Goal: Task Accomplishment & Management: Manage account settings

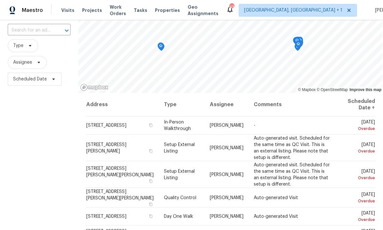
scroll to position [34, 0]
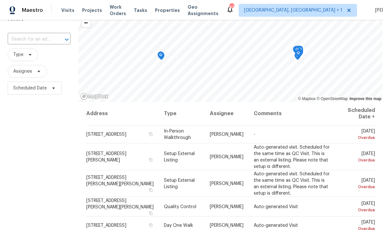
click at [84, 12] on span "Projects" at bounding box center [92, 10] width 20 height 6
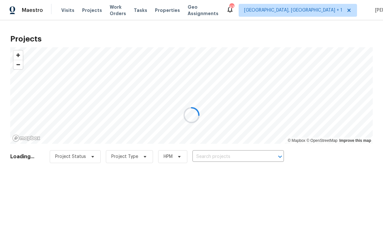
click at [212, 157] on div at bounding box center [191, 115] width 383 height 230
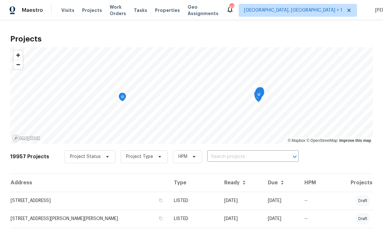
click at [222, 155] on input "text" at bounding box center [244, 157] width 74 height 10
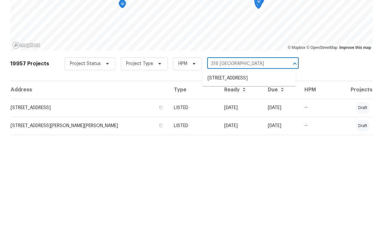
type input "316 Arlington"
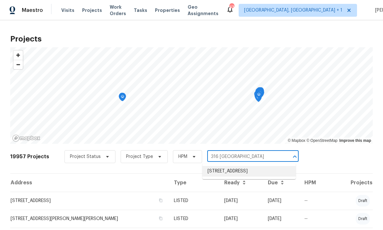
click at [259, 166] on li "316 Arlington Rdg, Cary, NC 27513" at bounding box center [249, 171] width 93 height 11
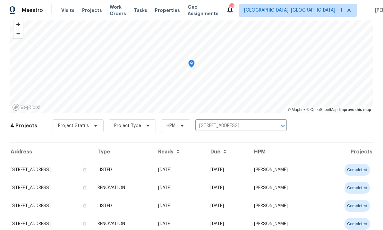
scroll to position [31, 0]
click at [71, 168] on td "316 Arlington Rdg, Cary, NC 27513" at bounding box center [51, 170] width 82 height 18
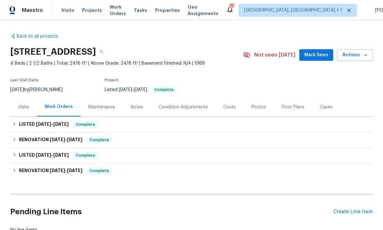
click at [139, 105] on div "Notes" at bounding box center [137, 107] width 13 height 6
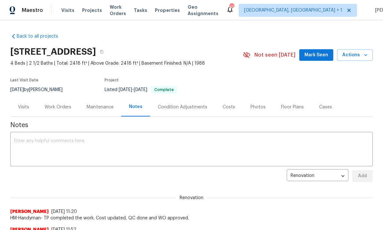
click at [62, 109] on div "Work Orders" at bounding box center [58, 107] width 27 height 6
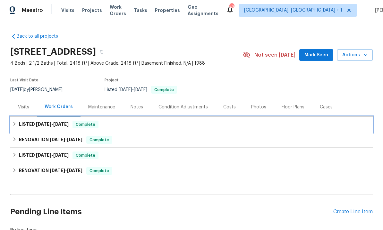
click at [42, 126] on span "8/28/25" at bounding box center [43, 124] width 15 height 4
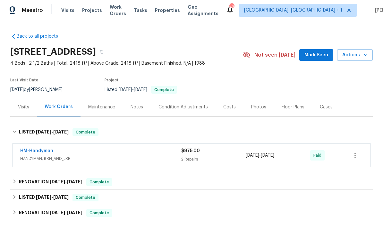
click at [44, 152] on link "HM-Handyman" at bounding box center [36, 150] width 33 height 4
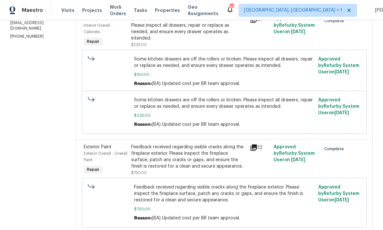
scroll to position [111, 0]
click at [258, 150] on icon at bounding box center [254, 148] width 8 height 8
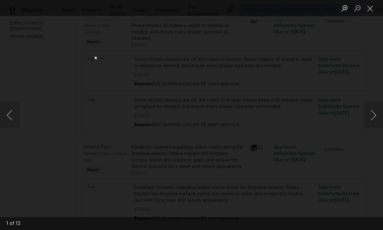
click at [378, 120] on button "Next image" at bounding box center [373, 115] width 19 height 26
click at [379, 116] on button "Next image" at bounding box center [373, 115] width 19 height 26
click at [372, 113] on button "Next image" at bounding box center [373, 115] width 19 height 26
click at [375, 118] on button "Next image" at bounding box center [373, 115] width 19 height 26
click at [375, 117] on button "Next image" at bounding box center [373, 115] width 19 height 26
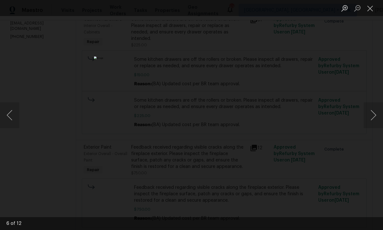
click at [374, 119] on button "Next image" at bounding box center [373, 115] width 19 height 26
click at [373, 118] on button "Next image" at bounding box center [373, 115] width 19 height 26
click at [371, 118] on button "Next image" at bounding box center [373, 115] width 19 height 26
click at [372, 117] on button "Next image" at bounding box center [373, 115] width 19 height 26
click at [374, 80] on div "Lightbox" at bounding box center [191, 115] width 383 height 230
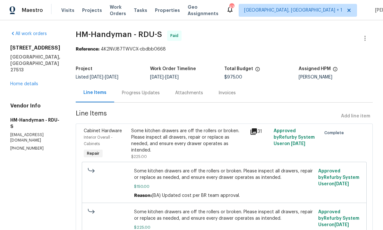
scroll to position [0, 0]
click at [144, 92] on div "Progress Updates" at bounding box center [141, 93] width 38 height 6
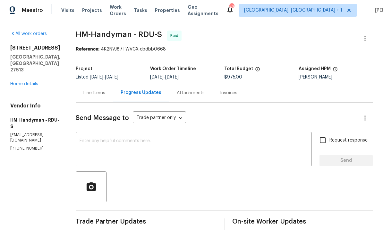
click at [25, 82] on link "Home details" at bounding box center [24, 84] width 28 height 4
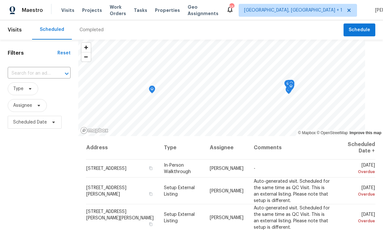
click at [87, 9] on span "Projects" at bounding box center [92, 10] width 20 height 6
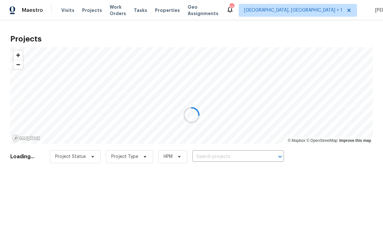
click at [219, 158] on div at bounding box center [191, 115] width 383 height 230
click at [218, 157] on div at bounding box center [191, 115] width 383 height 230
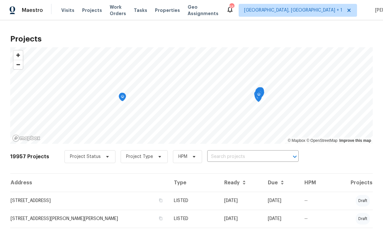
click at [230, 156] on input "text" at bounding box center [244, 157] width 74 height 10
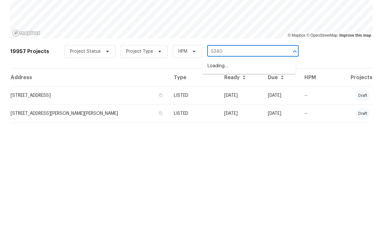
type input "5340"
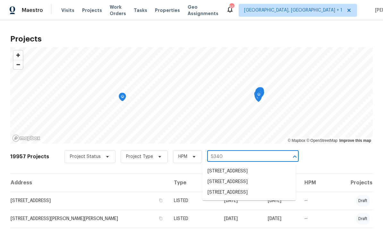
click at [248, 187] on li "[STREET_ADDRESS]" at bounding box center [249, 192] width 93 height 11
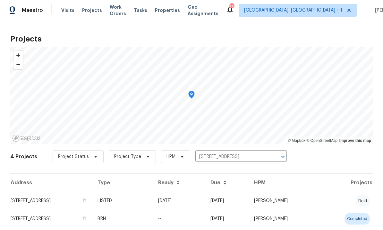
click at [79, 201] on td "[STREET_ADDRESS]" at bounding box center [51, 200] width 82 height 18
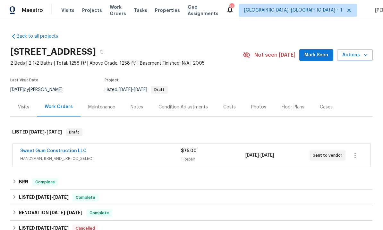
scroll to position [7, 0]
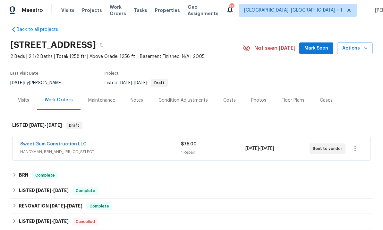
click at [55, 145] on link "Sweet Gum Construction LLC" at bounding box center [53, 144] width 66 height 4
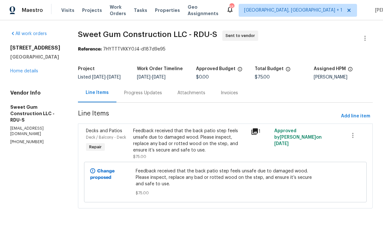
click at [258, 135] on icon at bounding box center [255, 131] width 6 height 6
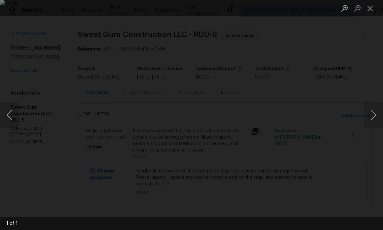
click at [375, 66] on div "Lightbox" at bounding box center [191, 115] width 383 height 230
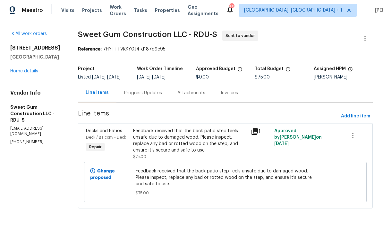
click at [24, 71] on link "Home details" at bounding box center [24, 71] width 28 height 4
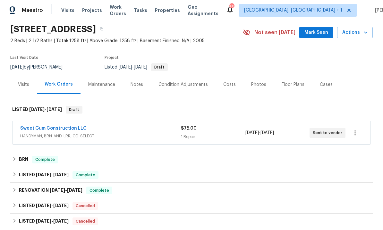
scroll to position [24, 0]
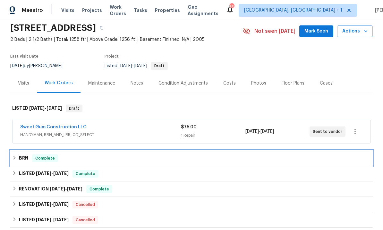
click at [18, 159] on div "BRN Complete" at bounding box center [191, 158] width 359 height 8
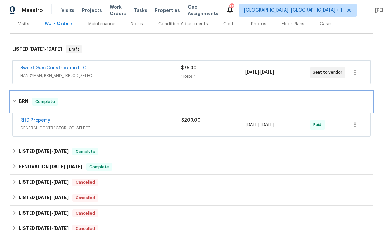
scroll to position [113, 0]
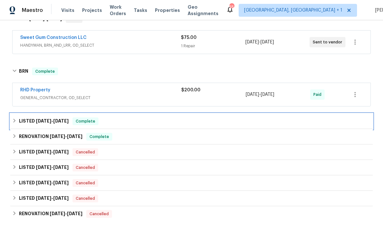
click at [25, 121] on h6 "LISTED 1/27/21 - 2/5/21" at bounding box center [44, 121] width 50 height 8
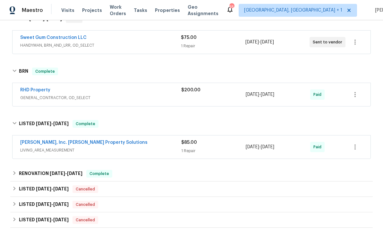
click at [8, 126] on div "Back to all projects 5340 Fayetteville Rd, Durham, NC 27713 2 Beds | 2 1/2 Bath…" at bounding box center [191, 124] width 383 height 209
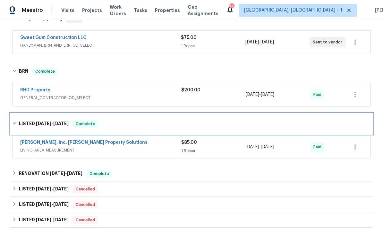
click at [14, 126] on div "LISTED 1/27/21 - 2/5/21 Complete" at bounding box center [191, 124] width 359 height 8
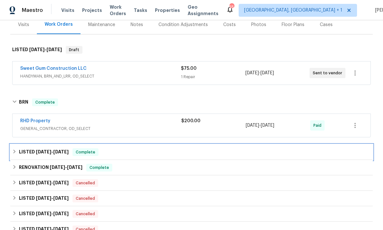
scroll to position [89, 0]
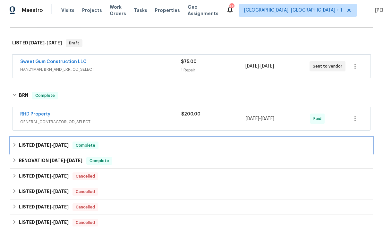
click at [65, 146] on span "2/5/21" at bounding box center [60, 145] width 15 height 4
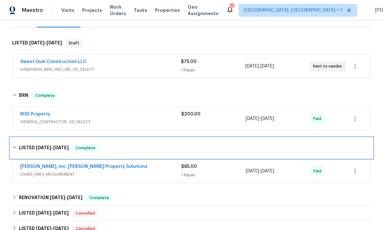
click at [14, 149] on icon at bounding box center [14, 147] width 4 height 4
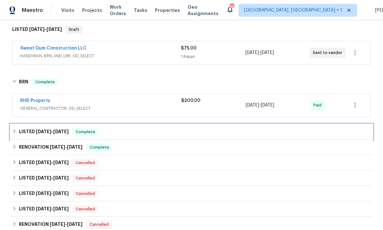
scroll to position [104, 0]
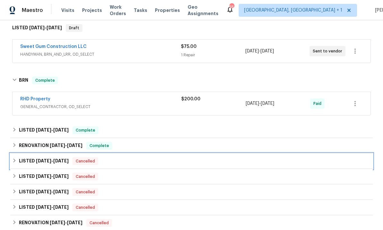
click at [56, 161] on span "7/22/25" at bounding box center [60, 160] width 15 height 4
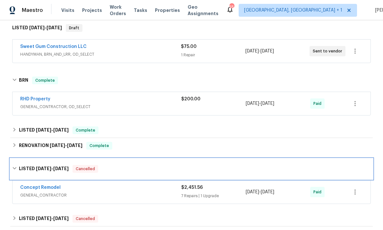
click at [25, 170] on h6 "LISTED 7/15/25 - 7/22/25" at bounding box center [44, 169] width 50 height 8
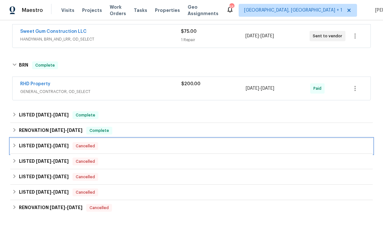
scroll to position [119, 0]
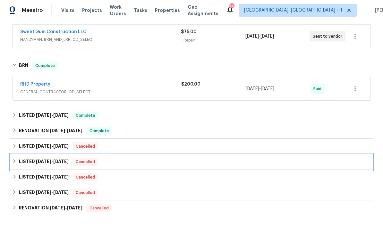
click at [57, 163] on h6 "LISTED 4/30/25 - 6/17/25" at bounding box center [44, 162] width 50 height 8
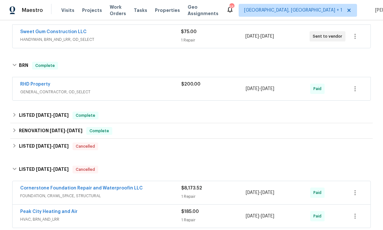
click at [112, 188] on link "Cornerstone Foundation Repair and Waterproofin LLC" at bounding box center [81, 188] width 123 height 4
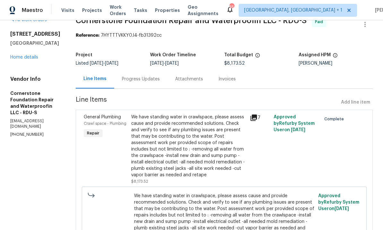
scroll to position [15, 0]
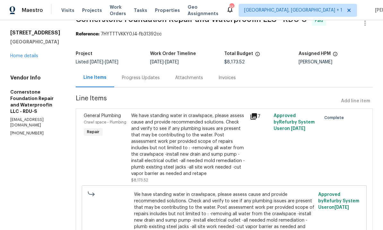
click at [252, 112] on div "7" at bounding box center [260, 147] width 24 height 74
click at [250, 117] on icon at bounding box center [254, 116] width 8 height 8
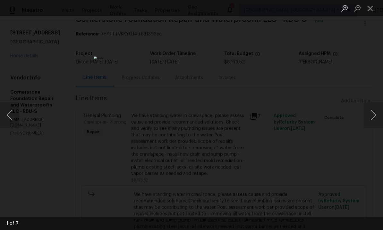
click at [370, 115] on button "Next image" at bounding box center [373, 115] width 19 height 26
click at [376, 114] on button "Next image" at bounding box center [373, 115] width 19 height 26
click at [376, 112] on button "Next image" at bounding box center [373, 115] width 19 height 26
click at [379, 108] on button "Next image" at bounding box center [373, 115] width 19 height 26
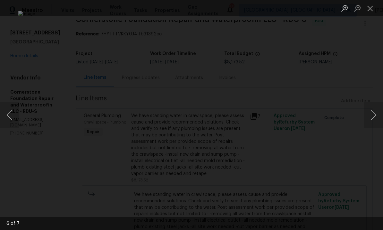
click at [376, 90] on div "Lightbox" at bounding box center [191, 115] width 383 height 230
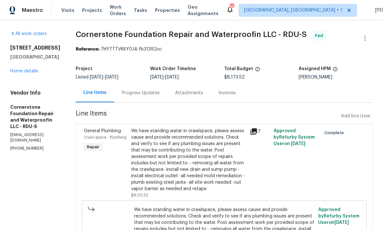
scroll to position [0, 0]
click at [27, 73] on link "Home details" at bounding box center [24, 71] width 28 height 4
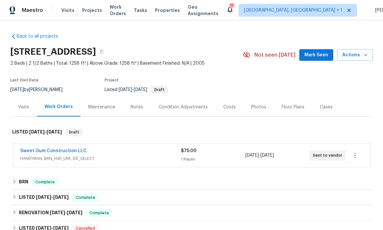
click at [132, 108] on div "Notes" at bounding box center [137, 107] width 13 height 6
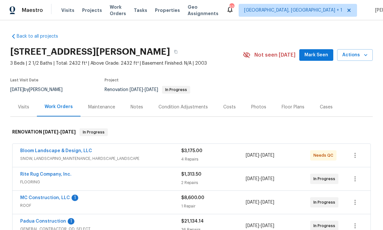
click at [52, 197] on link "MC Construction, LLC" at bounding box center [45, 197] width 50 height 4
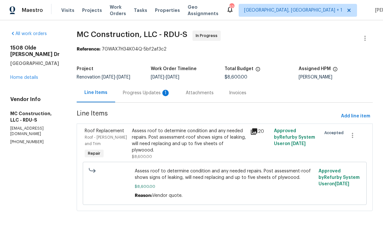
click at [144, 92] on div "Progress Updates 1" at bounding box center [147, 93] width 48 height 6
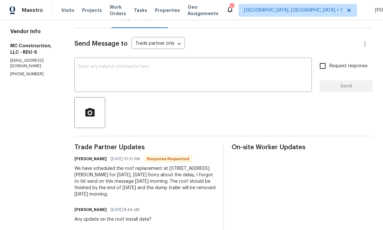
scroll to position [74, 0]
click at [94, 72] on textarea at bounding box center [193, 75] width 230 height 22
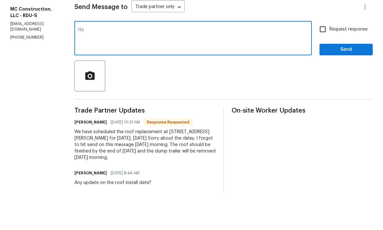
type textarea "H"
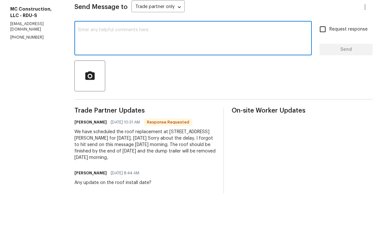
scroll to position [24, 0]
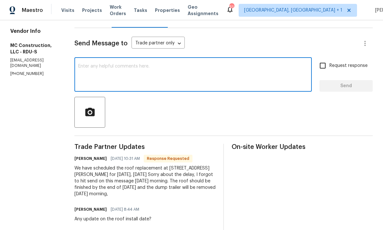
click at [102, 64] on textarea at bounding box center [193, 75] width 230 height 22
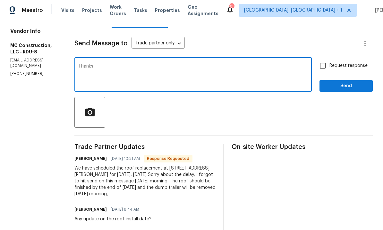
type textarea "Thanks"
click at [347, 80] on button "Send" at bounding box center [346, 86] width 53 height 12
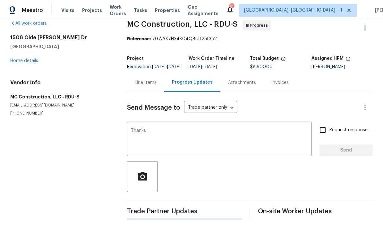
scroll to position [0, 0]
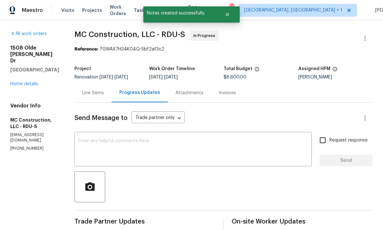
click at [26, 61] on div "1508 Olde McKenzie Dr Holly Springs, NC 27540 Home details" at bounding box center [34, 66] width 49 height 42
click at [31, 82] on link "Home details" at bounding box center [24, 84] width 28 height 4
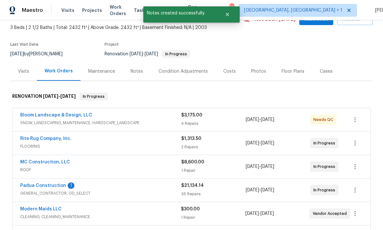
scroll to position [35, 0]
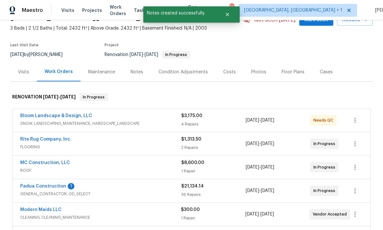
click at [55, 190] on span "GENERAL_CONTRACTOR, OD_SELECT" at bounding box center [100, 193] width 161 height 6
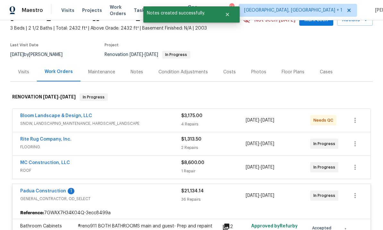
click at [45, 188] on link "Padua Construction" at bounding box center [43, 190] width 46 height 4
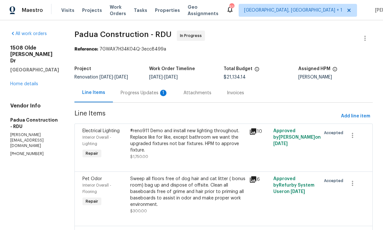
click at [129, 93] on div "Progress Updates 1" at bounding box center [145, 93] width 48 height 6
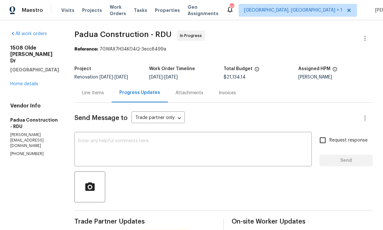
click at [25, 82] on link "Home details" at bounding box center [24, 84] width 28 height 4
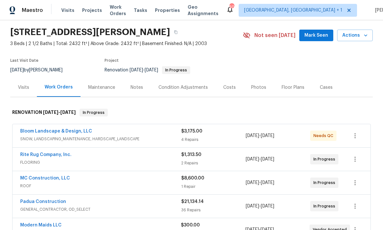
scroll to position [85, 0]
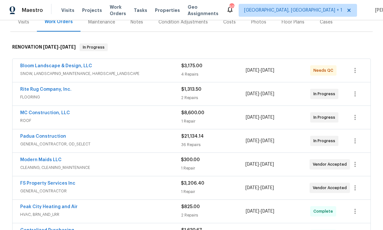
click at [47, 134] on link "Padua Construction" at bounding box center [43, 136] width 46 height 4
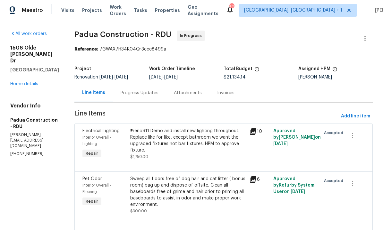
click at [121, 94] on div "Progress Updates" at bounding box center [140, 93] width 38 height 6
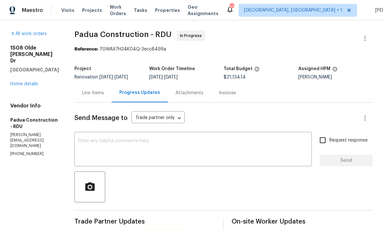
click at [82, 92] on div "Line Items" at bounding box center [93, 93] width 22 height 6
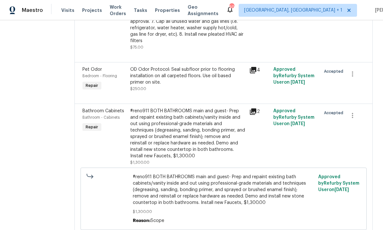
scroll to position [502, 0]
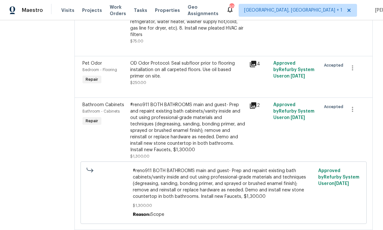
click at [206, 119] on div "#reno911 BOTH BATHROOMS main and guest- Prep and repaint existing bath cabinets…" at bounding box center [188, 126] width 116 height 51
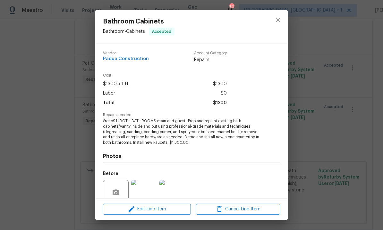
click at [150, 187] on img at bounding box center [144, 192] width 26 height 26
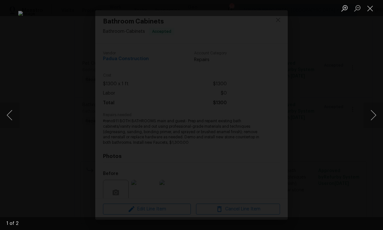
click at [377, 109] on button "Next image" at bounding box center [373, 115] width 19 height 26
click at [373, 90] on div "Lightbox" at bounding box center [191, 115] width 383 height 230
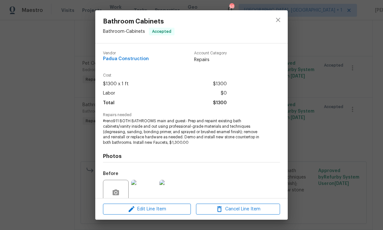
click at [364, 117] on div "Bathroom Cabinets Bathroom - Cabinets Accepted Vendor Padua Construction Accoun…" at bounding box center [191, 115] width 383 height 230
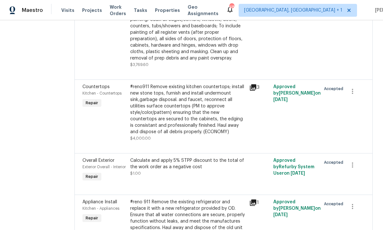
scroll to position [1523, 0]
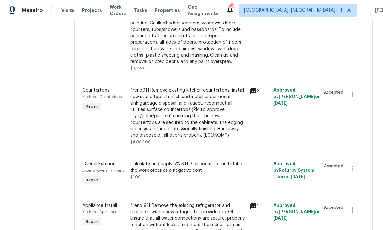
click at [209, 87] on div "#reno911 Remove existing kitchen countertops; install new stone tops, furnish a…" at bounding box center [188, 112] width 116 height 51
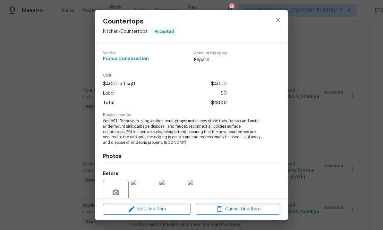
scroll to position [20, 0]
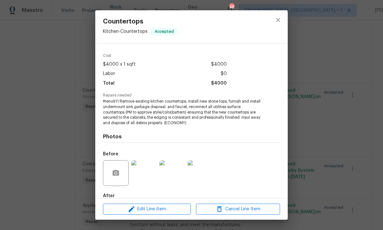
click at [144, 175] on img at bounding box center [144, 173] width 26 height 26
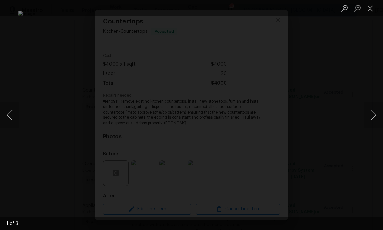
click at [381, 74] on div "Lightbox" at bounding box center [191, 115] width 383 height 230
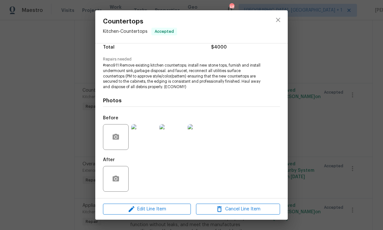
scroll to position [56, 0]
click at [324, 125] on div "Countertops Kitchen - Countertops Accepted Vendor Padua Construction Account Ca…" at bounding box center [191, 115] width 383 height 230
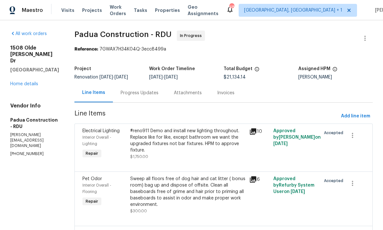
scroll to position [0, 0]
click at [128, 92] on div "Progress Updates" at bounding box center [140, 93] width 38 height 6
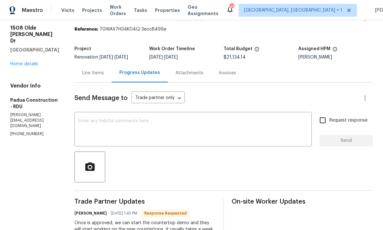
scroll to position [20, 0]
click at [29, 66] on link "Home details" at bounding box center [24, 63] width 28 height 4
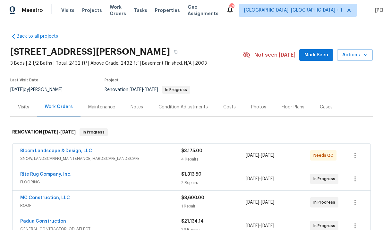
click at [133, 109] on div "Notes" at bounding box center [137, 107] width 13 height 6
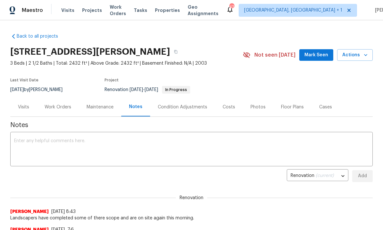
click at [63, 104] on div "Work Orders" at bounding box center [58, 107] width 27 height 6
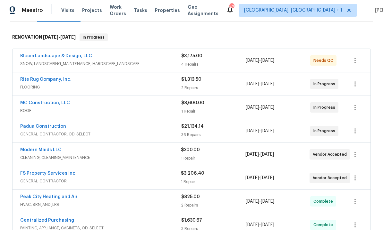
scroll to position [95, 0]
click at [53, 127] on link "Padua Construction" at bounding box center [43, 126] width 46 height 4
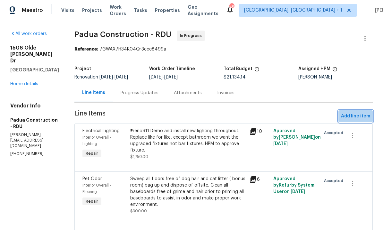
click at [357, 112] on span "Add line item" at bounding box center [355, 116] width 29 height 8
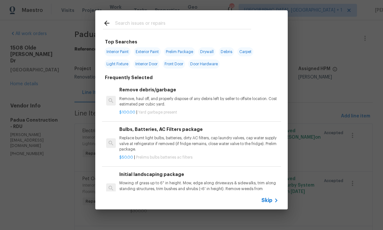
click at [132, 24] on input "text" at bounding box center [183, 24] width 136 height 10
type input "Exterio"
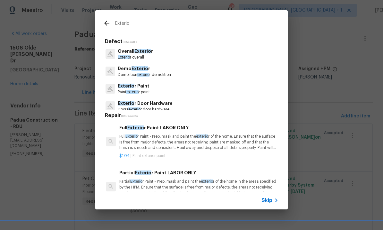
click at [139, 86] on p "Exterio r Paint" at bounding box center [134, 86] width 32 height 7
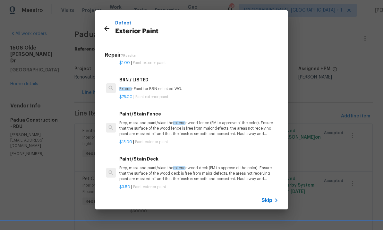
scroll to position [111, 0]
click at [219, 127] on p "Prep, mask and paint/stain the exterio r wood fence (PM to approve of the color…" at bounding box center [198, 128] width 159 height 16
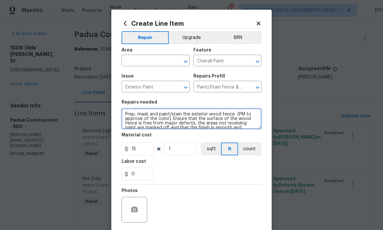
click at [169, 121] on textarea "Prep, mask and paint/stain the exterior wood fence (PM to approve of the color)…" at bounding box center [192, 118] width 140 height 21
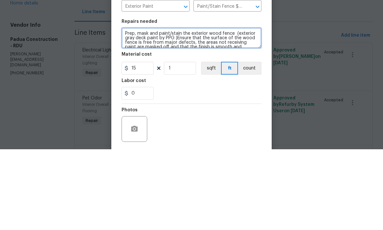
type textarea "Prep, mask and paint/stain the exterior wood fence (exterior gray deck paint by…"
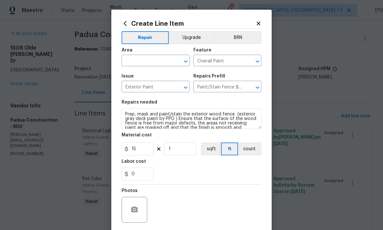
scroll to position [3, 0]
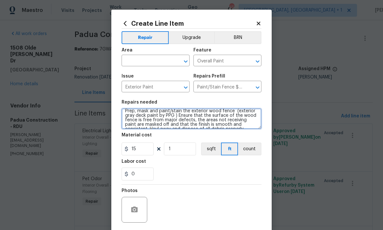
click at [242, 127] on textarea "Prep, mask and paint/stain the exterior wood fence (exterior gray deck paint by…" at bounding box center [192, 118] width 140 height 21
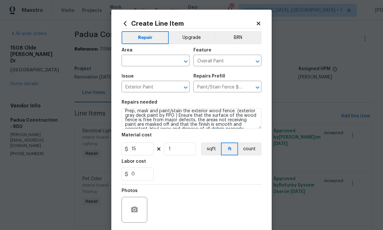
click at [122, 20] on icon at bounding box center [125, 23] width 7 height 7
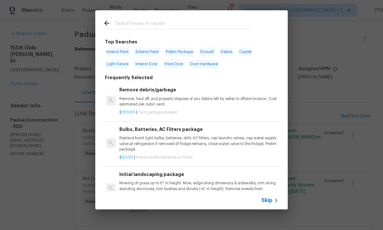
click at [150, 53] on span "Exterior Paint" at bounding box center [147, 51] width 27 height 9
type input "Exterior Paint"
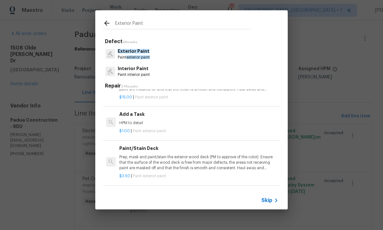
scroll to position [187, 0]
click at [228, 163] on p "Prep, mask and paint/stain the exterior wood deck (PM to approve of the color).…" at bounding box center [198, 162] width 159 height 16
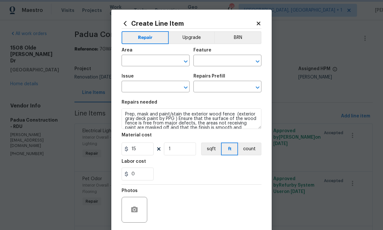
type input "Overall Paint"
type input "Exterior Paint"
type input "Paint/Stain Deck $3.50"
type textarea "Prep, mask and paint/stain the exterior wood deck (PM to approve of the color).…"
type input "3.5"
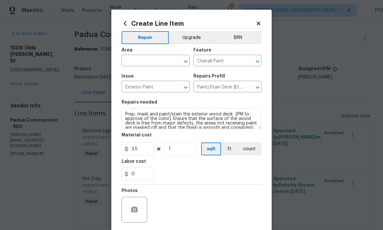
click at [139, 62] on input "text" at bounding box center [147, 61] width 50 height 10
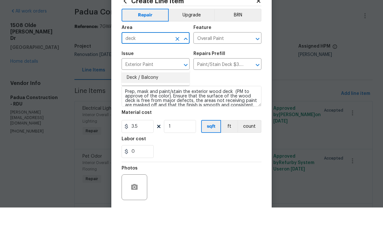
click at [150, 95] on li "Deck / Balcony" at bounding box center [156, 100] width 68 height 11
type input "Deck / Balcony"
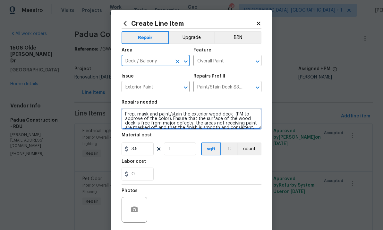
click at [166, 119] on textarea "Prep, mask and paint/stain the exterior wood deck (PM to approve of the color).…" at bounding box center [192, 118] width 140 height 21
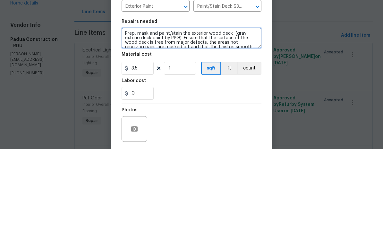
click at [140, 108] on textarea "Prep, mask and paint/stain the exterior wood deck (gray exterio deck paint by P…" at bounding box center [192, 118] width 140 height 21
click at [122, 108] on textarea "Prep, mask and paint/stain the exterior wood deck (gray exterior deck paint by …" at bounding box center [192, 118] width 140 height 21
click at [228, 108] on textarea "Clean deck for paint-replace all damaged a drotten rails Prep, mask and paint/s…" at bounding box center [192, 118] width 140 height 21
click at [239, 108] on textarea "Clean deck for paint-replace all damaged a rotten rails Prep, mask and paint/st…" at bounding box center [192, 118] width 140 height 21
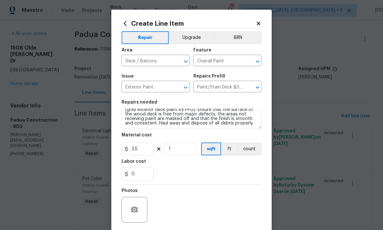
scroll to position [18, 0]
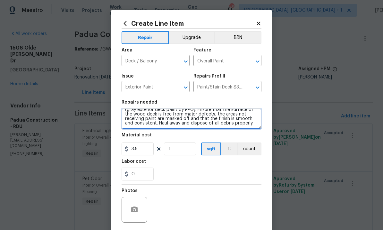
type textarea "Clean deck for paint-replace all damaged a rotten rails/deck boards, rebuild da…"
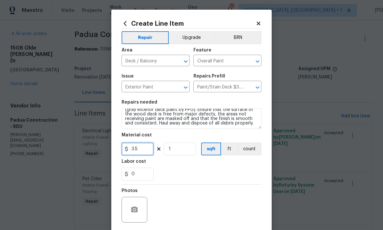
click at [148, 153] on input "3.5" at bounding box center [138, 148] width 32 height 13
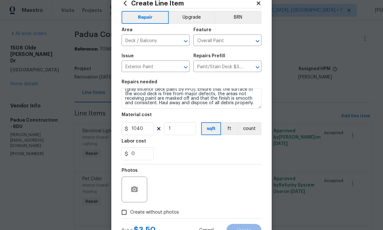
scroll to position [21, 0]
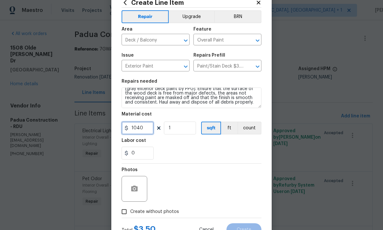
type input "1040"
click at [141, 179] on div at bounding box center [135, 189] width 26 height 26
click at [135, 189] on circle "button" at bounding box center [135, 189] width 2 height 2
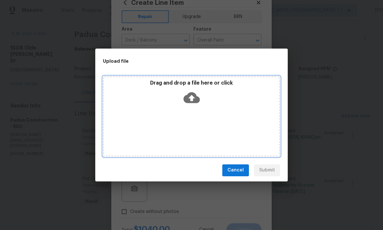
click at [193, 99] on icon at bounding box center [192, 97] width 16 height 16
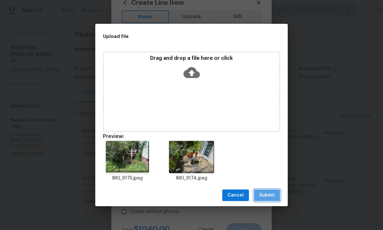
click at [265, 191] on button "Submit" at bounding box center [267, 195] width 26 height 12
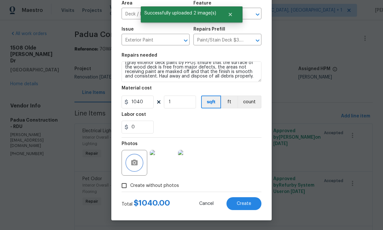
scroll to position [48, 0]
click at [246, 205] on span "Create" at bounding box center [244, 203] width 14 height 5
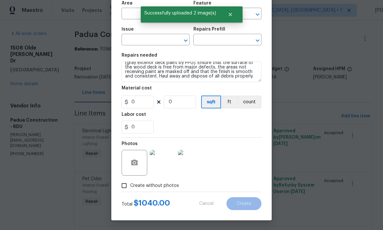
scroll to position [0, 0]
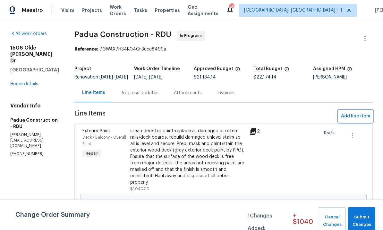
click at [356, 118] on span "Add line item" at bounding box center [355, 116] width 29 height 8
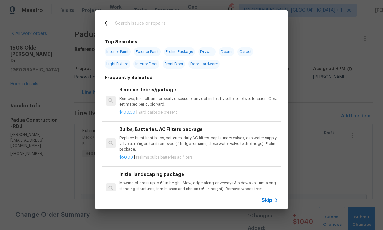
click at [139, 25] on input "text" at bounding box center [183, 24] width 136 height 10
type input "Electrical"
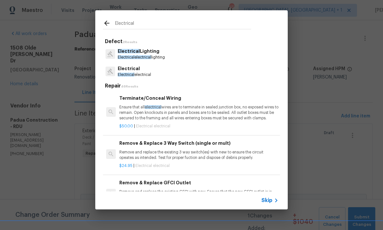
click at [141, 53] on p "Electrical Lighting" at bounding box center [141, 51] width 47 height 7
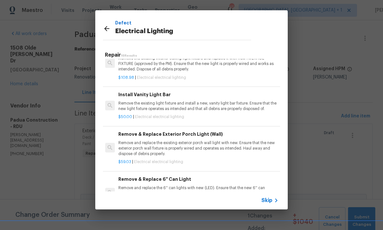
scroll to position [18, 1]
click at [154, 96] on h6 "Install Vanity Light Bar" at bounding box center [197, 94] width 159 height 7
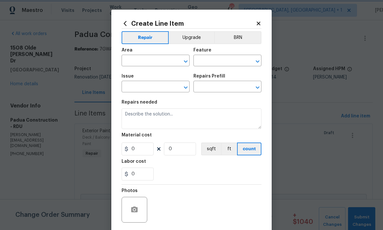
type input "Electrical Lighting"
type input "Install Vanity Light Bar $50.00"
type textarea "Remove the existing light fixture and install a new, vanity light bar fixture. …"
type input "50"
type input "1"
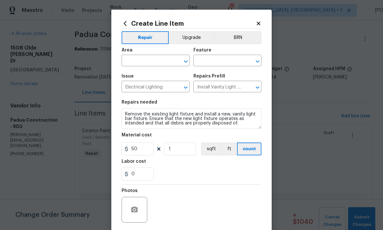
click at [140, 64] on input "text" at bounding box center [147, 61] width 50 height 10
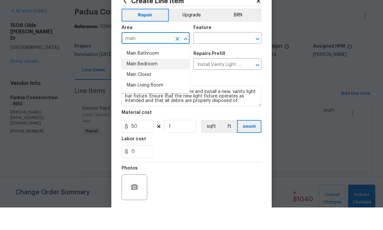
click at [152, 81] on li "Main Bedroom" at bounding box center [156, 86] width 68 height 11
type input "Main Bedroom"
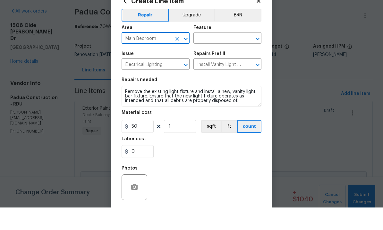
click at [219, 56] on input "text" at bounding box center [219, 61] width 50 height 10
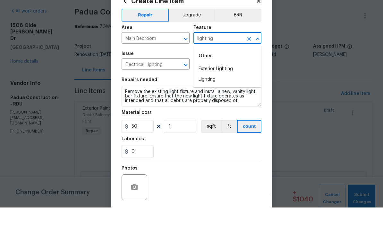
scroll to position [22, 0]
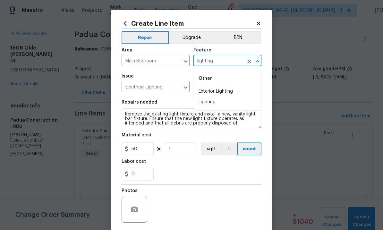
click at [208, 97] on li "Lighting" at bounding box center [228, 102] width 68 height 11
type input "Lighting"
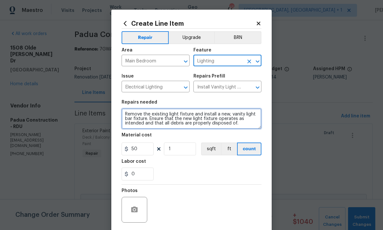
click at [122, 115] on textarea "Remove the existing light fixture and install a new, vanity light bar fixture. …" at bounding box center [192, 118] width 140 height 21
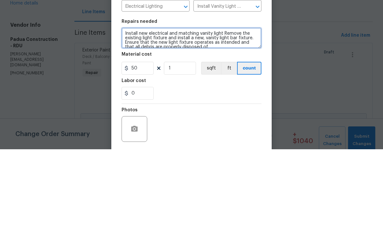
click at [179, 108] on textarea "Install new electrical and matching vanity light Remove the existing light fixt…" at bounding box center [192, 118] width 140 height 21
click at [146, 108] on textarea "Install new electrical and additional matching vanity light Remove the existing…" at bounding box center [192, 118] width 140 height 21
click at [253, 108] on textarea "Install new electrical and additional matching vanity light Remove the existing…" at bounding box center [192, 118] width 140 height 21
click at [249, 108] on textarea "Install new electrical and additional matching vanity light Remove the existing…" at bounding box center [192, 118] width 140 height 21
click at [161, 108] on textarea "Install new electrical and additional matching vanity light in main. Athroom. R…" at bounding box center [192, 118] width 140 height 21
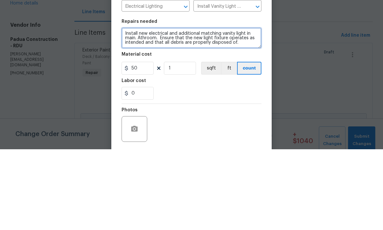
click at [169, 108] on textarea "Install new electrical and additional matching vanity light in main. Athroom. E…" at bounding box center [192, 118] width 140 height 21
click at [197, 108] on textarea "Install new electrical to allow and additional matching vanity light in main. A…" at bounding box center [192, 118] width 140 height 21
click at [151, 108] on textarea "Install new electrical to allow for additional matching vanity light in main. A…" at bounding box center [192, 118] width 140 height 21
click at [176, 108] on textarea "Install new electrical to allow for additional matching vanity light in main. A…" at bounding box center [192, 118] width 140 height 21
type textarea "Install new electrical to allow for additional matching vanity light in main ba…"
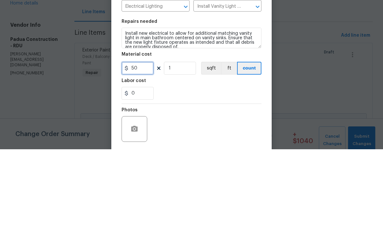
click at [146, 142] on input "50" at bounding box center [138, 148] width 32 height 13
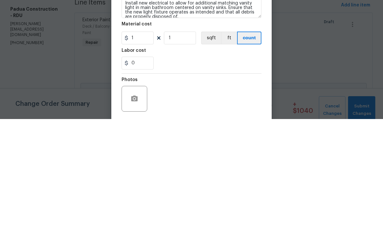
scroll to position [24, 0]
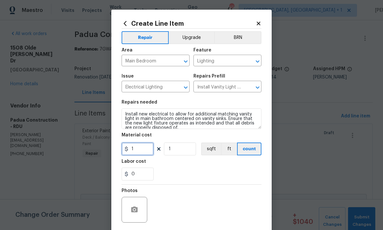
click at [149, 151] on input "1" at bounding box center [138, 148] width 32 height 13
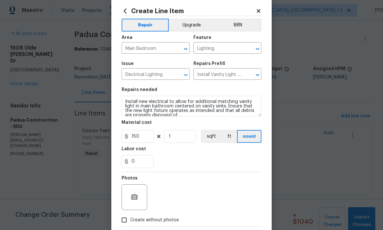
scroll to position [19, 0]
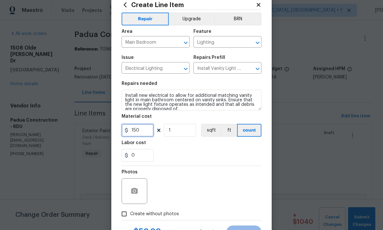
type input "150"
click at [136, 193] on icon "button" at bounding box center [134, 191] width 6 height 6
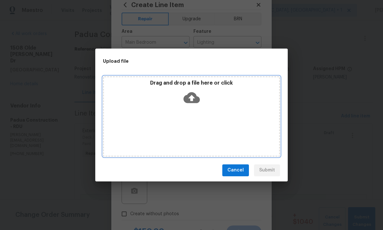
click at [194, 98] on icon at bounding box center [192, 97] width 16 height 11
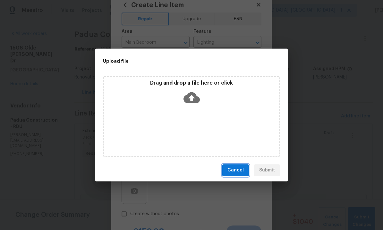
click at [240, 168] on span "Cancel" at bounding box center [236, 170] width 16 height 8
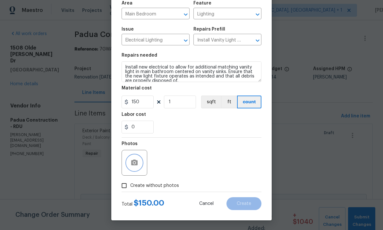
scroll to position [48, 0]
click at [126, 187] on input "Create without photos" at bounding box center [124, 185] width 12 height 12
checkbox input "true"
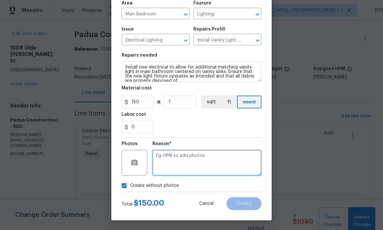
click at [172, 152] on textarea at bounding box center [207, 163] width 109 height 26
type textarea "To come"
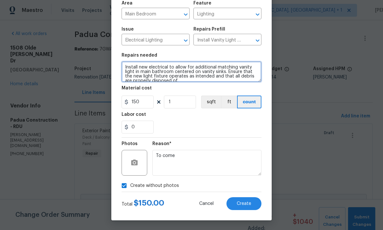
click at [170, 64] on textarea "Install new electrical to allow for additional matching vanity light in main ba…" at bounding box center [192, 71] width 140 height 21
click at [244, 200] on button "Create" at bounding box center [244, 203] width 35 height 13
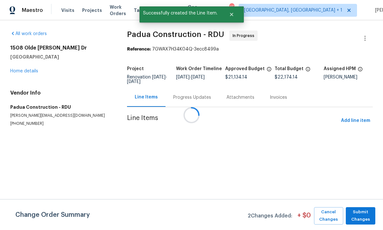
scroll to position [0, 0]
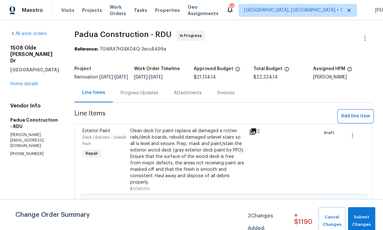
click at [357, 120] on span "Add line item" at bounding box center [355, 116] width 29 height 8
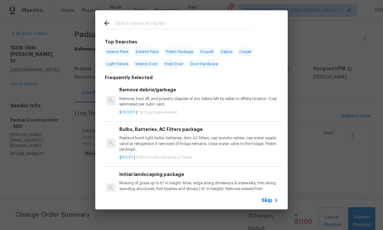
click at [134, 23] on input "text" at bounding box center [183, 24] width 136 height 10
type input "Flooring"
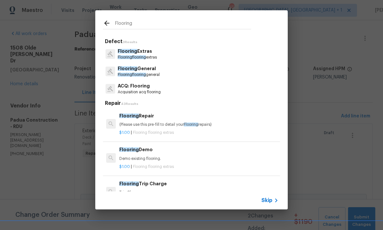
click at [139, 53] on p "Flooring Extras" at bounding box center [137, 51] width 39 height 7
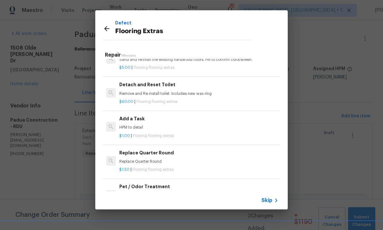
scroll to position [153, 0]
click at [133, 120] on div "Add a Task HPM to detail" at bounding box center [198, 121] width 159 height 15
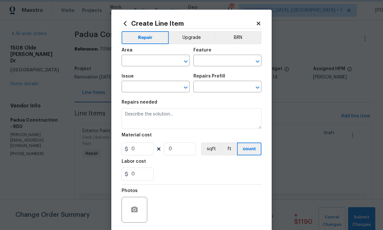
type input "Overall Flooring"
type input "Flooring Extras"
type input "Add a Task $1.00"
type textarea "HPM to detail"
type input "1"
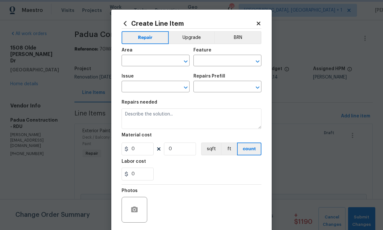
type input "1"
click at [141, 65] on input "text" at bounding box center [147, 61] width 50 height 10
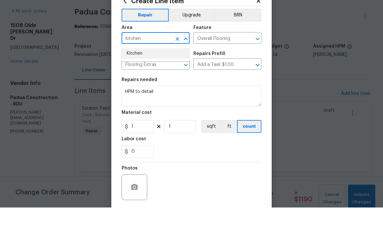
click at [135, 71] on li "Kitchen" at bounding box center [156, 76] width 68 height 11
type input "Kitchen"
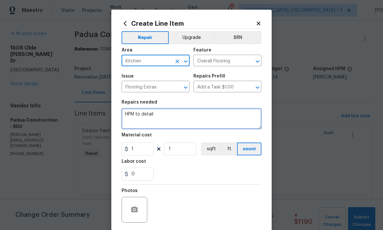
click at [162, 118] on textarea "HPM to detail" at bounding box center [192, 118] width 140 height 21
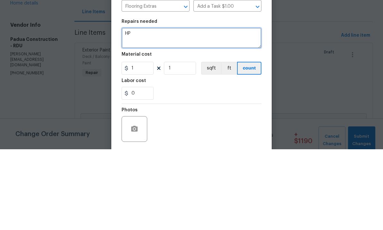
type textarea "H"
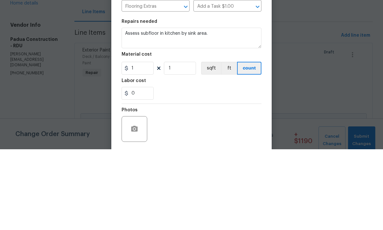
scroll to position [24, 0]
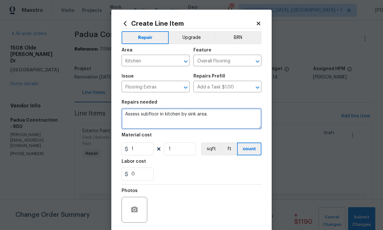
type textarea "Assess subfloor in kitchen by sink area."
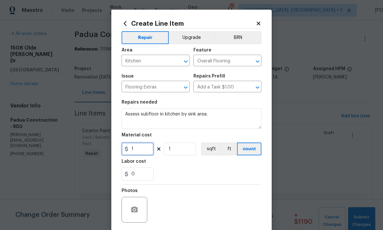
click at [143, 149] on input "1" at bounding box center [138, 148] width 32 height 13
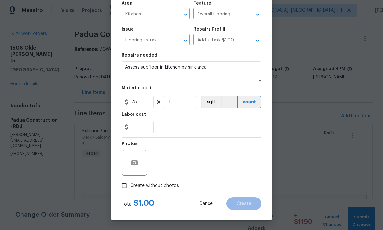
scroll to position [48, 0]
type input "75"
click at [128, 186] on input "Create without photos" at bounding box center [124, 185] width 12 height 12
checkbox input "true"
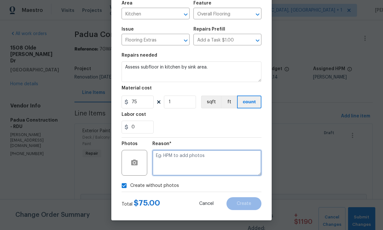
click at [170, 155] on textarea at bounding box center [207, 163] width 109 height 26
type textarea "To come."
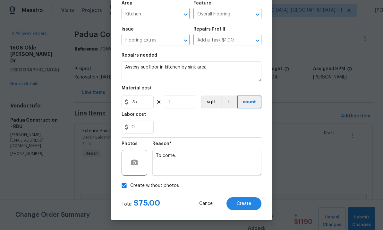
click at [243, 203] on span "Create" at bounding box center [244, 203] width 14 height 5
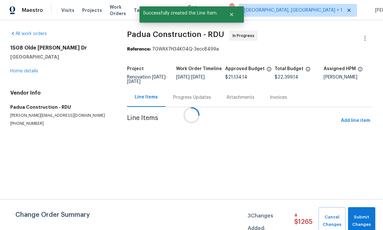
scroll to position [0, 0]
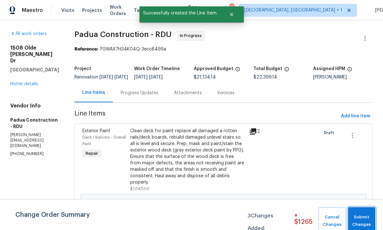
click at [363, 217] on span "Submit Changes" at bounding box center [362, 220] width 21 height 15
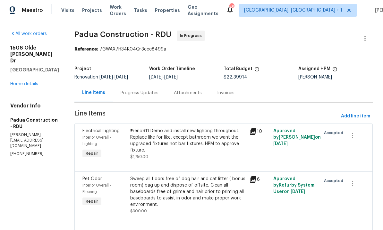
click at [134, 94] on div "Progress Updates" at bounding box center [140, 93] width 38 height 6
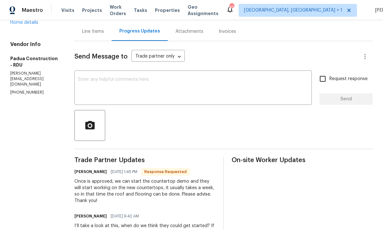
scroll to position [73, 0]
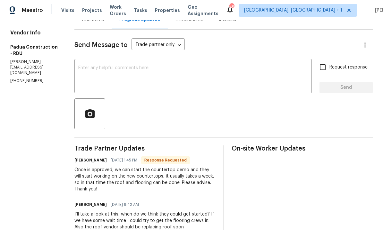
click at [88, 67] on textarea at bounding box center [193, 76] width 230 height 22
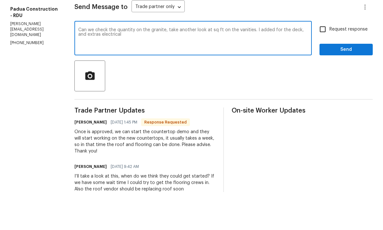
click at [305, 65] on textarea "Can we check the quantity on the granite, take another look at sq ft on the van…" at bounding box center [193, 76] width 230 height 22
click at [307, 65] on textarea "Can we check the quantity on the granite, take another look at sq ft on the van…" at bounding box center [193, 76] width 230 height 22
click at [141, 65] on textarea "Can we check the quantity on the granite, take another look at sq ft on the van…" at bounding box center [193, 76] width 230 height 22
click at [308, 65] on textarea "Can we check the quantity on the granite, take another look at sq ft on the van…" at bounding box center [193, 76] width 230 height 22
click at [145, 65] on textarea "Can we check the quantity on the granite, take another look at sq ft on the van…" at bounding box center [193, 76] width 230 height 22
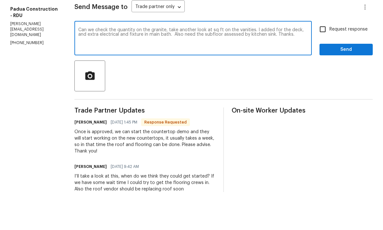
type textarea "Can we check the quantity on the granite, take another look at sq ft on the van…"
click at [324, 60] on input "Request response" at bounding box center [322, 66] width 13 height 13
checkbox input "true"
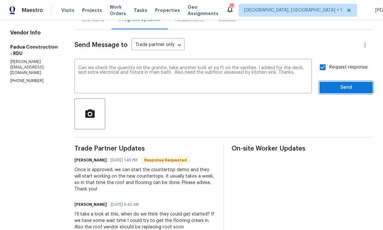
click at [345, 83] on span "Send" at bounding box center [346, 87] width 43 height 8
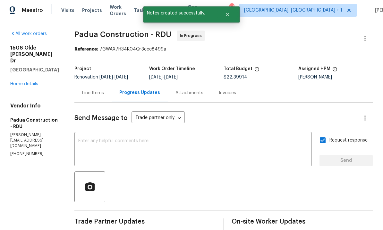
click at [27, 82] on link "Home details" at bounding box center [24, 84] width 28 height 4
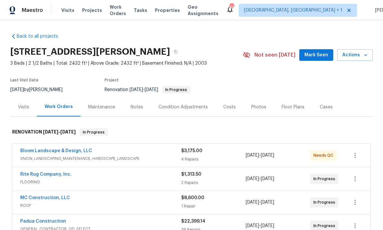
click at [133, 104] on div "Notes" at bounding box center [137, 107] width 13 height 6
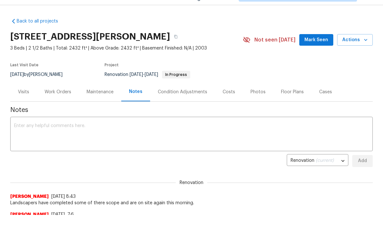
click at [47, 132] on textarea at bounding box center [191, 134] width 355 height 22
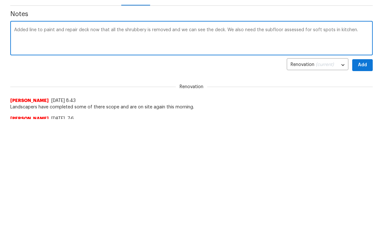
type textarea "Added line to paint and repair deck now that all the shrubbery is removed and w…"
click at [364, 157] on span "Add" at bounding box center [363, 161] width 10 height 8
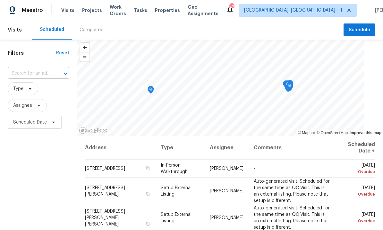
click at [44, 70] on input "text" at bounding box center [30, 73] width 44 height 10
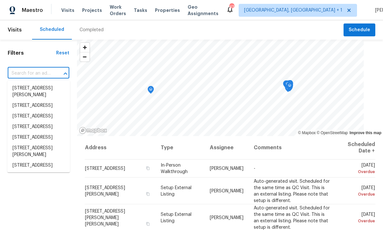
click at [36, 71] on input "text" at bounding box center [30, 73] width 44 height 10
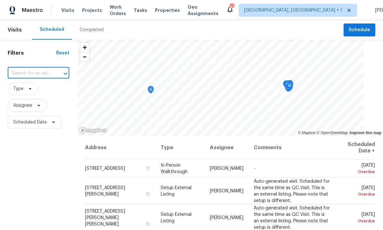
click at [91, 13] on span "Projects" at bounding box center [92, 10] width 20 height 6
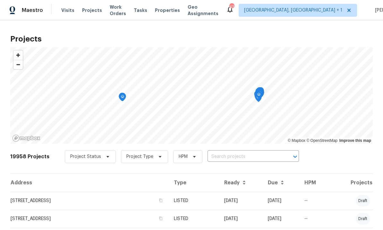
click at [208, 157] on input "text" at bounding box center [245, 157] width 74 height 10
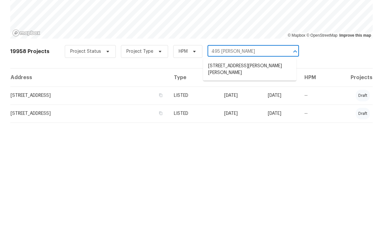
type input "495 [PERSON_NAME]"
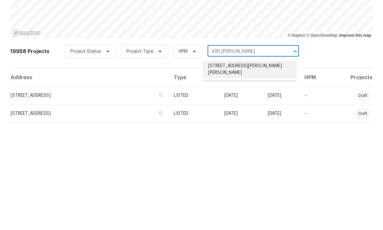
click at [255, 166] on li "[STREET_ADDRESS][PERSON_NAME][PERSON_NAME]" at bounding box center [249, 174] width 93 height 17
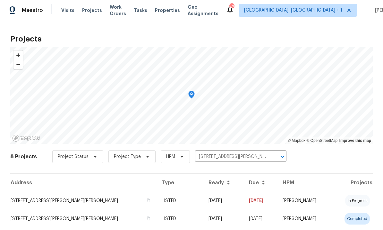
click at [70, 204] on td "[STREET_ADDRESS][PERSON_NAME][PERSON_NAME]" at bounding box center [83, 200] width 146 height 18
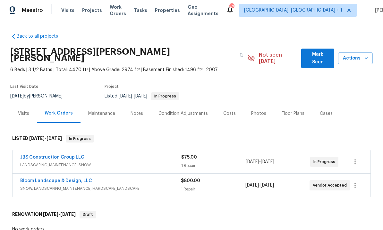
click at [68, 178] on link "Bloom Landscape & Design, LLC" at bounding box center [56, 180] width 72 height 4
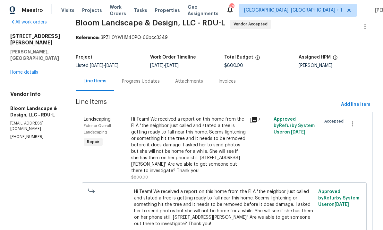
scroll to position [13, 0]
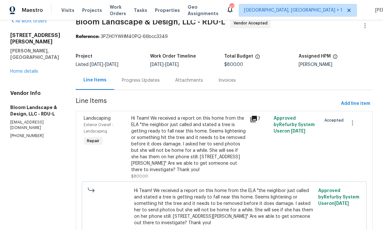
click at [257, 119] on icon at bounding box center [254, 119] width 8 height 8
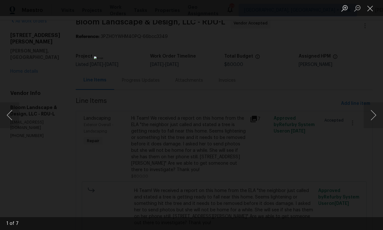
click at [372, 111] on button "Next image" at bounding box center [373, 115] width 19 height 26
click at [376, 109] on button "Next image" at bounding box center [373, 115] width 19 height 26
click at [377, 111] on button "Next image" at bounding box center [373, 115] width 19 height 26
click at [376, 112] on button "Next image" at bounding box center [373, 115] width 19 height 26
click at [377, 88] on div "Lightbox" at bounding box center [191, 115] width 383 height 230
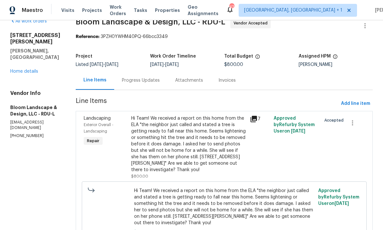
click at [23, 69] on link "Home details" at bounding box center [24, 71] width 28 height 4
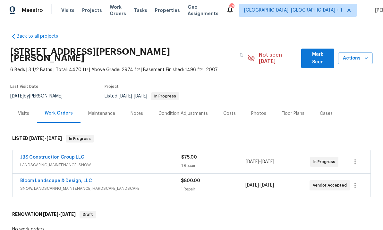
click at [62, 155] on link "JBS Construction Group LLC" at bounding box center [52, 157] width 64 height 4
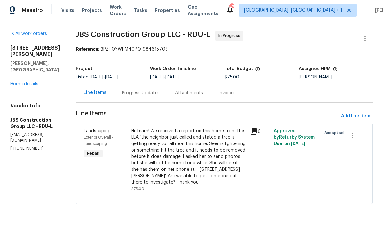
click at [25, 82] on link "Home details" at bounding box center [24, 84] width 28 height 4
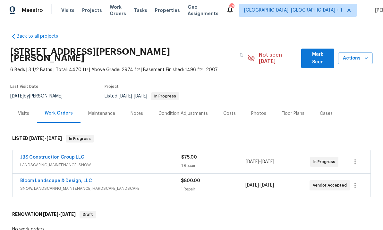
click at [73, 178] on link "Bloom Landscape & Design, LLC" at bounding box center [56, 180] width 72 height 4
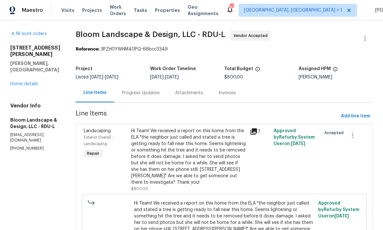
click at [28, 82] on link "Home details" at bounding box center [24, 84] width 28 height 4
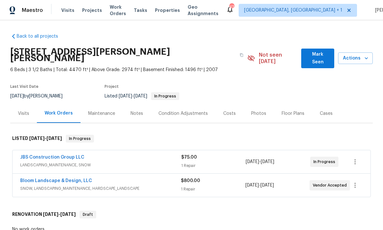
click at [68, 178] on link "Bloom Landscape & Design, LLC" at bounding box center [56, 180] width 72 height 4
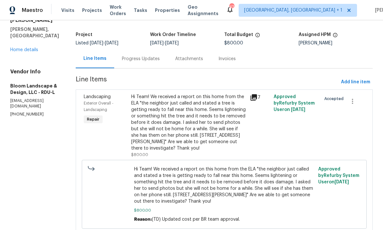
scroll to position [33, 0]
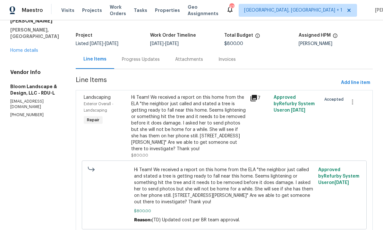
click at [26, 48] on link "Home details" at bounding box center [24, 50] width 28 height 4
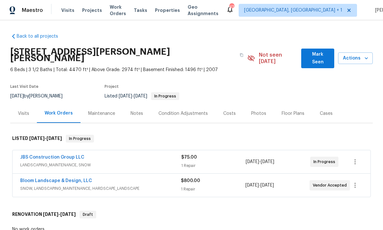
click at [71, 178] on link "Bloom Landscape & Design, LLC" at bounding box center [56, 180] width 72 height 4
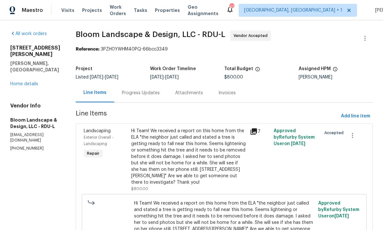
click at [28, 82] on link "Home details" at bounding box center [24, 84] width 28 height 4
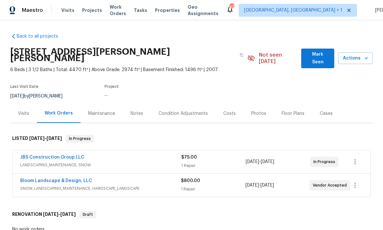
click at [75, 178] on link "Bloom Landscape & Design, LLC" at bounding box center [56, 180] width 72 height 4
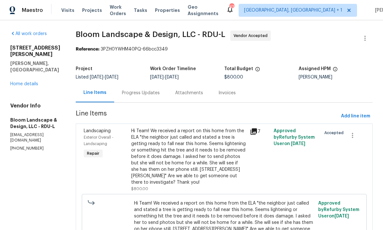
click at [26, 82] on link "Home details" at bounding box center [24, 84] width 28 height 4
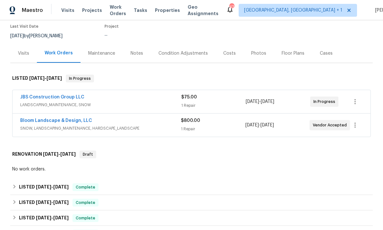
scroll to position [41, 0]
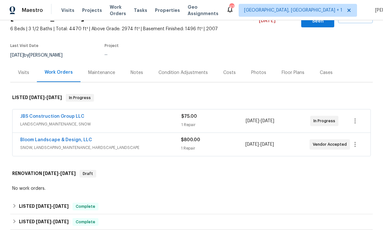
click at [70, 137] on link "Bloom Landscape & Design, LLC" at bounding box center [56, 139] width 72 height 4
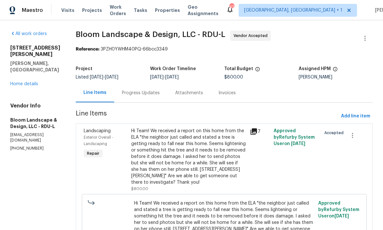
click at [27, 82] on link "Home details" at bounding box center [24, 84] width 28 height 4
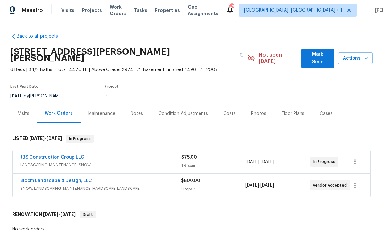
click at [71, 155] on link "JBS Construction Group LLC" at bounding box center [52, 157] width 64 height 4
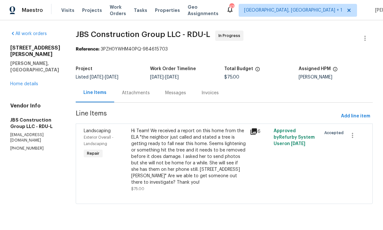
click at [28, 82] on link "Home details" at bounding box center [24, 84] width 28 height 4
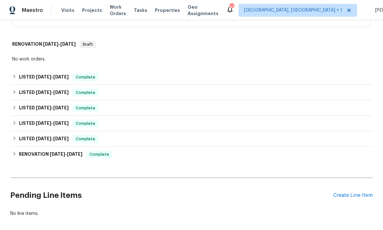
scroll to position [170, 0]
click at [349, 192] on div "Create Line Item" at bounding box center [353, 195] width 39 height 6
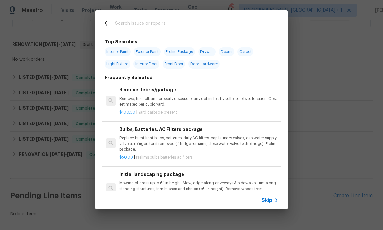
click at [134, 26] on input "text" at bounding box center [183, 24] width 136 height 10
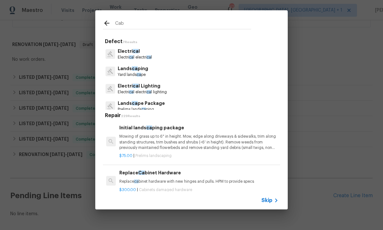
type input "Cabi"
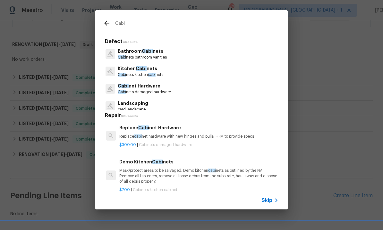
click at [143, 49] on span "Cabi" at bounding box center [147, 51] width 11 height 4
click at [143, 48] on div "Defect 4 Results Bathroom Cabi nets Cabi nets bathroom vanities Kitchen Cabi ne…" at bounding box center [191, 113] width 193 height 155
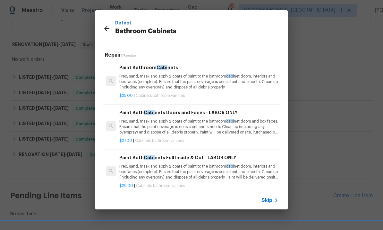
click at [190, 83] on p "Prep, sand, mask and apply 2 coats of paint to the bathroom cabi net doors, int…" at bounding box center [198, 82] width 159 height 16
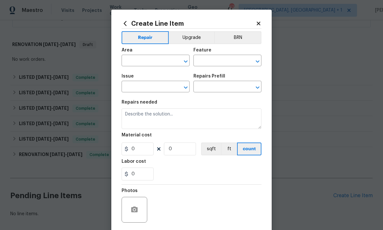
type input "Cabinets"
type input "Bathroom Cabinets"
type input "Paint Bathroom Cabinets $25.00"
type textarea "Prep, sand, mask and apply 2 coats of paint to the bathroom cabinet doors, inte…"
type input "25"
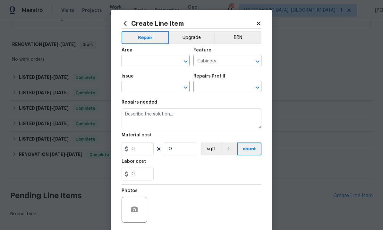
type input "1"
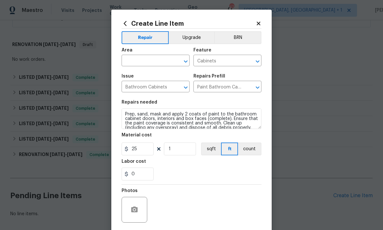
click at [152, 59] on input "text" at bounding box center [147, 61] width 50 height 10
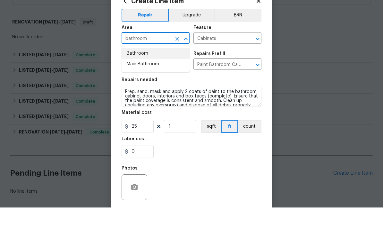
click at [139, 71] on li "Bathroom" at bounding box center [156, 76] width 68 height 11
type input "Bathroom"
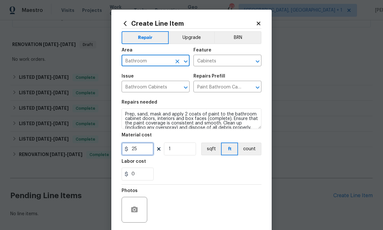
click at [146, 152] on input "25" at bounding box center [138, 148] width 32 height 13
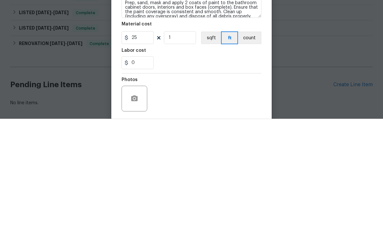
scroll to position [24, 0]
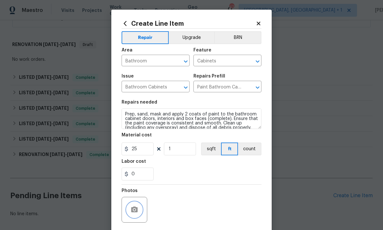
click at [142, 209] on button "button" at bounding box center [134, 209] width 15 height 15
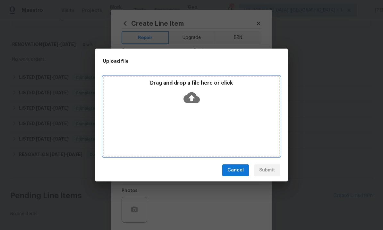
click at [191, 101] on icon at bounding box center [192, 97] width 16 height 11
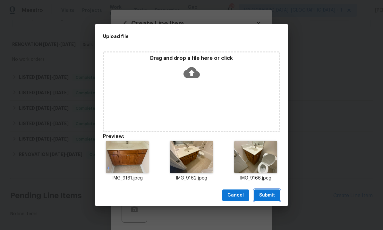
click at [270, 195] on span "Submit" at bounding box center [267, 195] width 16 height 8
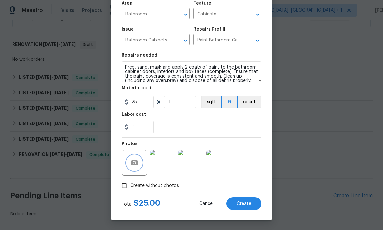
scroll to position [48, 0]
click at [190, 164] on img at bounding box center [191, 163] width 26 height 26
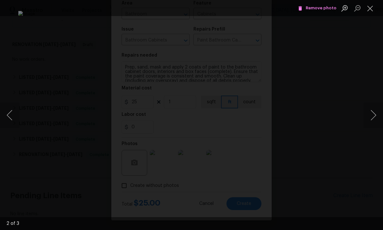
click at [11, 113] on button "Previous image" at bounding box center [9, 115] width 19 height 26
click at [372, 108] on button "Next image" at bounding box center [373, 115] width 19 height 26
click at [10, 117] on button "Previous image" at bounding box center [9, 115] width 19 height 26
click at [369, 109] on button "Next image" at bounding box center [373, 115] width 19 height 26
click at [11, 119] on button "Previous image" at bounding box center [9, 115] width 19 height 26
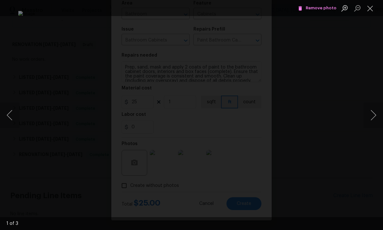
click at [376, 112] on button "Next image" at bounding box center [373, 115] width 19 height 26
click at [378, 111] on button "Next image" at bounding box center [373, 115] width 19 height 26
click at [369, 83] on div "Lightbox" at bounding box center [191, 115] width 383 height 230
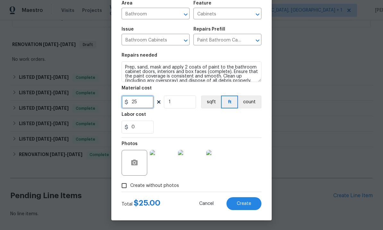
click at [147, 104] on input "25" at bounding box center [138, 101] width 32 height 13
type input "800"
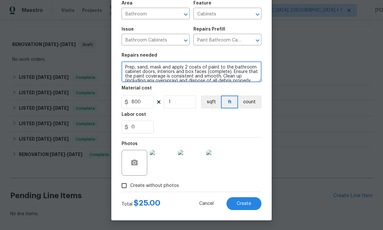
click at [125, 68] on textarea "Prep, sand, mask and apply 2 coats of paint to the bathroom cabinet doors, inte…" at bounding box center [192, 71] width 140 height 21
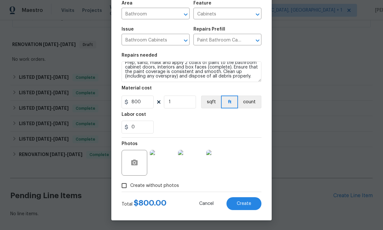
scroll to position [4, 0]
click at [251, 205] on span "Create" at bounding box center [244, 203] width 14 height 5
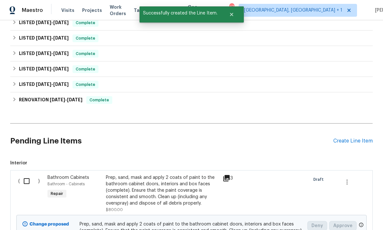
scroll to position [229, 0]
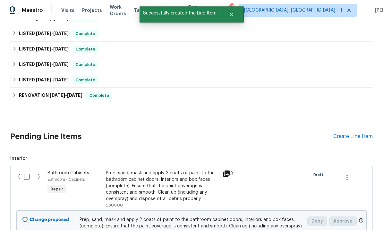
click at [344, 133] on div "Create Line Item" at bounding box center [353, 136] width 39 height 6
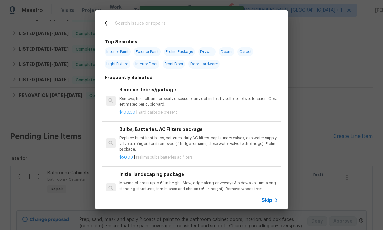
click at [141, 26] on input "text" at bounding box center [183, 24] width 136 height 10
type input "Flooring"
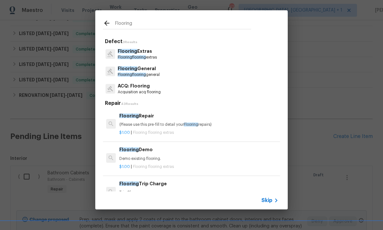
click at [150, 67] on p "Flooring General" at bounding box center [139, 68] width 42 height 7
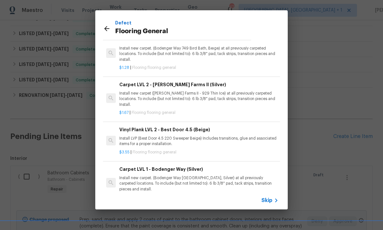
scroll to position [27, 0]
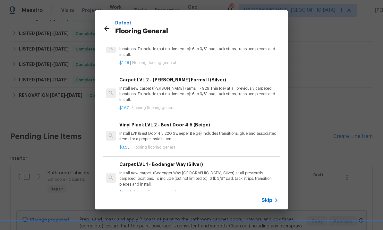
click at [239, 170] on p "Install new carpet. (Bodenger Way 945 Winter Ash, Silver) at all previously car…" at bounding box center [198, 178] width 159 height 16
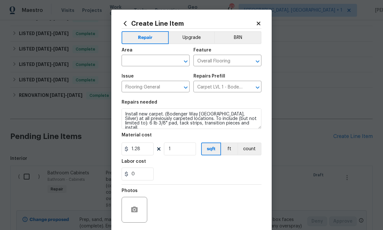
click at [149, 56] on div "Area" at bounding box center [156, 52] width 68 height 8
click at [141, 60] on input "text" at bounding box center [147, 61] width 50 height 10
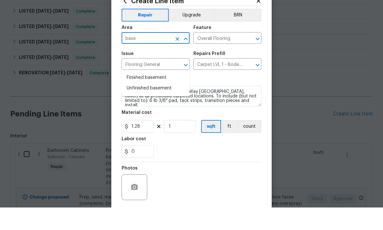
click at [155, 95] on li "Finished basement" at bounding box center [156, 100] width 68 height 11
type input "Finished basement"
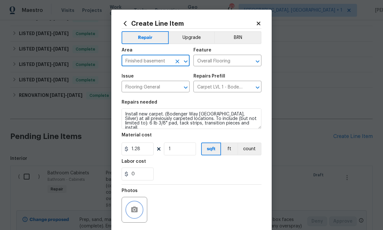
click at [139, 208] on button "button" at bounding box center [134, 209] width 15 height 15
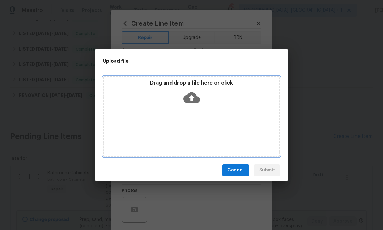
click at [196, 97] on icon at bounding box center [192, 97] width 16 height 11
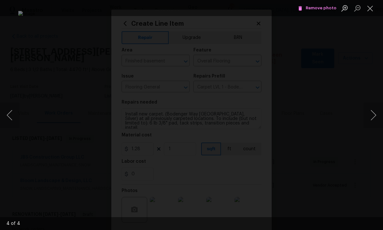
scroll to position [38, 0]
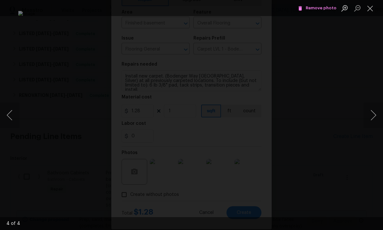
click at [382, 91] on div "Lightbox" at bounding box center [191, 115] width 383 height 230
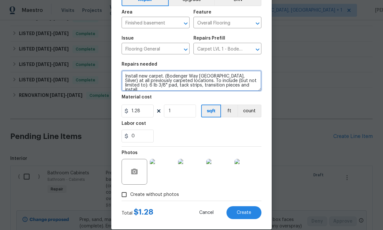
click at [242, 87] on textarea "Install new carpet. (Bodenger Way [GEOGRAPHIC_DATA], Silver) at all previously …" at bounding box center [192, 80] width 140 height 21
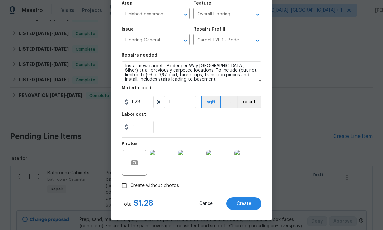
scroll to position [48, 0]
type textarea "Install new carpet. (Bodenger Way [GEOGRAPHIC_DATA], Silver) at all previously …"
click at [246, 204] on span "Create" at bounding box center [244, 203] width 14 height 5
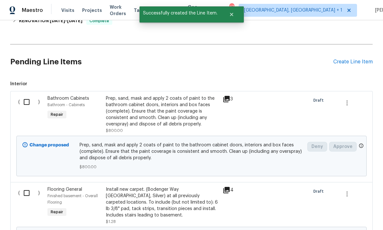
scroll to position [307, 0]
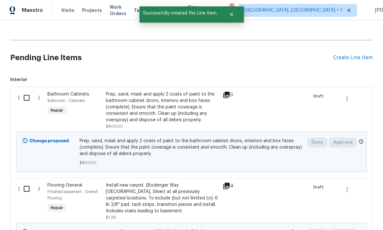
click at [25, 182] on input "checkbox" at bounding box center [29, 188] width 18 height 13
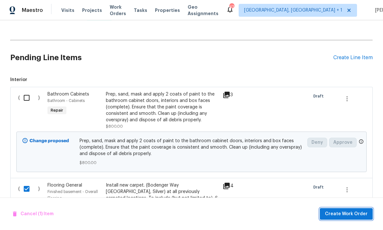
click at [345, 214] on span "Create Work Order" at bounding box center [346, 214] width 43 height 8
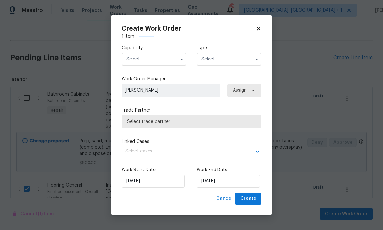
checkbox input "false"
click at [148, 57] on input "text" at bounding box center [154, 59] width 65 height 13
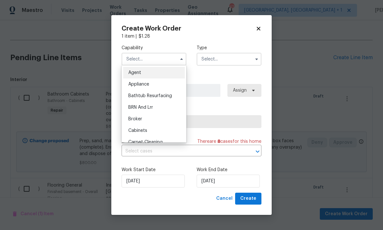
click at [148, 57] on input "text" at bounding box center [154, 59] width 65 height 13
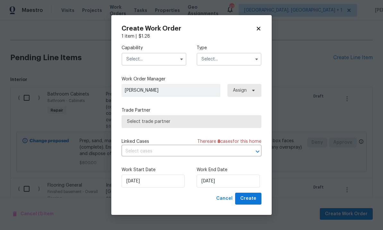
click at [160, 60] on input "text" at bounding box center [154, 59] width 65 height 13
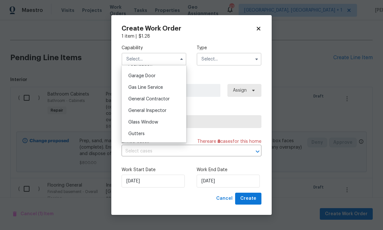
scroll to position [279, 0]
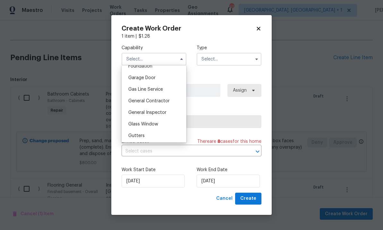
click at [164, 99] on span "General Contractor" at bounding box center [148, 101] width 41 height 4
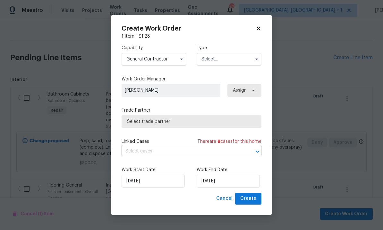
click at [180, 61] on icon "button" at bounding box center [181, 59] width 5 height 5
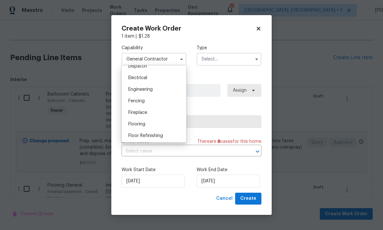
scroll to position [196, 0]
click at [153, 127] on div "Flooring" at bounding box center [154, 125] width 62 height 12
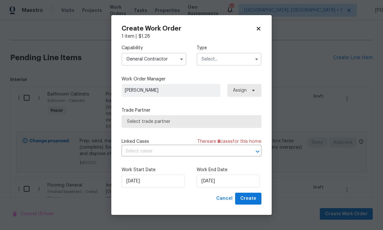
type input "Flooring"
click at [249, 60] on input "text" at bounding box center [229, 59] width 65 height 13
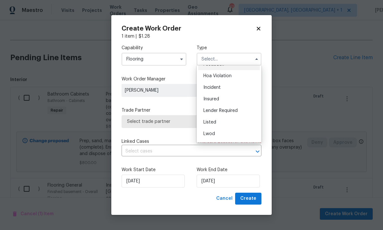
scroll to position [11, 0]
click at [234, 121] on div "Listed" at bounding box center [229, 120] width 62 height 12
type input "Listed"
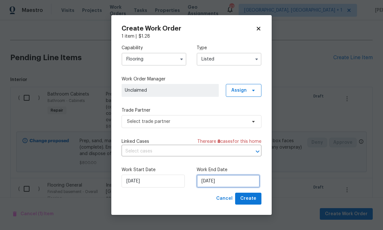
click at [248, 183] on input "10/14/2025" at bounding box center [228, 180] width 63 height 13
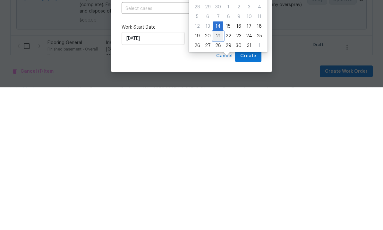
click at [220, 174] on div "21" at bounding box center [218, 178] width 10 height 9
type input "10/21/2025"
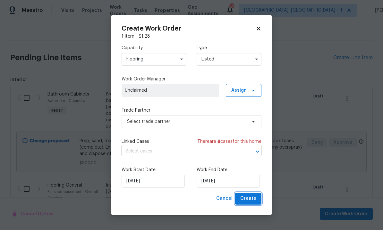
click at [252, 199] on span "Create" at bounding box center [248, 198] width 16 height 8
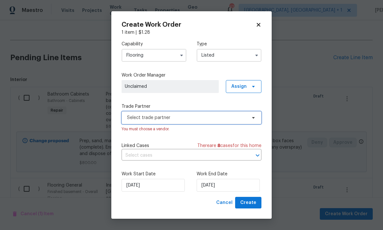
click at [249, 119] on span "Select trade partner" at bounding box center [192, 117] width 140 height 13
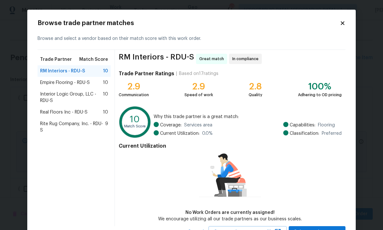
click at [79, 125] on span "Rite Rug Company, Inc. - RDU-S" at bounding box center [72, 126] width 65 height 13
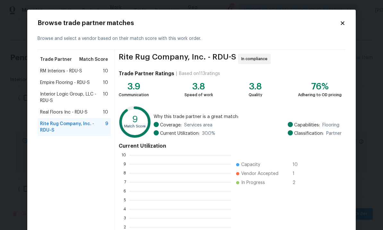
scroll to position [90, 102]
click at [87, 70] on div "RM Interiors - RDU-S 10" at bounding box center [74, 71] width 68 height 6
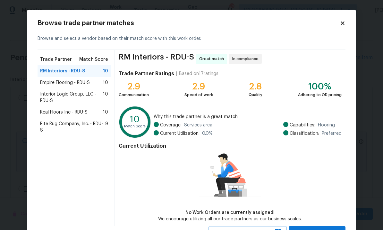
click at [65, 82] on span "Empire Flooring - RDU-S" at bounding box center [65, 82] width 50 height 6
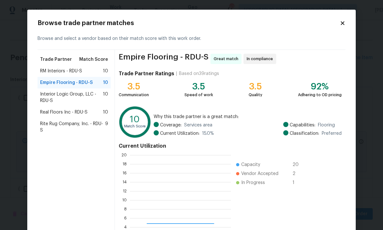
scroll to position [90, 101]
click at [88, 90] on div "Interior Logic Group, LLC - RDU-S 10" at bounding box center [74, 97] width 73 height 18
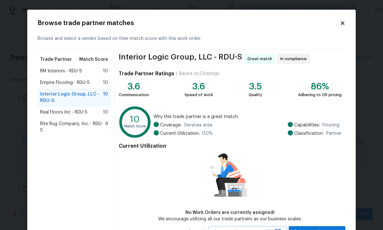
click at [78, 113] on span "Real Floors Inc - RDU-S" at bounding box center [64, 112] width 48 height 6
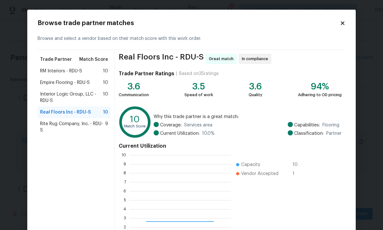
scroll to position [90, 102]
click at [88, 125] on span "Rite Rug Company, Inc. - RDU-S" at bounding box center [72, 126] width 65 height 13
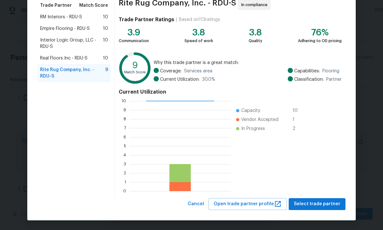
scroll to position [54, 0]
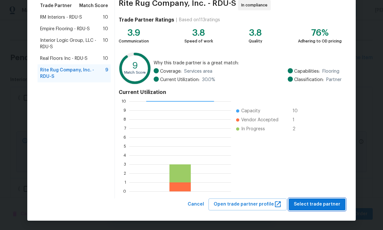
click at [323, 198] on button "Select trade partner" at bounding box center [317, 204] width 57 height 12
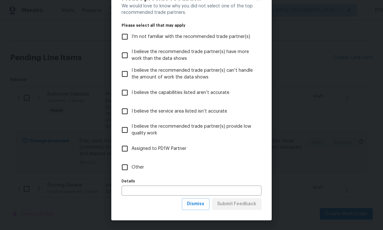
scroll to position [25, 0]
click at [202, 206] on span "Dismiss" at bounding box center [195, 204] width 17 height 8
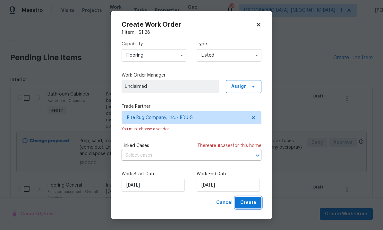
click at [252, 198] on button "Create" at bounding box center [248, 202] width 26 height 12
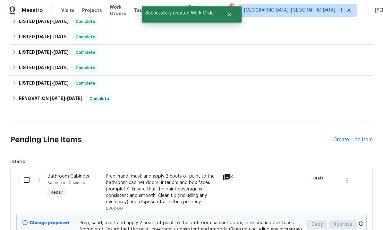
scroll to position [254, 0]
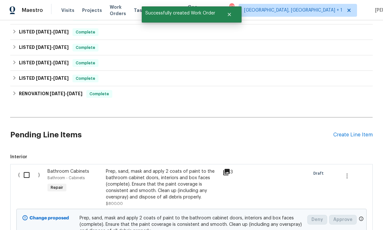
click at [27, 168] on input "checkbox" at bounding box center [29, 174] width 18 height 13
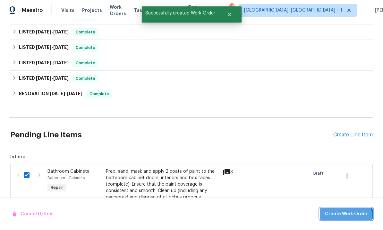
click at [346, 217] on button "Create Work Order" at bounding box center [346, 214] width 53 height 12
checkbox input "false"
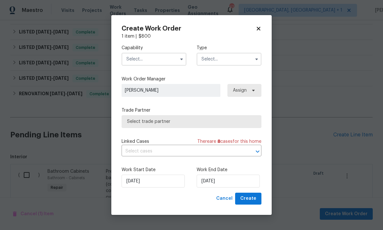
click at [158, 59] on input "text" at bounding box center [154, 59] width 65 height 13
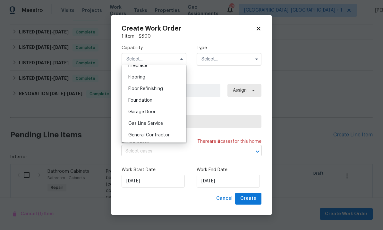
scroll to position [245, 0]
click at [144, 78] on span "Flooring" at bounding box center [136, 76] width 17 height 4
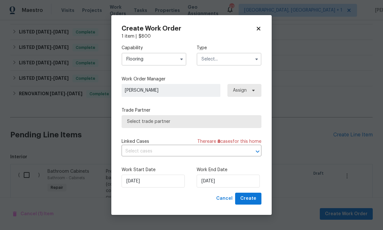
click at [176, 59] on input "Flooring" at bounding box center [154, 59] width 65 height 13
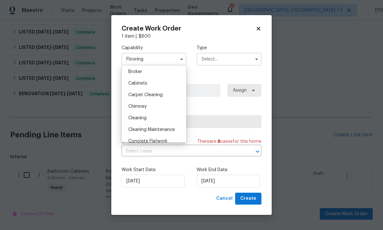
scroll to position [47, 0]
click at [151, 84] on div "Cabinets" at bounding box center [154, 84] width 62 height 12
type input "Cabinets"
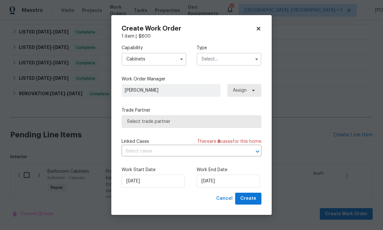
click at [251, 60] on input "text" at bounding box center [229, 59] width 65 height 13
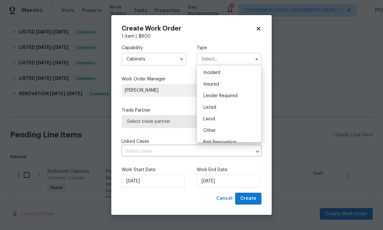
scroll to position [45, 0]
click at [220, 86] on div "Listed" at bounding box center [229, 86] width 62 height 12
type input "Listed"
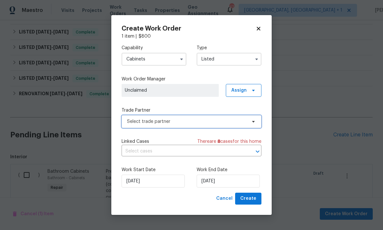
click at [255, 124] on span "Select trade partner" at bounding box center [192, 121] width 140 height 13
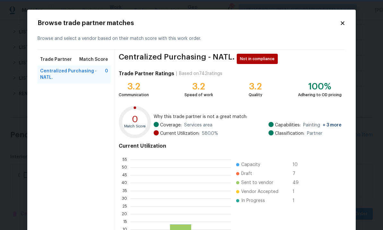
scroll to position [90, 101]
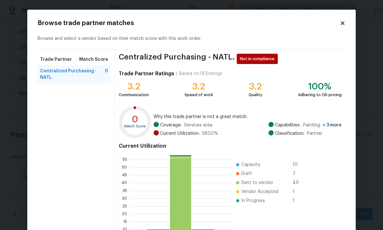
click at [344, 21] on icon at bounding box center [343, 23] width 6 height 6
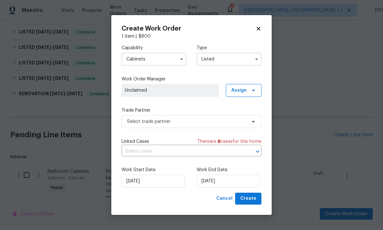
click at [179, 58] on icon "button" at bounding box center [181, 59] width 5 height 5
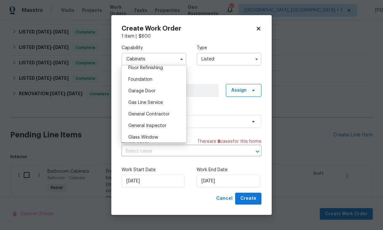
scroll to position [266, 0]
click at [166, 116] on span "General Contractor" at bounding box center [148, 113] width 41 height 4
type input "General Contractor"
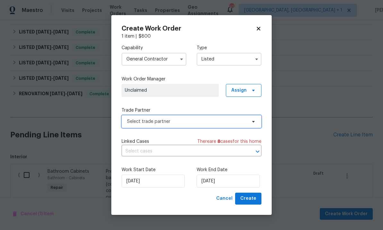
click at [253, 122] on icon at bounding box center [253, 122] width 3 height 2
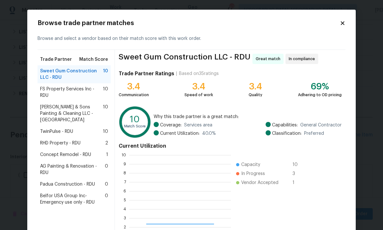
scroll to position [90, 102]
click at [76, 151] on span "Concept Remodel - RDU" at bounding box center [65, 154] width 51 height 6
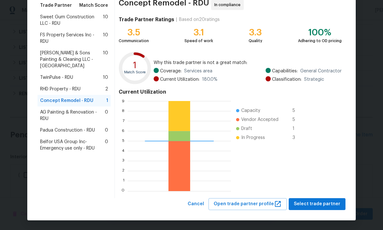
scroll to position [54, 0]
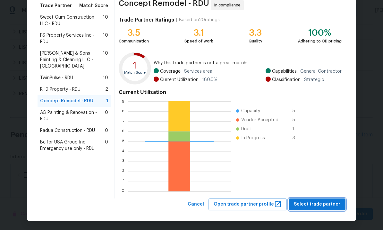
click at [324, 205] on span "Select trade partner" at bounding box center [317, 204] width 47 height 8
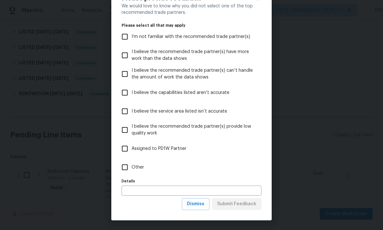
scroll to position [25, 0]
click at [202, 205] on span "Dismiss" at bounding box center [195, 204] width 17 height 8
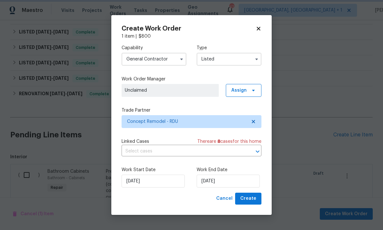
scroll to position [0, 0]
click at [238, 179] on input "10/14/2025" at bounding box center [228, 180] width 63 height 13
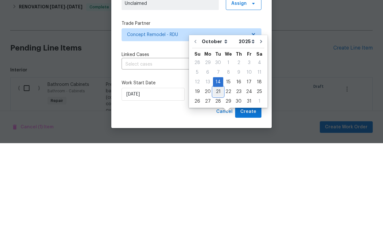
click at [217, 174] on div "21" at bounding box center [218, 178] width 10 height 9
type input "10/21/2025"
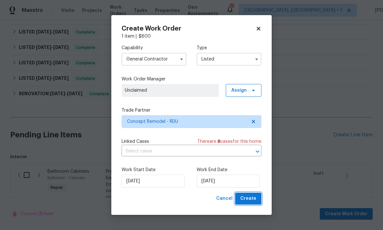
click at [253, 196] on span "Create" at bounding box center [248, 198] width 16 height 8
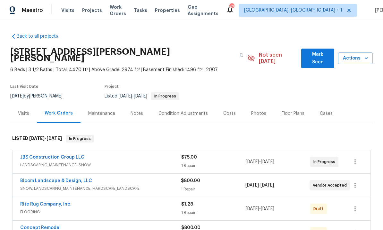
click at [43, 225] on link "Concept Remodel" at bounding box center [40, 227] width 40 height 4
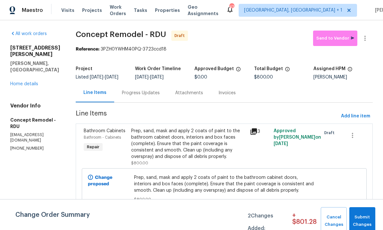
click at [139, 96] on div "Progress Updates" at bounding box center [141, 93] width 38 height 6
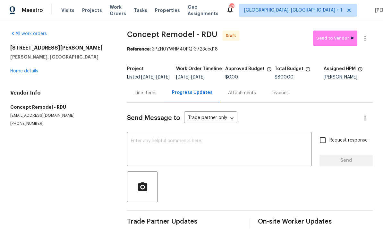
scroll to position [14, 0]
click at [173, 138] on textarea at bounding box center [219, 149] width 177 height 22
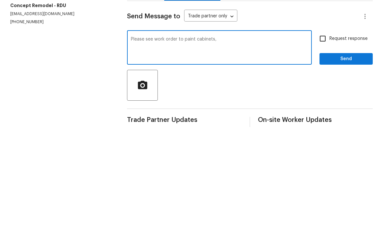
click at [195, 138] on textarea "Please see work order to paint cabinets," at bounding box center [219, 149] width 177 height 22
click at [246, 138] on textarea "Please see work order to paint vanity cabinets," at bounding box center [219, 149] width 177 height 22
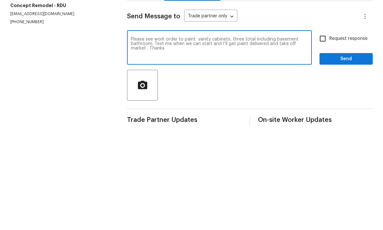
type textarea "Please see work order to paint vanity cabinets, three total including basement …"
click at [326, 133] on input "Request response" at bounding box center [322, 139] width 13 height 13
checkbox input "true"
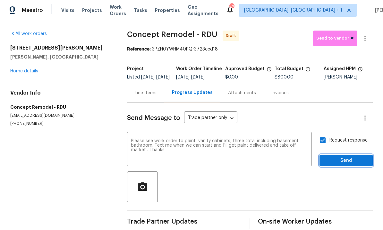
click at [352, 156] on span "Send" at bounding box center [346, 160] width 43 height 8
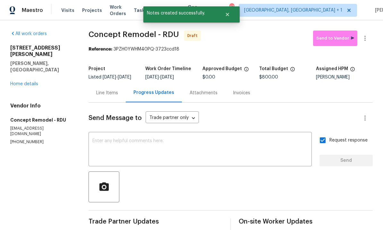
click at [29, 82] on link "Home details" at bounding box center [24, 84] width 28 height 4
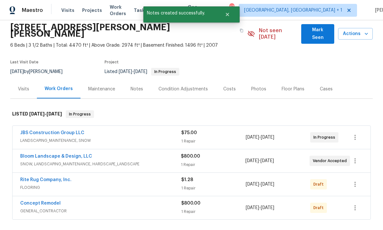
scroll to position [31, 0]
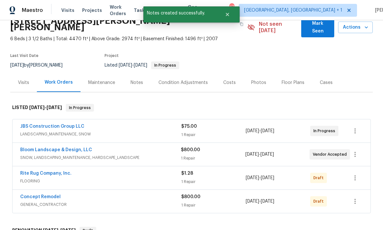
click at [66, 171] on link "Rite Rug Company, Inc." at bounding box center [45, 173] width 51 height 4
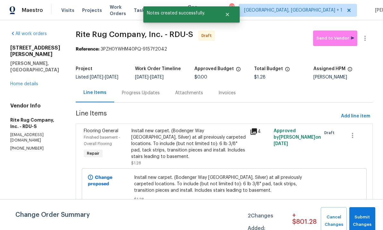
click at [144, 96] on div "Progress Updates" at bounding box center [141, 93] width 38 height 6
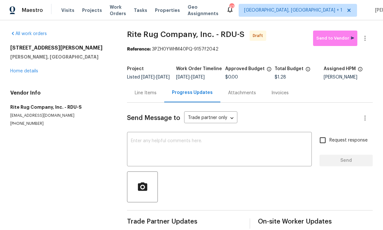
click at [134, 144] on textarea at bounding box center [219, 149] width 177 height 22
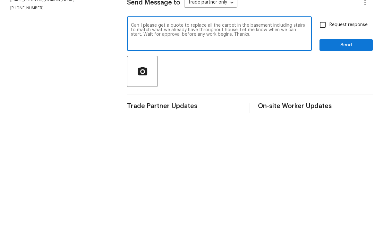
type textarea "Can I please get a quote to replace all the carpet in the basement including st…"
click at [325, 133] on input "Request response" at bounding box center [322, 139] width 13 height 13
checkbox input "true"
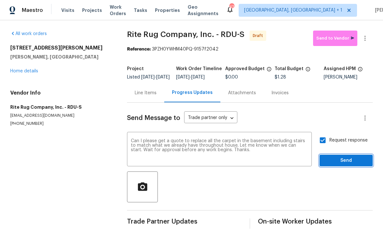
click at [346, 156] on span "Send" at bounding box center [346, 160] width 43 height 8
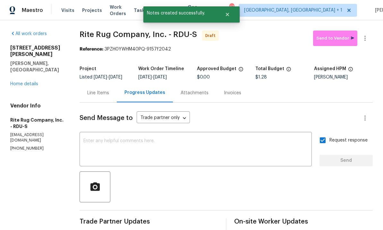
click at [31, 82] on link "Home details" at bounding box center [24, 84] width 28 height 4
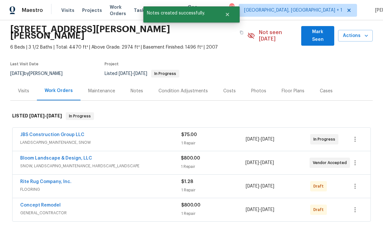
scroll to position [22, 0]
click at [354, 182] on icon "button" at bounding box center [356, 186] width 8 height 8
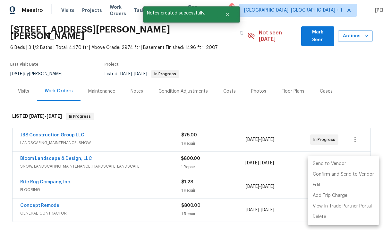
click at [325, 162] on li "Send to Vendor" at bounding box center [344, 163] width 72 height 11
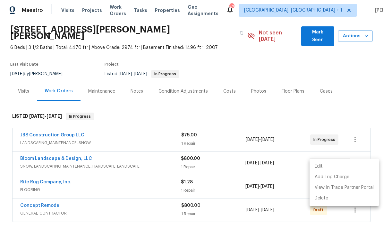
click at [243, 208] on div at bounding box center [191, 115] width 383 height 230
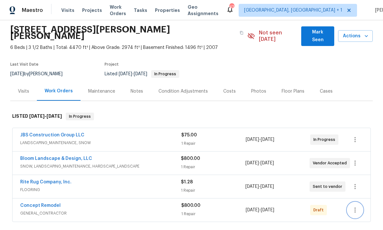
click at [353, 206] on icon "button" at bounding box center [356, 210] width 8 height 8
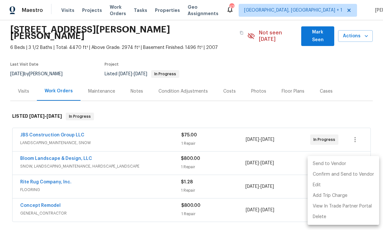
click at [323, 161] on li "Send to Vendor" at bounding box center [344, 163] width 72 height 11
click at [246, 207] on div at bounding box center [191, 115] width 383 height 230
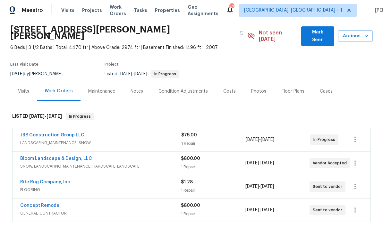
click at [321, 28] on span "Mark Seen" at bounding box center [318, 36] width 23 height 16
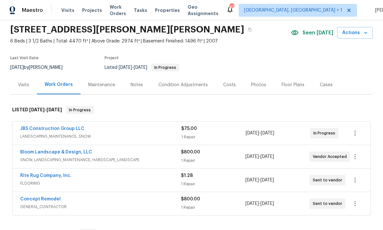
scroll to position [0, 0]
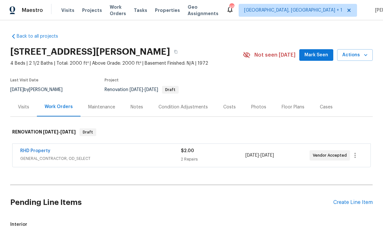
click at [37, 152] on link "RHD Property" at bounding box center [35, 150] width 30 height 4
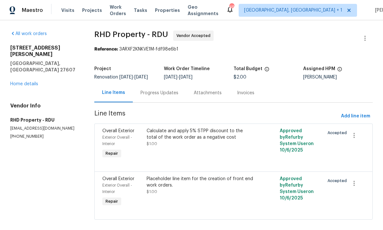
click at [162, 96] on div "Progress Updates" at bounding box center [160, 93] width 38 height 6
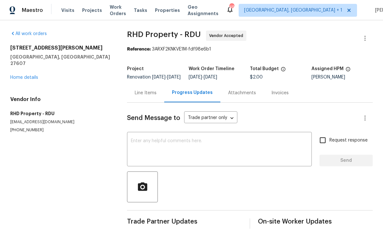
scroll to position [14, 0]
click at [155, 138] on textarea at bounding box center [219, 149] width 177 height 22
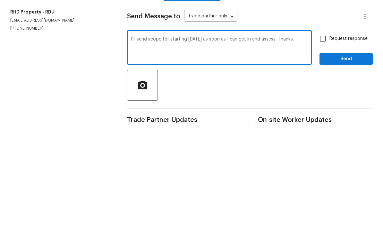
type textarea "I’ll send scope for starting [DATE] as soon as I can get in and assess. Thanks."
click at [327, 133] on input "Request response" at bounding box center [322, 139] width 13 height 13
checkbox input "true"
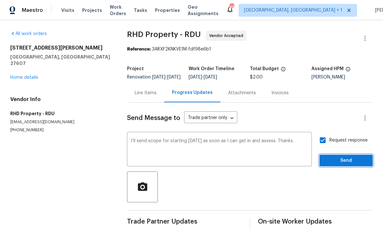
click at [342, 156] on span "Send" at bounding box center [346, 160] width 43 height 8
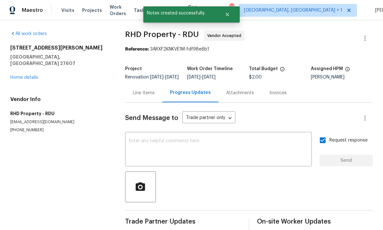
click at [31, 75] on link "Home details" at bounding box center [24, 77] width 28 height 4
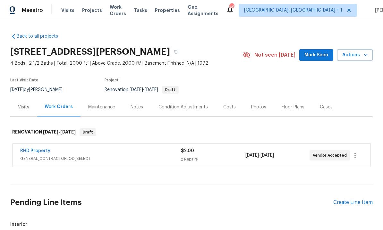
click at [352, 199] on div "Create Line Item" at bounding box center [353, 202] width 39 height 6
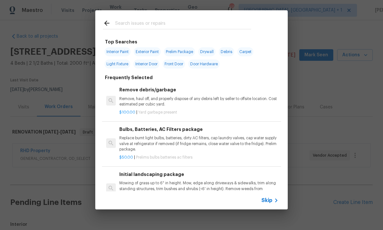
click at [137, 23] on input "text" at bounding box center [183, 24] width 136 height 10
type input "Lean"
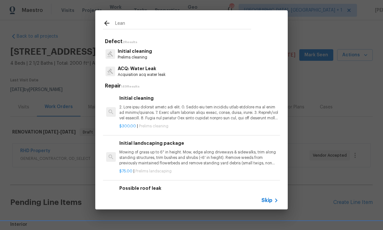
click at [135, 49] on p "Initial cleaning" at bounding box center [135, 51] width 34 height 7
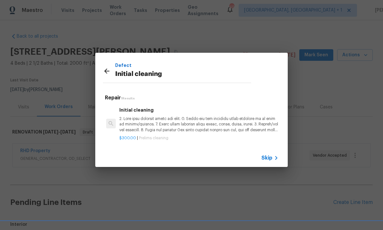
click at [189, 123] on p at bounding box center [198, 124] width 159 height 16
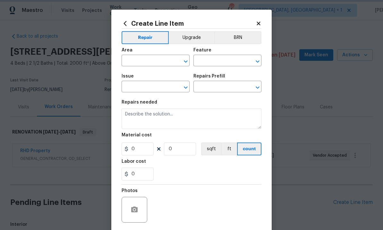
type input "Home Readiness Packages"
type input "Initial cleaning"
type input "Initial cleaning $300.00"
type textarea "1. Wipe down exterior doors and trim. 2. Clean out all exterior light fixtures …"
type input "300"
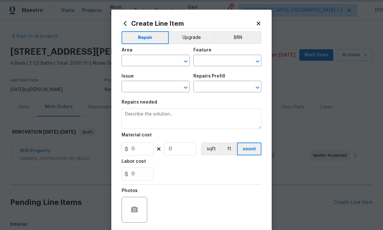
type input "1"
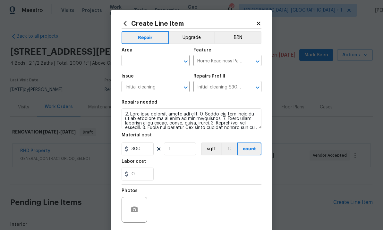
click at [145, 59] on input "text" at bounding box center [147, 61] width 50 height 10
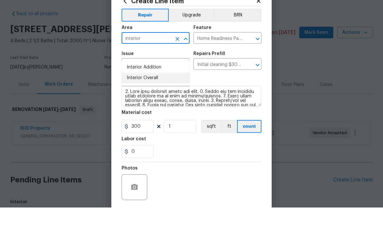
click at [145, 95] on li "Interior Overall" at bounding box center [156, 100] width 68 height 11
type input "Interior Overall"
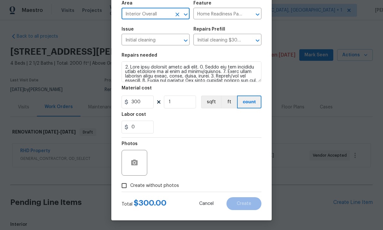
scroll to position [48, 0]
click at [126, 189] on input "Create without photos" at bounding box center [124, 185] width 12 height 12
checkbox input "true"
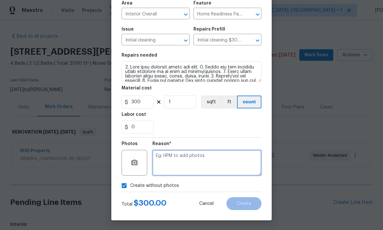
click at [172, 158] on textarea at bounding box center [207, 163] width 109 height 26
type textarea "To come."
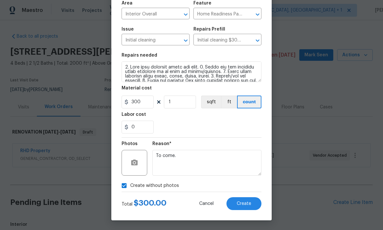
click at [243, 207] on button "Create" at bounding box center [244, 203] width 35 height 13
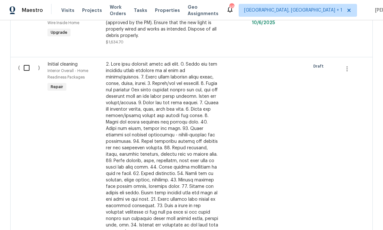
scroll to position [228, 0]
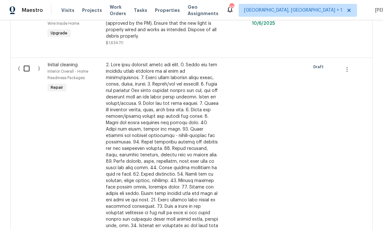
click at [26, 62] on input "checkbox" at bounding box center [29, 68] width 18 height 13
checkbox input "true"
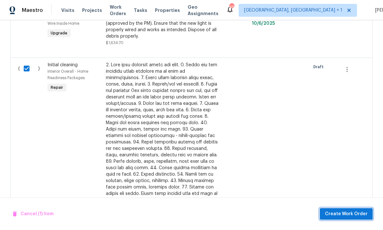
click at [348, 214] on span "Create Work Order" at bounding box center [346, 214] width 43 height 8
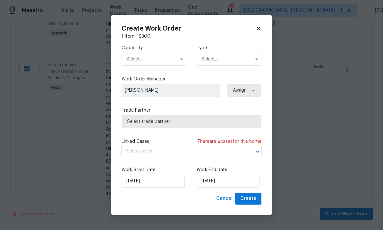
click at [162, 59] on input "text" at bounding box center [154, 59] width 65 height 13
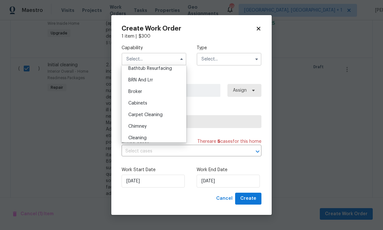
scroll to position [28, 0]
click at [151, 138] on div "Cleaning" at bounding box center [154, 137] width 62 height 12
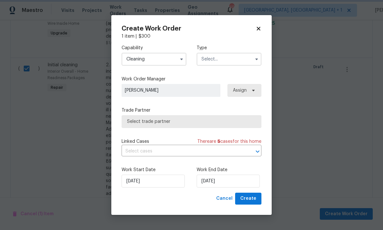
type input "Cleaning"
click at [250, 60] on input "text" at bounding box center [229, 59] width 65 height 13
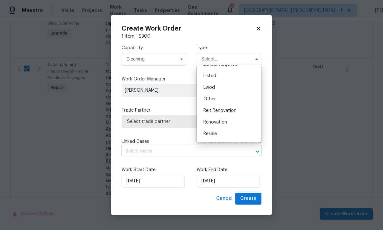
scroll to position [56, 0]
click at [232, 121] on div "Renovation" at bounding box center [229, 121] width 62 height 12
type input "Renovation"
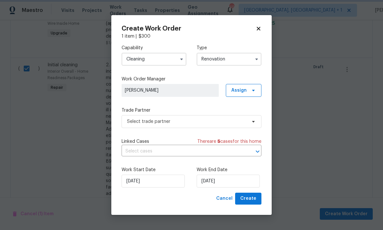
scroll to position [0, 0]
click at [252, 125] on span "Select trade partner" at bounding box center [192, 121] width 140 height 13
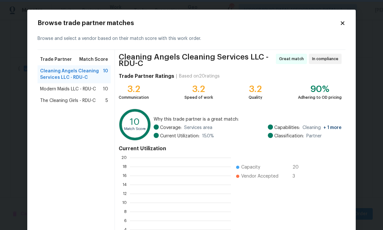
scroll to position [90, 101]
click at [83, 101] on span "The Cleaning Girls - RDU-C" at bounding box center [68, 100] width 56 height 6
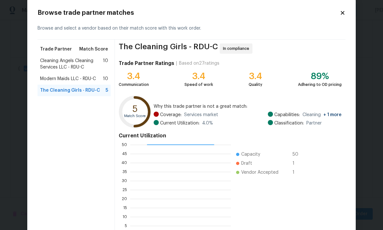
scroll to position [24, 0]
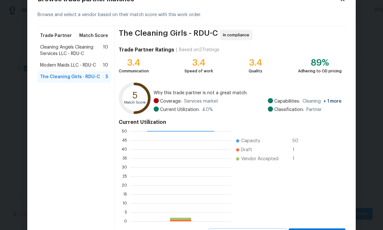
click at [83, 65] on span "Modern Maids LLC - RDU-C" at bounding box center [68, 65] width 56 height 6
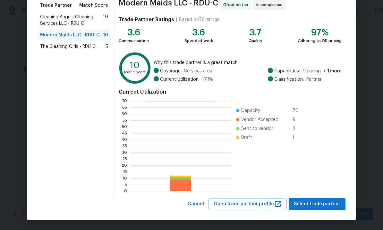
scroll to position [54, 0]
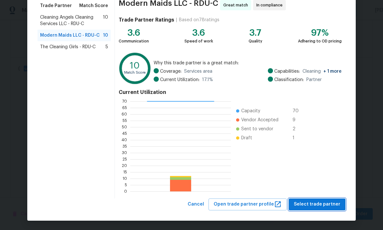
click at [328, 206] on span "Select trade partner" at bounding box center [317, 204] width 47 height 8
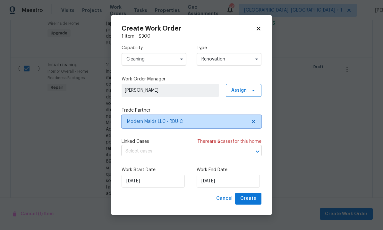
scroll to position [0, 0]
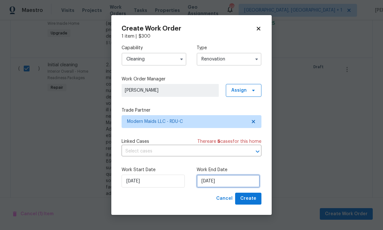
click at [244, 182] on input "10/16/2025" at bounding box center [228, 180] width 63 height 13
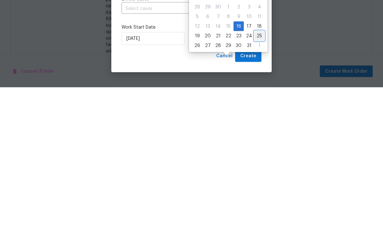
click at [258, 174] on div "25" at bounding box center [260, 178] width 10 height 9
type input "10/25/2025"
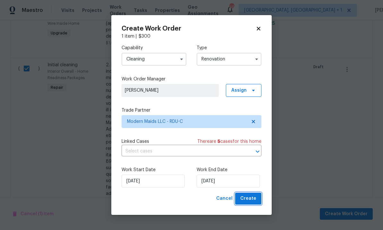
click at [257, 195] on button "Create" at bounding box center [248, 198] width 26 height 12
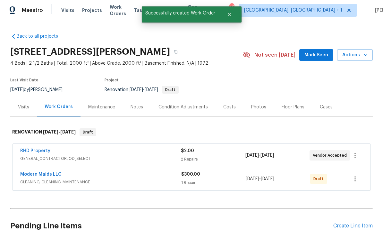
scroll to position [0, 0]
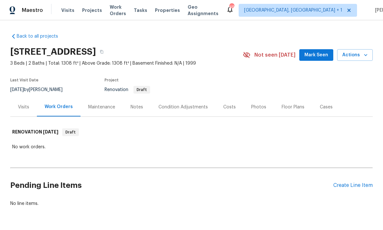
click at [349, 185] on div "Create Line Item" at bounding box center [353, 185] width 39 height 6
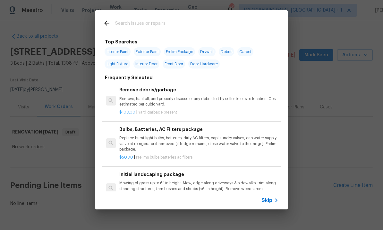
click at [129, 24] on input "text" at bounding box center [183, 24] width 136 height 10
type input "Overall"
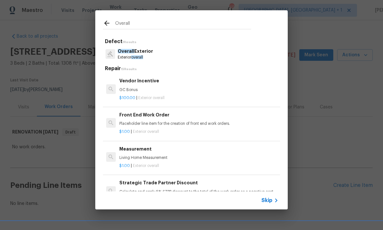
click at [155, 115] on h6 "Front End Work Order" at bounding box center [198, 114] width 159 height 7
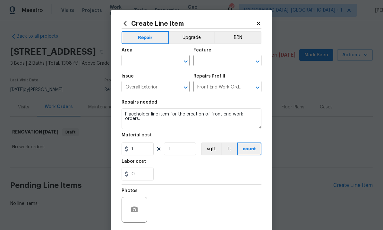
click at [146, 61] on input "text" at bounding box center [147, 61] width 50 height 10
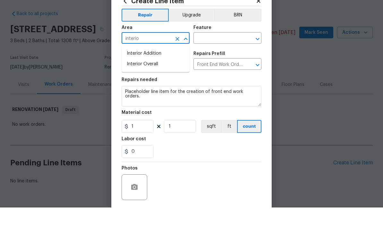
click at [153, 81] on li "Interior Overall" at bounding box center [156, 86] width 68 height 11
type input "Interior Overall"
click at [225, 56] on input "text" at bounding box center [219, 61] width 50 height 10
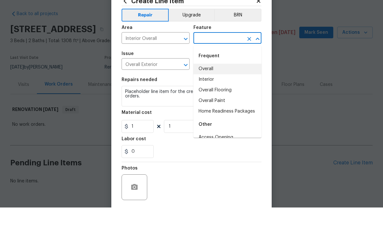
click at [211, 86] on li "Overall" at bounding box center [228, 91] width 68 height 11
type input "Overall"
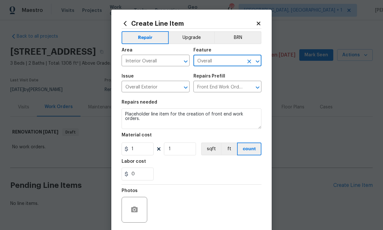
scroll to position [16, 0]
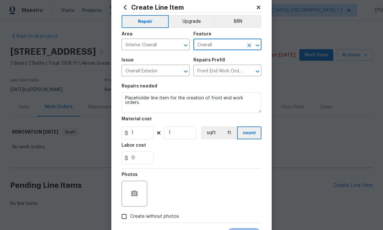
click at [126, 220] on input "Create without photos" at bounding box center [124, 216] width 12 height 12
checkbox input "true"
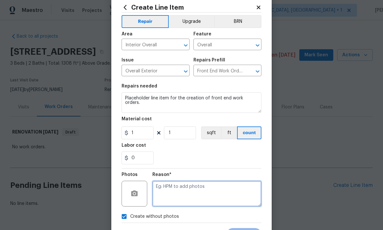
click at [172, 189] on textarea at bounding box center [207, 193] width 109 height 26
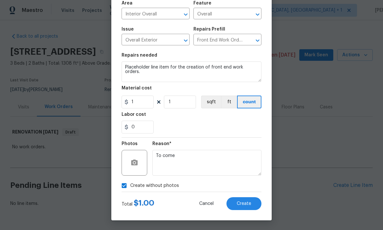
scroll to position [48, 0]
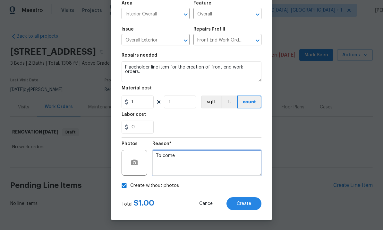
type textarea "To come"
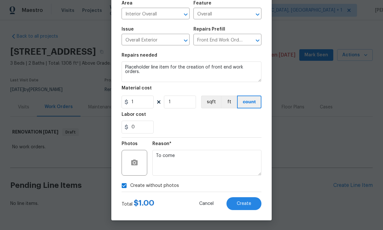
click at [247, 205] on span "Create" at bounding box center [244, 203] width 14 height 5
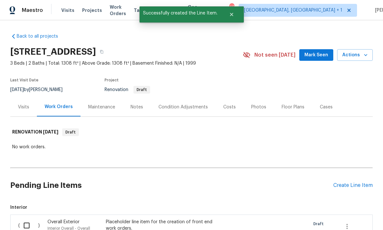
click at [26, 218] on input "checkbox" at bounding box center [29, 224] width 18 height 13
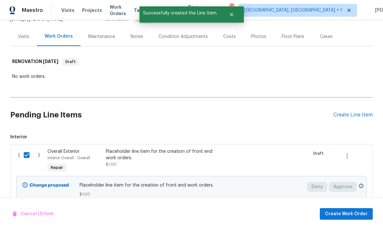
scroll to position [70, 0]
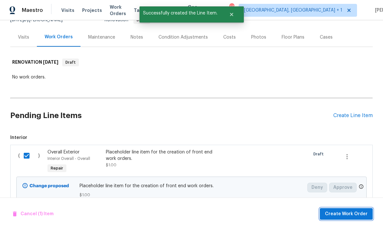
click at [346, 214] on span "Create Work Order" at bounding box center [346, 214] width 43 height 8
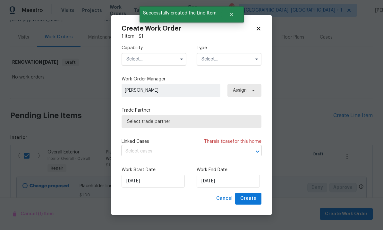
click at [159, 61] on input "text" at bounding box center [154, 59] width 65 height 13
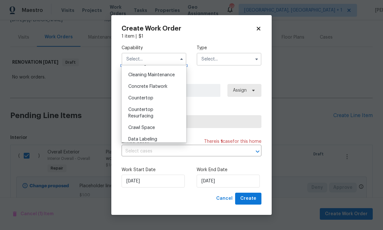
scroll to position [103, 0]
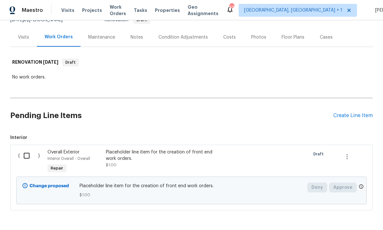
click at [31, 149] on input "checkbox" at bounding box center [29, 155] width 18 height 13
checkbox input "true"
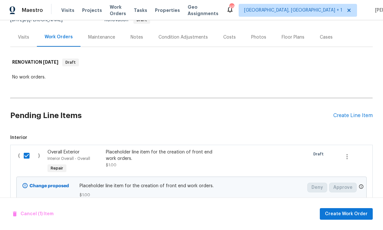
click at [357, 223] on div "Cancel (1) Item Create Work Order" at bounding box center [191, 213] width 383 height 33
click at [338, 211] on span "Create Work Order" at bounding box center [346, 214] width 43 height 8
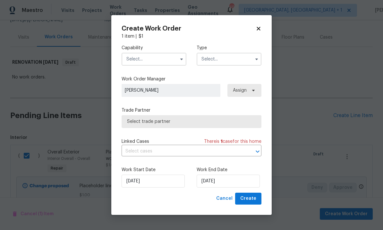
click at [167, 56] on input "text" at bounding box center [154, 59] width 65 height 13
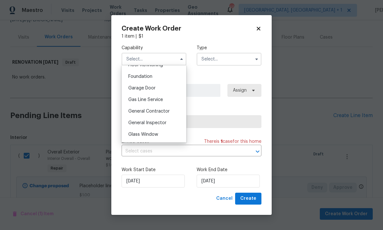
scroll to position [280, 0]
click at [165, 102] on div "General Contractor" at bounding box center [154, 100] width 62 height 12
type input "General Contractor"
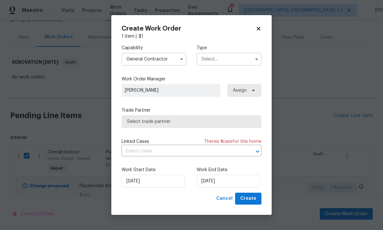
click at [252, 62] on input "text" at bounding box center [229, 59] width 65 height 13
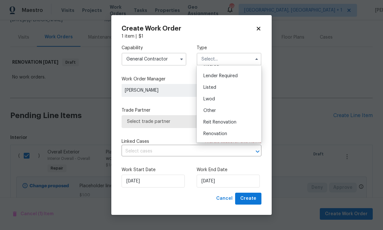
scroll to position [49, 0]
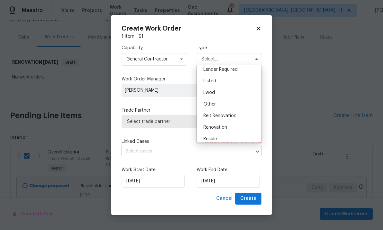
click at [226, 129] on div "Renovation" at bounding box center [229, 127] width 62 height 12
type input "Renovation"
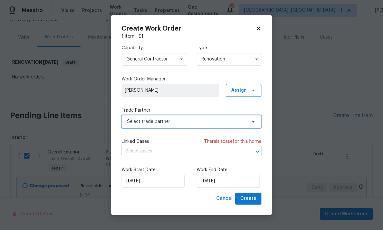
click at [252, 125] on span "Select trade partner" at bounding box center [192, 121] width 140 height 13
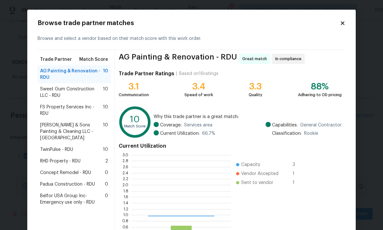
scroll to position [90, 100]
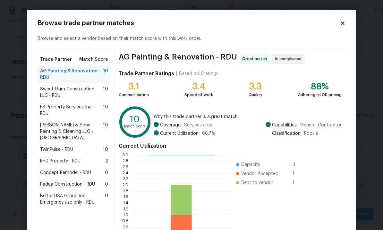
click at [82, 92] on span "Sweet Gum Construction LLC - RDU" at bounding box center [71, 92] width 63 height 13
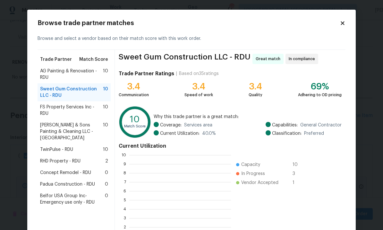
scroll to position [1, 1]
click at [78, 113] on span "FS Property Services Inc - RDU" at bounding box center [71, 110] width 63 height 13
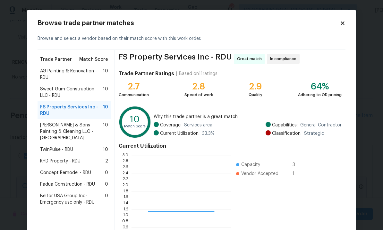
scroll to position [90, 100]
click at [90, 126] on span "Hodge & Sons Painting & Cleaning LLC - RDU" at bounding box center [71, 131] width 63 height 19
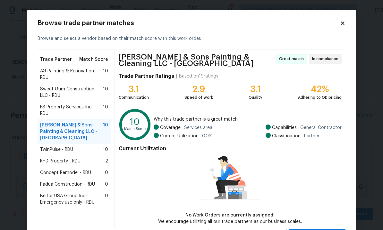
click at [71, 146] on span "TwinPulse - RDU" at bounding box center [56, 149] width 33 height 6
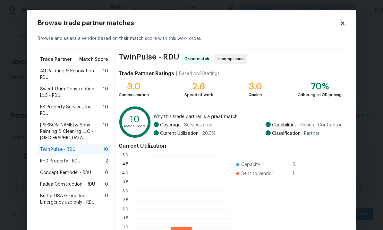
click at [77, 158] on span "RHD Property - RDU" at bounding box center [60, 161] width 40 height 6
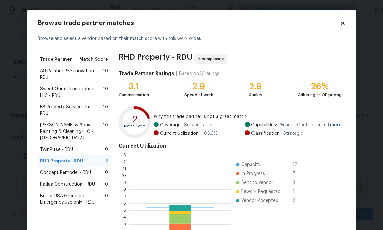
scroll to position [90, 102]
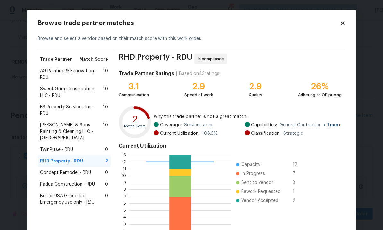
click at [78, 169] on span "Concept Remodel - RDU" at bounding box center [65, 172] width 51 height 6
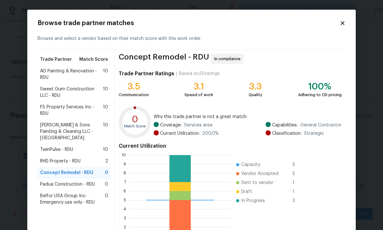
click at [339, 22] on h2 "Browse trade partner matches" at bounding box center [189, 23] width 302 height 6
click at [344, 20] on icon at bounding box center [343, 23] width 6 height 6
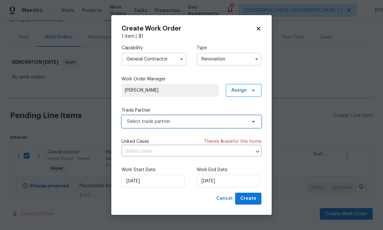
click at [251, 119] on icon at bounding box center [253, 121] width 5 height 5
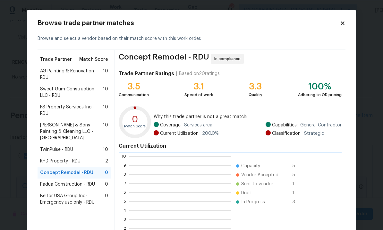
scroll to position [1, 1]
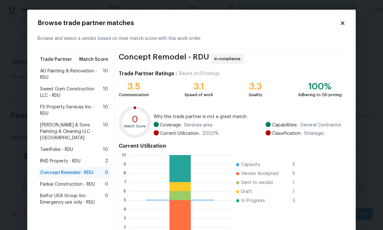
click at [88, 169] on span "Concept Remodel - RDU" at bounding box center [66, 172] width 53 height 6
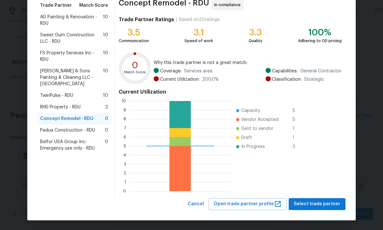
scroll to position [54, 0]
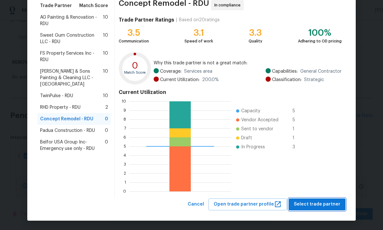
click at [327, 202] on span "Select trade partner" at bounding box center [317, 204] width 47 height 8
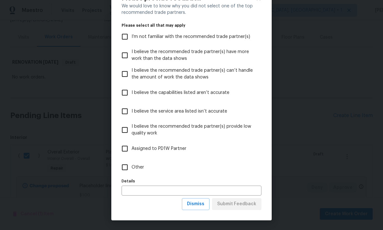
scroll to position [25, 0]
click at [204, 204] on span "Dismiss" at bounding box center [195, 204] width 17 height 8
click at [204, 204] on div "Cancel Create" at bounding box center [192, 198] width 140 height 12
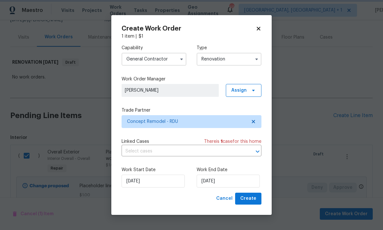
scroll to position [0, 0]
click at [242, 179] on input "10/16/2025" at bounding box center [228, 180] width 63 height 13
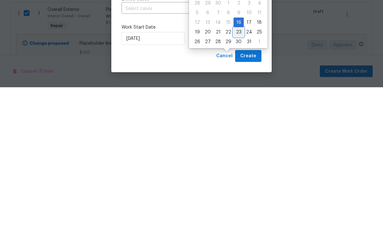
click at [239, 170] on div "23" at bounding box center [239, 174] width 10 height 9
type input "10/23/2025"
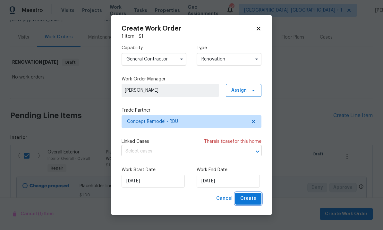
click at [255, 198] on span "Create" at bounding box center [248, 198] width 16 height 8
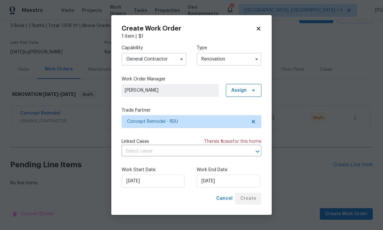
scroll to position [13, 0]
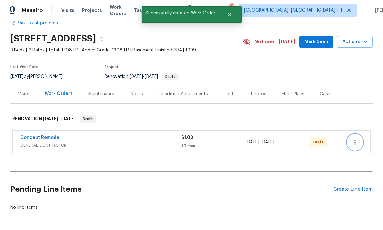
click at [358, 138] on icon "button" at bounding box center [356, 142] width 8 height 8
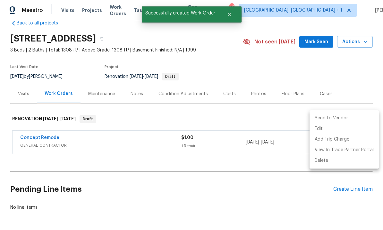
click at [335, 120] on li "Send to Vendor" at bounding box center [344, 118] width 69 height 11
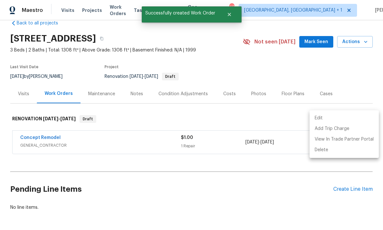
click at [51, 114] on div at bounding box center [191, 115] width 383 height 230
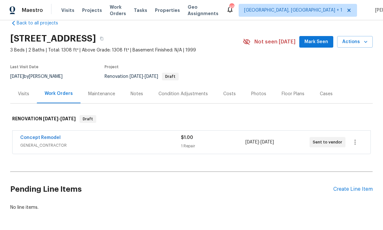
click at [51, 135] on link "Concept Remodel" at bounding box center [40, 137] width 40 height 4
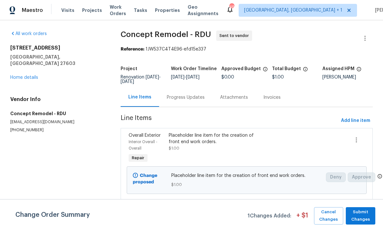
click at [182, 96] on div "Progress Updates" at bounding box center [186, 97] width 38 height 6
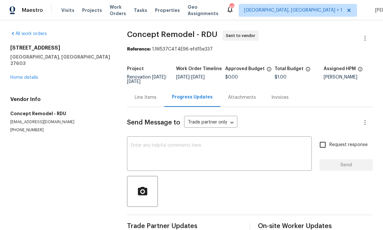
click at [169, 149] on textarea at bounding box center [219, 154] width 177 height 22
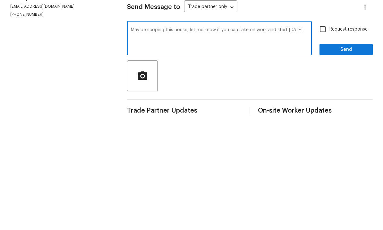
click at [185, 143] on textarea "May be scoping this house, let me know if you can take on work and start Thursd…" at bounding box center [219, 154] width 177 height 22
type textarea "May be scoping this house tomorrow , let me know if you can take on work and st…"
click at [325, 138] on input "Request response" at bounding box center [322, 144] width 13 height 13
checkbox input "true"
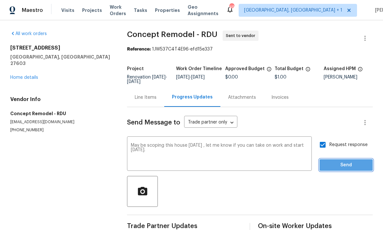
click at [347, 161] on span "Send" at bounding box center [346, 165] width 43 height 8
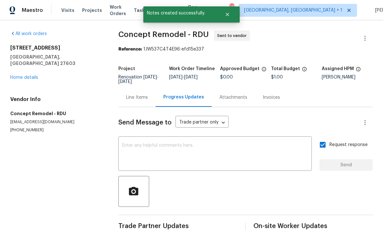
click at [30, 75] on link "Home details" at bounding box center [24, 77] width 28 height 4
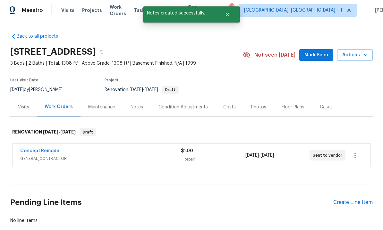
click at [353, 199] on div "Create Line Item" at bounding box center [353, 202] width 39 height 6
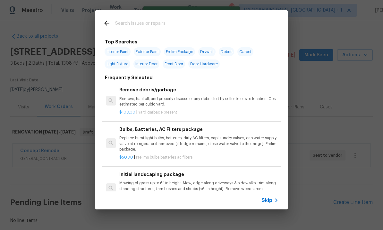
click at [141, 22] on input "text" at bounding box center [183, 24] width 136 height 10
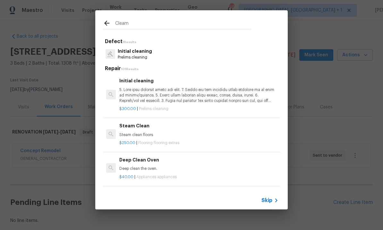
type input "Clea"
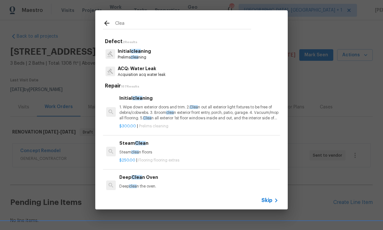
click at [133, 57] on span "clea" at bounding box center [135, 57] width 8 height 4
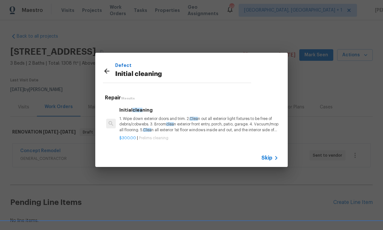
click at [165, 124] on p "1. Wipe down exterior doors and trim. 2. Clea n out all exterior light fixtures…" at bounding box center [198, 124] width 159 height 16
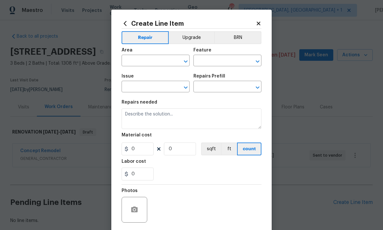
type input "Home Readiness Packages"
type input "Initial cleaning"
type input "Initial cleaning $300.00"
type textarea "1. Wipe down exterior doors and trim. 2. Clean out all exterior light fixtures …"
type input "300"
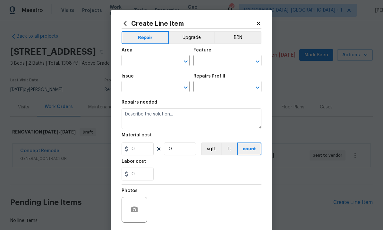
type input "1"
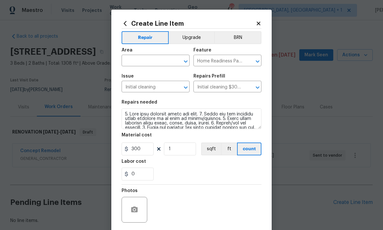
click at [139, 64] on input "text" at bounding box center [147, 61] width 50 height 10
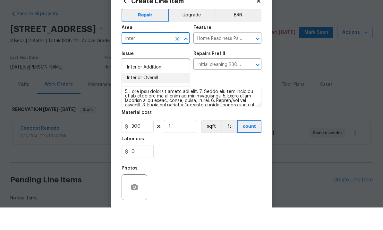
click at [153, 95] on li "Interior Overall" at bounding box center [156, 100] width 68 height 11
type input "Interior Overall"
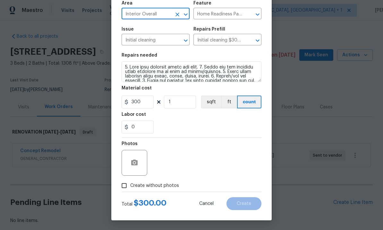
scroll to position [48, 0]
click at [129, 184] on input "Create without photos" at bounding box center [124, 185] width 12 height 12
checkbox input "true"
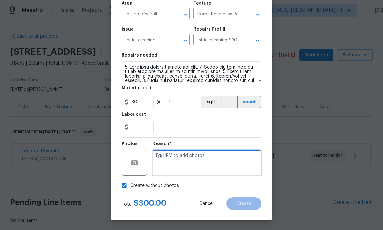
click at [189, 155] on textarea at bounding box center [207, 163] width 109 height 26
type textarea "To come"
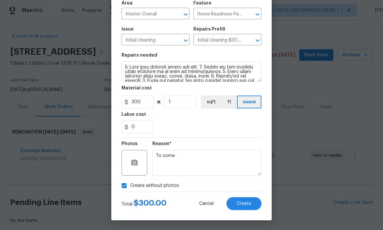
click at [246, 202] on span "Create" at bounding box center [244, 203] width 14 height 5
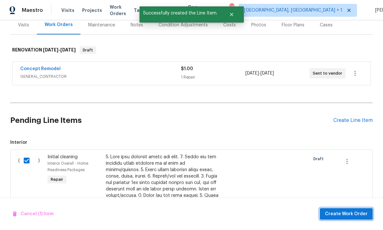
click at [351, 213] on span "Create Work Order" at bounding box center [346, 214] width 43 height 8
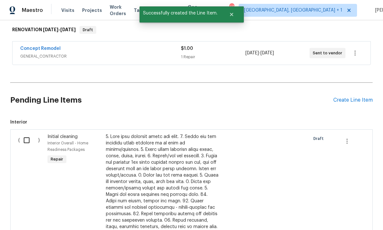
scroll to position [102, 0]
click at [31, 133] on input "checkbox" at bounding box center [29, 139] width 18 height 13
checkbox input "true"
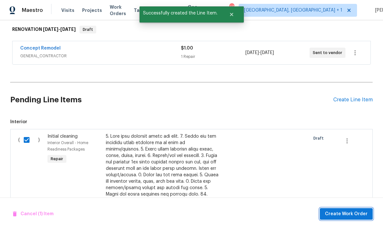
click at [344, 214] on span "Create Work Order" at bounding box center [346, 214] width 43 height 8
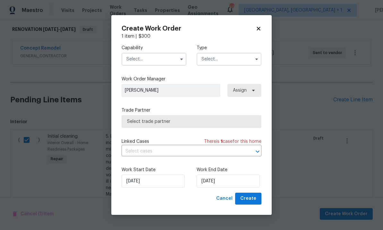
click at [159, 54] on input "text" at bounding box center [154, 59] width 65 height 13
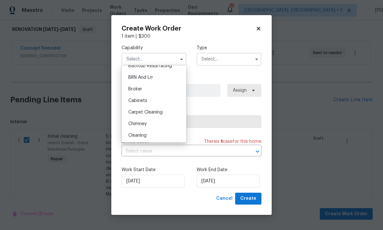
scroll to position [39, 0]
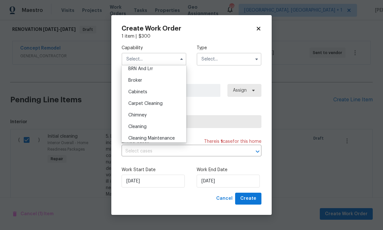
click at [150, 127] on div "Cleaning" at bounding box center [154, 127] width 62 height 12
type input "Cleaning"
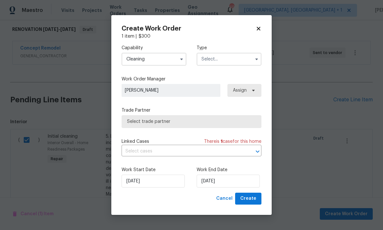
click at [249, 58] on input "text" at bounding box center [229, 59] width 65 height 13
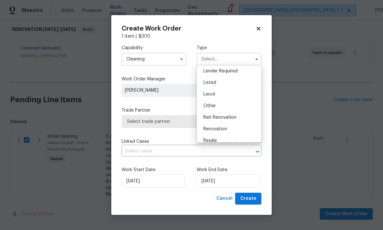
scroll to position [54, 0]
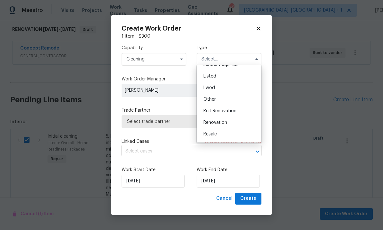
click at [231, 126] on div "Renovation" at bounding box center [229, 123] width 62 height 12
type input "Renovation"
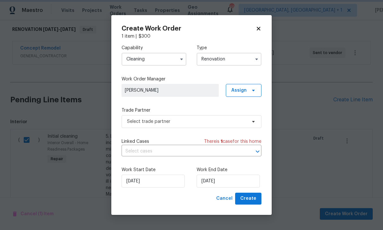
scroll to position [0, 0]
click at [255, 121] on icon at bounding box center [253, 122] width 3 height 2
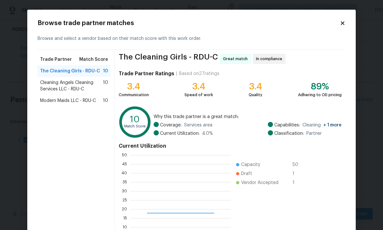
scroll to position [90, 101]
click at [95, 97] on span "Modern Maids LLC - RDU-C" at bounding box center [68, 100] width 56 height 6
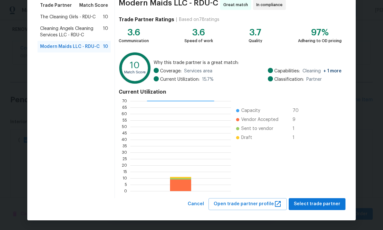
scroll to position [54, 0]
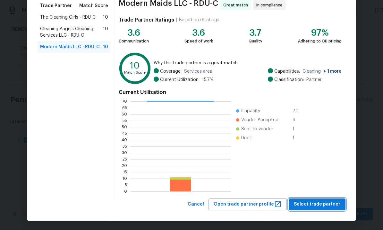
click at [333, 208] on button "Select trade partner" at bounding box center [317, 204] width 57 height 12
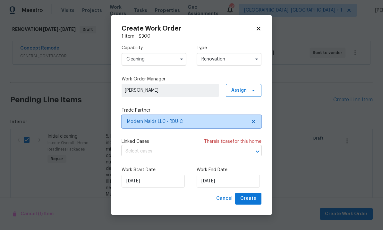
scroll to position [0, 0]
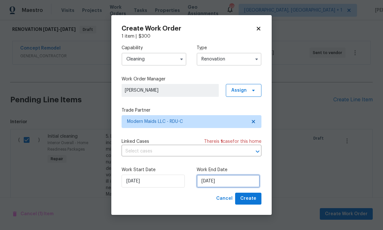
click at [240, 180] on input "10/16/2025" at bounding box center [228, 180] width 63 height 13
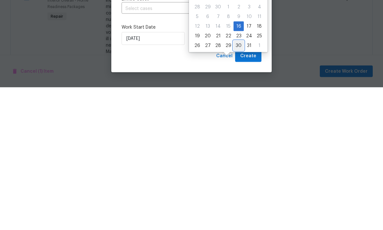
click at [239, 183] on div "30" at bounding box center [239, 187] width 10 height 9
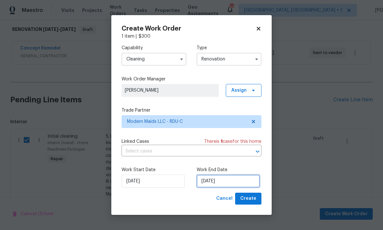
click at [237, 178] on input "10/30/2025" at bounding box center [228, 180] width 63 height 13
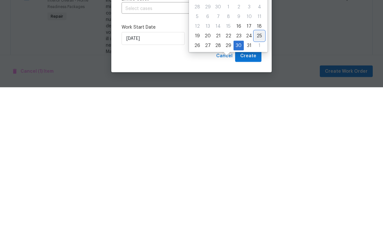
click at [259, 174] on div "25" at bounding box center [260, 178] width 10 height 9
type input "10/25/2025"
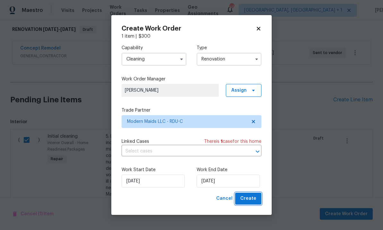
click at [251, 202] on span "Create" at bounding box center [248, 198] width 16 height 8
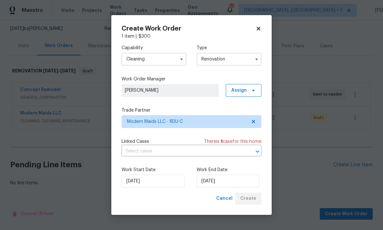
scroll to position [37, 0]
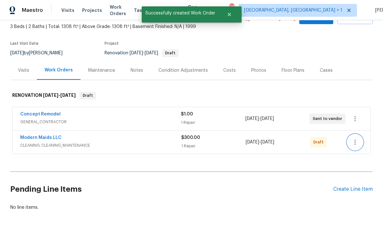
click at [357, 138] on icon "button" at bounding box center [356, 142] width 8 height 8
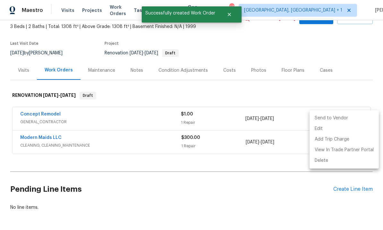
click at [337, 118] on li "Send to Vendor" at bounding box center [344, 118] width 69 height 11
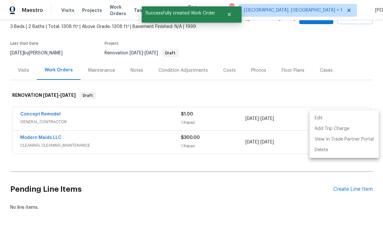
click at [261, 190] on div at bounding box center [191, 115] width 383 height 230
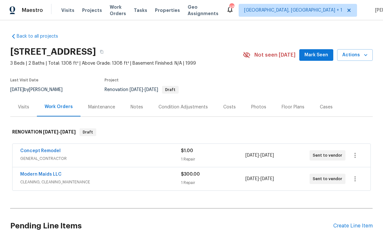
scroll to position [0, 0]
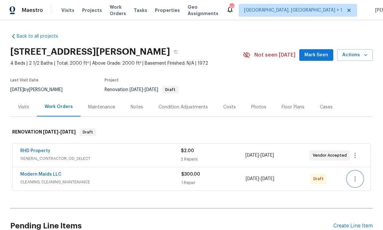
click at [357, 178] on icon "button" at bounding box center [356, 179] width 8 height 8
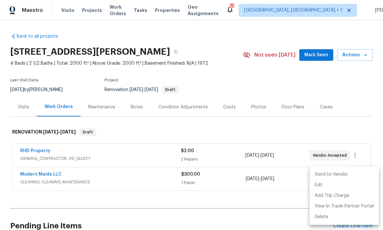
click at [341, 173] on li "Send to Vendor" at bounding box center [344, 174] width 69 height 11
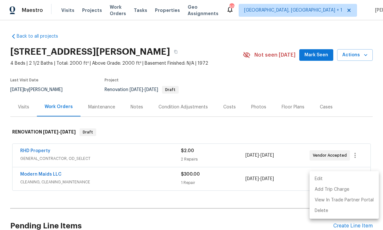
click at [232, 214] on div at bounding box center [191, 115] width 383 height 230
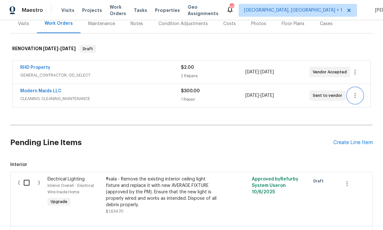
scroll to position [84, 0]
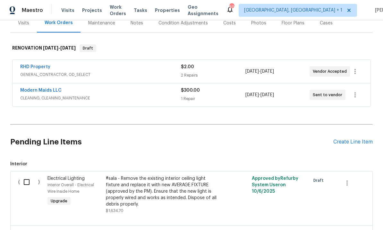
click at [356, 142] on div "Create Line Item" at bounding box center [353, 142] width 39 height 6
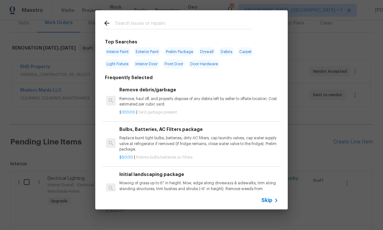
click at [144, 28] on input "text" at bounding box center [183, 24] width 136 height 10
type input "Land"
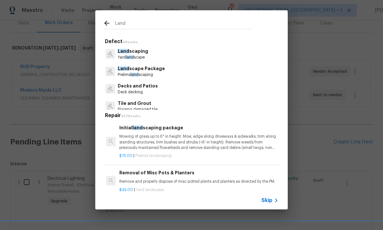
click at [144, 54] on p "Land scaping" at bounding box center [133, 51] width 31 height 7
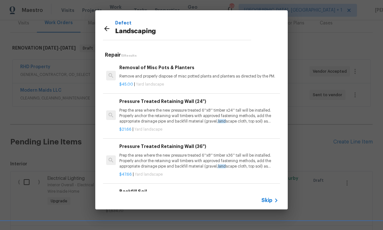
click at [106, 28] on icon at bounding box center [107, 29] width 8 height 8
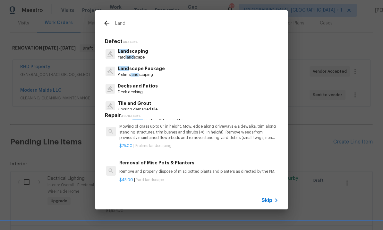
scroll to position [11, 0]
click at [224, 133] on p "Mowing of grass up to 6" in height. Mow, edge along driveways & sidewalks, trim…" at bounding box center [198, 131] width 159 height 16
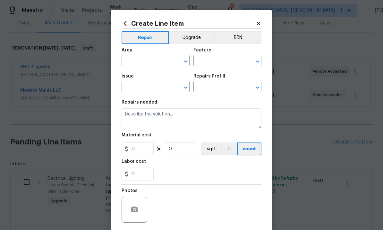
type input "Home Readiness Packages"
type input "Landscape Package"
type input "Initial landscaping package $75.00"
type textarea "Mowing of grass up to 6" in height. Mow, edge along driveways & sidewalks, trim…"
type input "75"
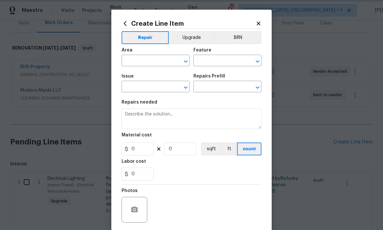
type input "1"
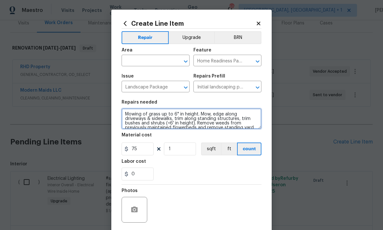
click at [224, 129] on textarea "Mowing of grass up to 6" in height. Mow, edge along driveways & sidewalks, trim…" at bounding box center [192, 118] width 140 height 21
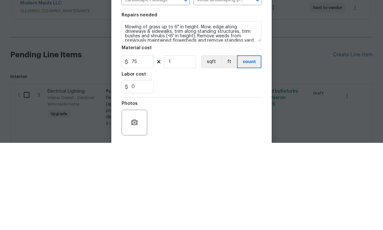
scroll to position [24, 0]
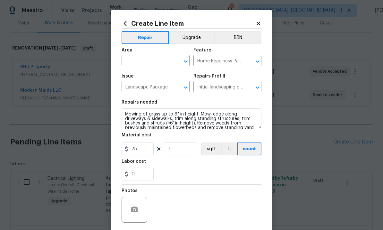
click at [142, 62] on input "text" at bounding box center [147, 61] width 50 height 10
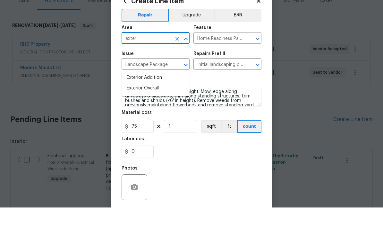
click at [159, 105] on li "Exterior Overall" at bounding box center [156, 110] width 68 height 11
type input "Exterior Overall"
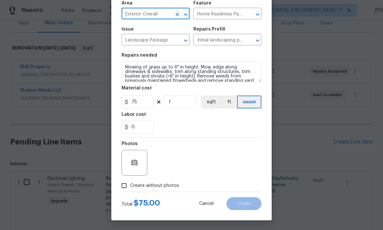
scroll to position [48, 0]
click at [127, 188] on input "Create without photos" at bounding box center [124, 185] width 12 height 12
checkbox input "true"
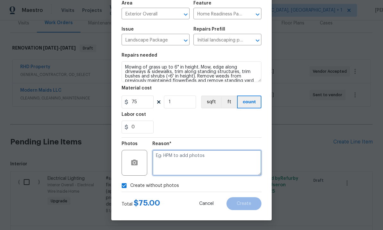
click at [176, 157] on textarea at bounding box center [207, 163] width 109 height 26
click at [181, 153] on textarea "To come," at bounding box center [207, 163] width 109 height 26
type textarea "To come"
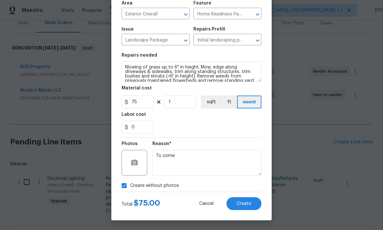
click at [249, 201] on span "Create" at bounding box center [244, 203] width 14 height 5
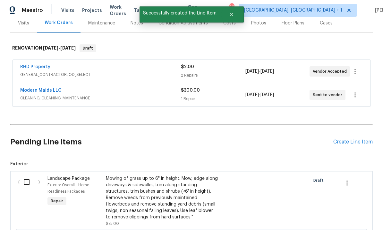
click at [27, 175] on input "checkbox" at bounding box center [29, 181] width 18 height 13
checkbox input "true"
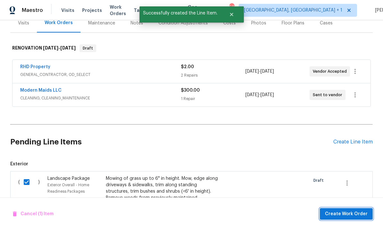
click at [349, 214] on span "Create Work Order" at bounding box center [346, 214] width 43 height 8
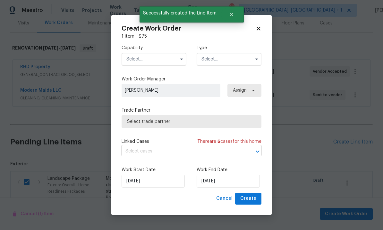
click at [155, 59] on input "text" at bounding box center [154, 59] width 65 height 13
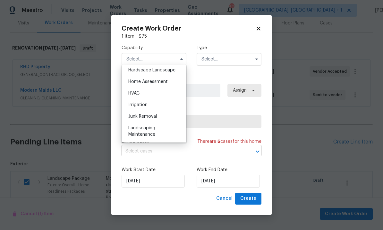
scroll to position [367, 0]
click at [153, 132] on span "Landscaping Maintenance" at bounding box center [141, 131] width 27 height 11
type input "Landscaping Maintenance"
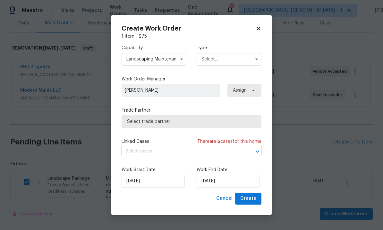
click at [247, 61] on input "text" at bounding box center [229, 59] width 65 height 13
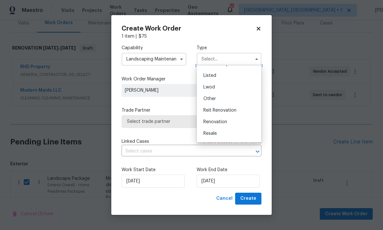
scroll to position [57, 0]
click at [232, 123] on div "Renovation" at bounding box center [229, 120] width 62 height 12
type input "Renovation"
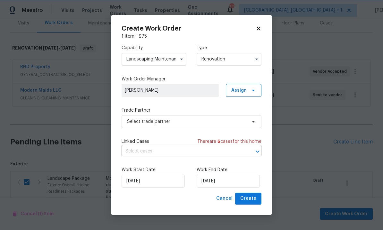
scroll to position [0, 0]
click at [237, 181] on input "10/16/2025" at bounding box center [228, 180] width 63 height 13
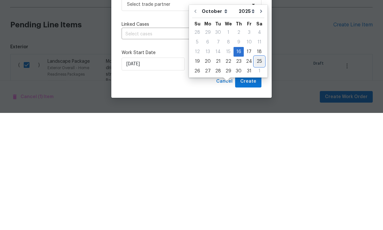
click at [259, 174] on div "25" at bounding box center [260, 178] width 10 height 9
type input "10/25/2025"
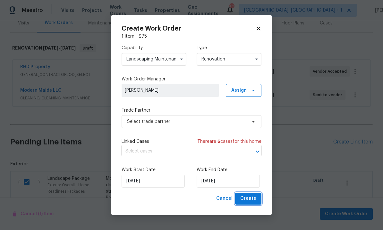
click at [254, 200] on span "Create" at bounding box center [248, 198] width 16 height 8
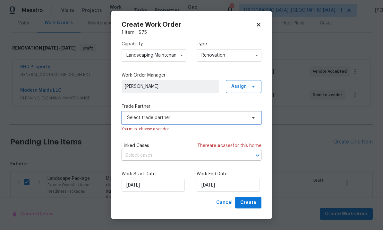
click at [253, 117] on icon at bounding box center [253, 118] width 3 height 2
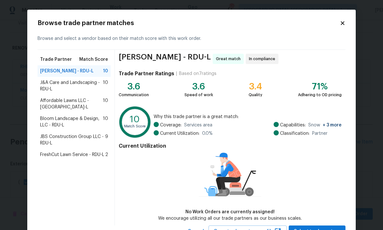
click at [81, 115] on span "Bloom Landscape & Design, LLC - RDU-L" at bounding box center [71, 121] width 63 height 13
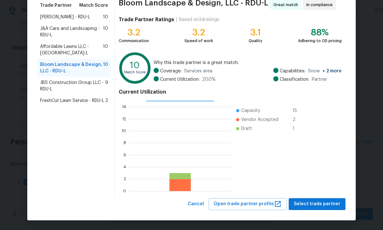
scroll to position [54, 0]
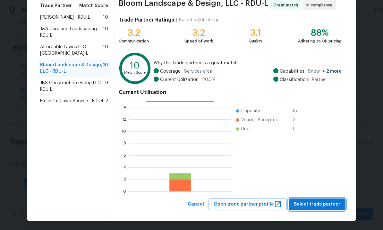
click at [324, 205] on span "Select trade partner" at bounding box center [317, 204] width 47 height 8
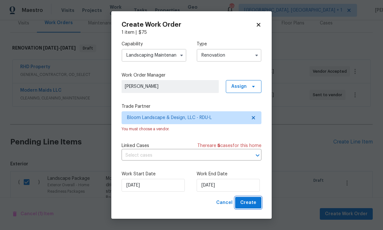
click at [253, 206] on span "Create" at bounding box center [248, 202] width 16 height 8
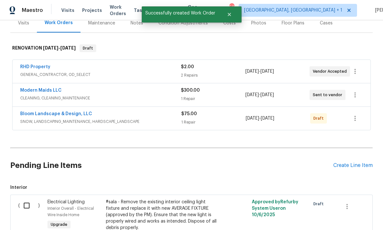
click at [64, 111] on link "Bloom Landscape & Design, LLC" at bounding box center [56, 113] width 72 height 4
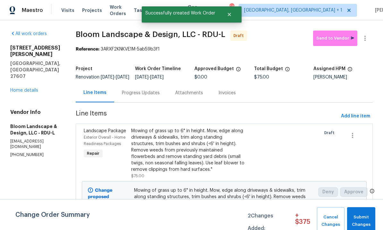
click at [147, 96] on div "Progress Updates" at bounding box center [141, 93] width 38 height 6
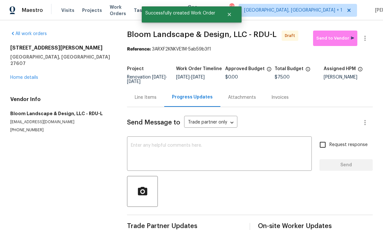
click at [156, 152] on textarea at bounding box center [219, 154] width 177 height 22
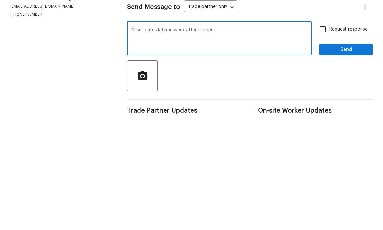
type textarea "I’ll set dates later in week after I scope."
click at [325, 138] on input "Request response" at bounding box center [322, 144] width 13 height 13
checkbox input "true"
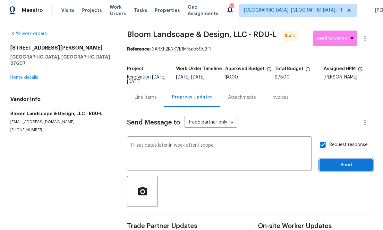
click at [351, 161] on span "Send" at bounding box center [346, 165] width 43 height 8
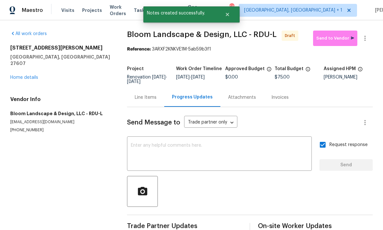
click at [31, 75] on link "Home details" at bounding box center [24, 77] width 28 height 4
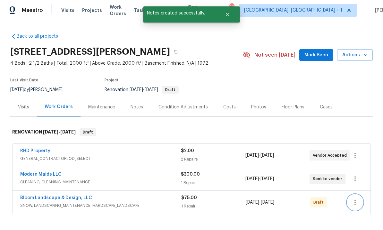
click at [354, 196] on button "button" at bounding box center [355, 201] width 15 height 15
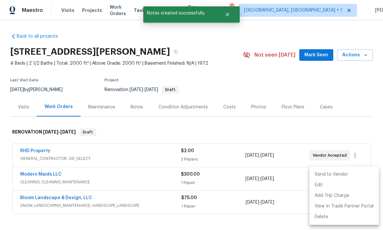
click at [324, 179] on li "Send to Vendor" at bounding box center [344, 174] width 69 height 11
click at [205, 209] on div at bounding box center [191, 115] width 383 height 230
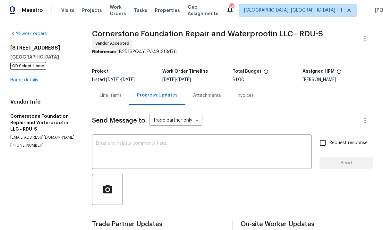
click at [32, 82] on link "Home details" at bounding box center [24, 80] width 28 height 4
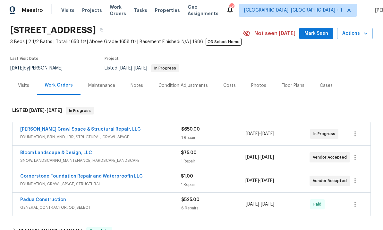
scroll to position [25, 0]
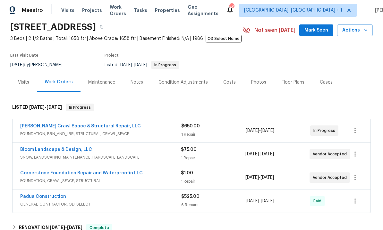
click at [97, 127] on link "[PERSON_NAME] Crawl Space & Structural Repair, LLC" at bounding box center [80, 126] width 121 height 4
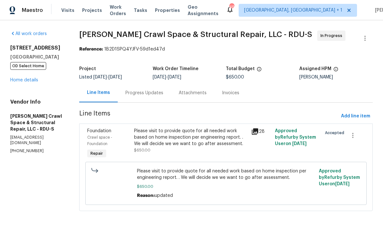
click at [153, 91] on div "Progress Updates" at bounding box center [145, 93] width 38 height 6
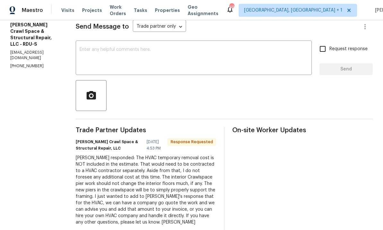
scroll to position [92, 0]
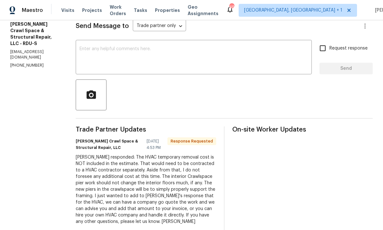
click at [108, 54] on textarea at bounding box center [194, 58] width 229 height 22
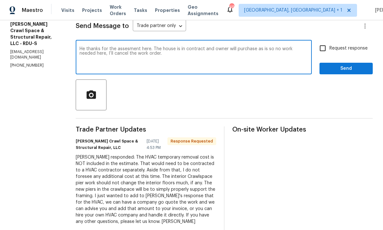
click at [95, 47] on textarea "He thanks for the assesment here. The house is in contract and owner will purch…" at bounding box center [194, 58] width 229 height 22
click at [141, 48] on textarea "Hey thanks for the assesment here. The house is in contract and owner will purc…" at bounding box center [194, 58] width 229 height 22
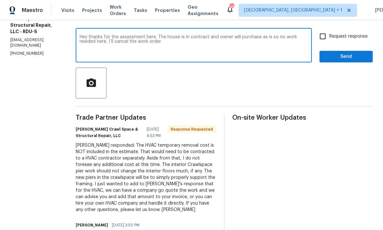
scroll to position [107, 0]
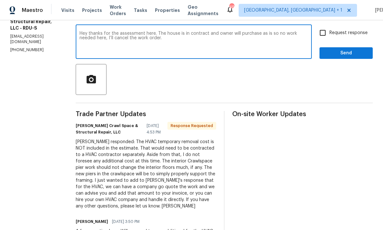
type textarea "Hey thanks for the assessment here. The house is in contract and owner will pur…"
click at [322, 34] on input "Request response" at bounding box center [322, 32] width 13 height 13
checkbox input "true"
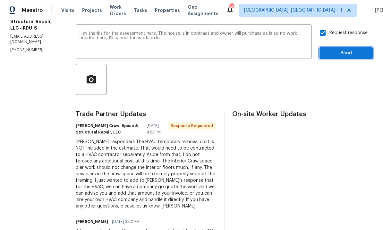
click at [345, 52] on span "Send" at bounding box center [346, 53] width 43 height 8
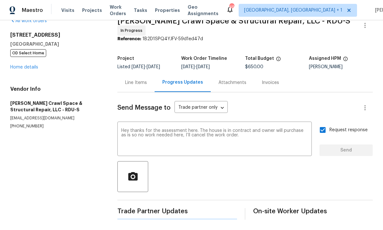
scroll to position [0, 0]
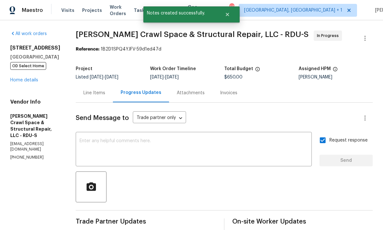
click at [27, 82] on link "Home details" at bounding box center [24, 80] width 28 height 4
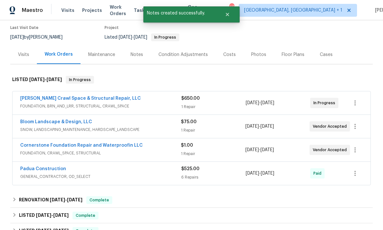
scroll to position [59, 0]
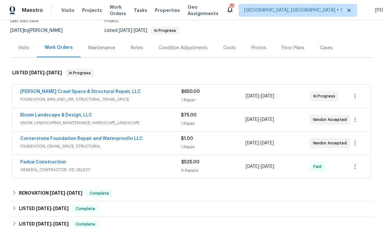
click at [113, 140] on link "Cornerstone Foundation Repair and Waterproofin LLC" at bounding box center [81, 138] width 123 height 4
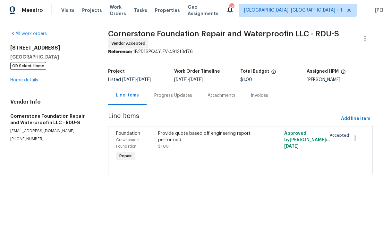
click at [164, 96] on div "Progress Updates" at bounding box center [173, 95] width 38 height 6
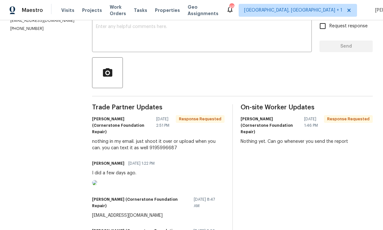
scroll to position [118, 0]
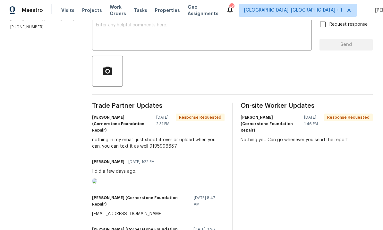
click at [97, 183] on img at bounding box center [94, 180] width 5 height 5
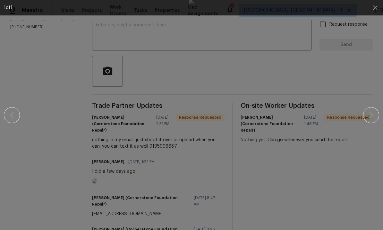
click at [314, 52] on div at bounding box center [192, 115] width 328 height 230
click at [373, 10] on icon "button" at bounding box center [376, 8] width 8 height 8
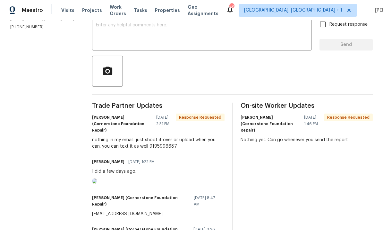
click at [114, 29] on textarea at bounding box center [202, 34] width 212 height 22
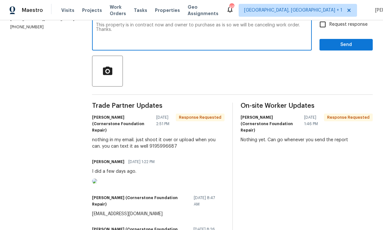
type textarea "This property is in contract now and owner to purchase as is so we will be canc…"
click at [322, 25] on input "Request response" at bounding box center [322, 24] width 13 height 13
checkbox input "true"
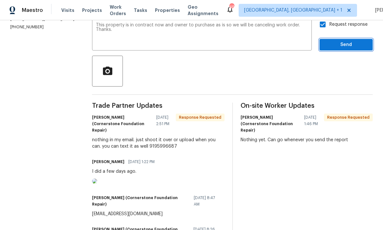
click at [346, 46] on span "Send" at bounding box center [346, 45] width 43 height 8
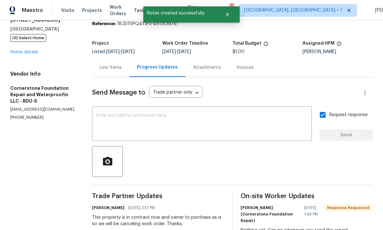
scroll to position [27, 0]
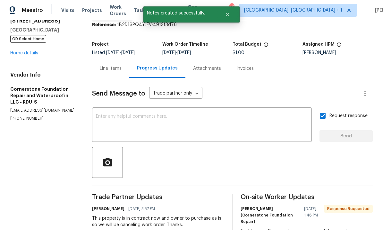
click at [31, 55] on link "Home details" at bounding box center [24, 53] width 28 height 4
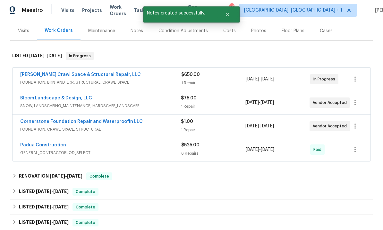
scroll to position [84, 0]
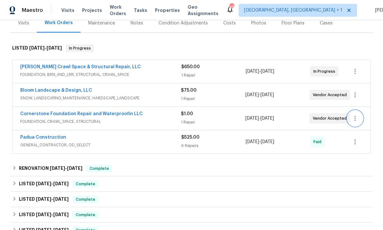
click at [359, 121] on icon "button" at bounding box center [356, 118] width 8 height 8
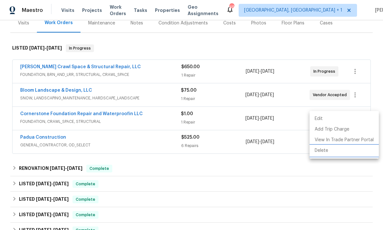
click at [326, 152] on li "Delete" at bounding box center [344, 150] width 69 height 11
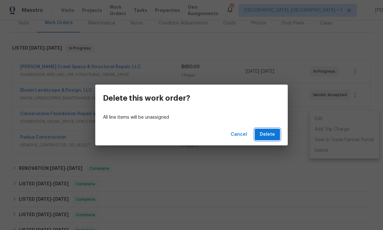
click at [265, 134] on span "Delete" at bounding box center [267, 134] width 15 height 8
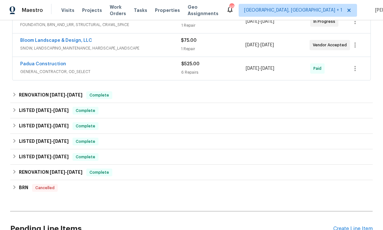
scroll to position [30, 0]
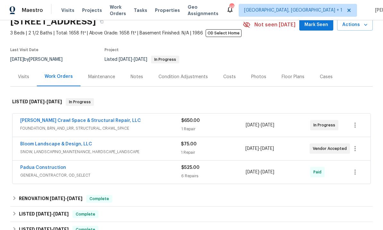
click at [74, 142] on link "Bloom Landscape & Design, LLC" at bounding box center [56, 144] width 72 height 4
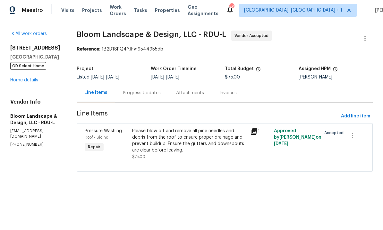
click at [249, 130] on div "Please blow off and remove all pine needles and debris from the roof to ensure …" at bounding box center [189, 144] width 118 height 36
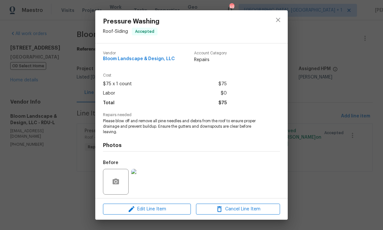
click at [144, 187] on img at bounding box center [144, 182] width 26 height 26
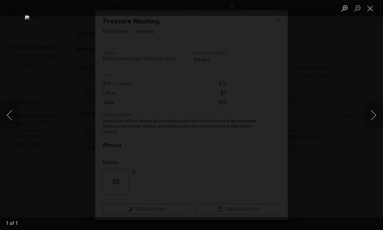
click at [373, 79] on div "Lightbox" at bounding box center [191, 115] width 383 height 230
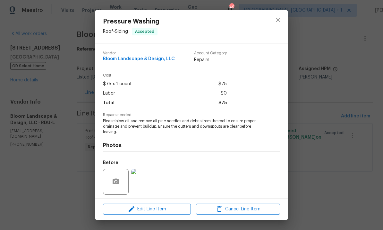
click at [64, 94] on div "Pressure Washing Roof - Siding Accepted Vendor Bloom Landscape & Design, LLC Ac…" at bounding box center [191, 115] width 383 height 230
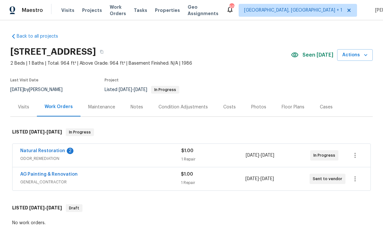
click at [47, 153] on link "Natural Restoration" at bounding box center [42, 150] width 45 height 4
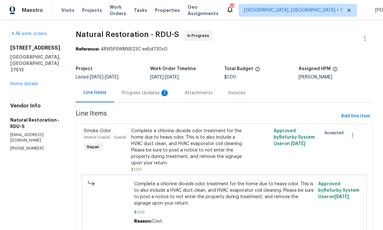
click at [143, 93] on div "Progress Updates 2" at bounding box center [146, 93] width 48 height 6
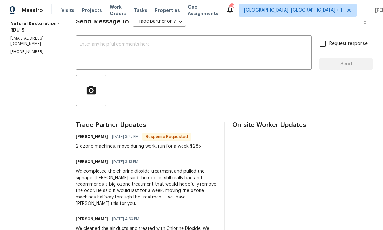
scroll to position [95, 0]
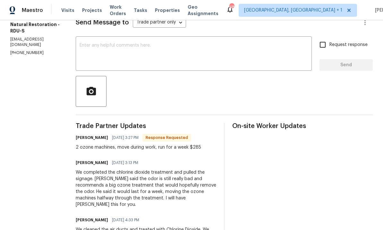
click at [111, 50] on textarea at bounding box center [194, 54] width 229 height 22
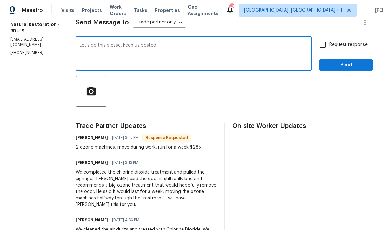
type textarea "Let’s do this please, keep us posted."
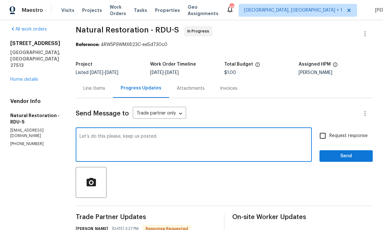
scroll to position [5, 0]
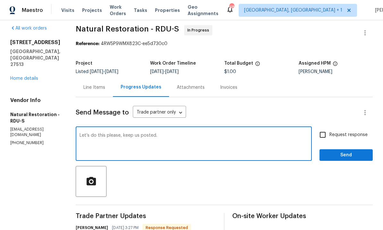
click at [93, 86] on div "Line Items" at bounding box center [94, 87] width 22 height 6
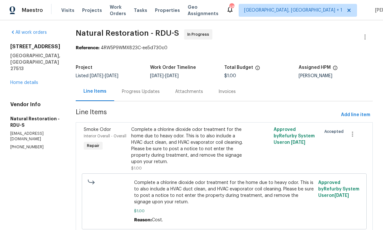
scroll to position [24, 0]
click at [143, 82] on div "Progress Updates" at bounding box center [140, 91] width 53 height 19
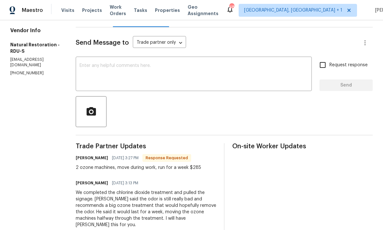
scroll to position [76, 0]
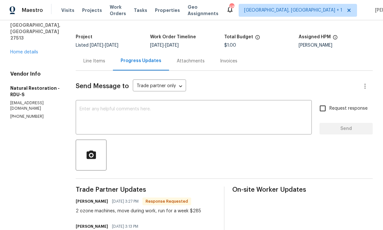
click at [95, 58] on div "Line Items" at bounding box center [94, 61] width 22 height 6
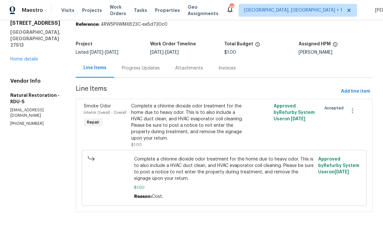
scroll to position [1, 0]
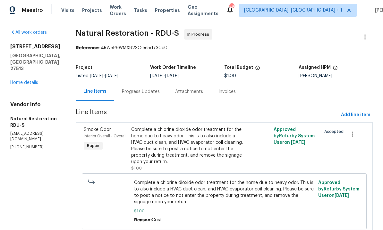
click at [141, 88] on div "Progress Updates" at bounding box center [141, 91] width 38 height 6
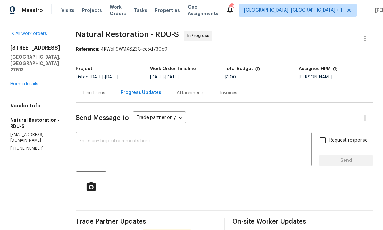
click at [124, 138] on textarea at bounding box center [194, 149] width 229 height 22
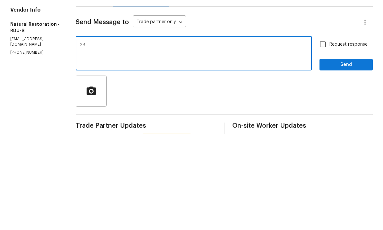
type textarea "2"
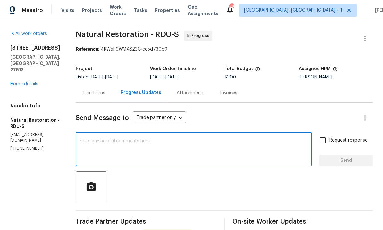
click at [99, 90] on div "Line Items" at bounding box center [94, 93] width 22 height 6
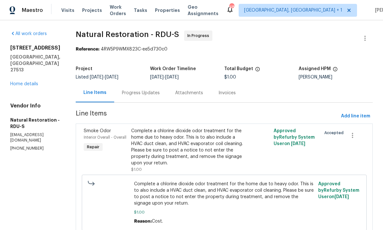
click at [138, 83] on div "Progress Updates" at bounding box center [140, 92] width 53 height 19
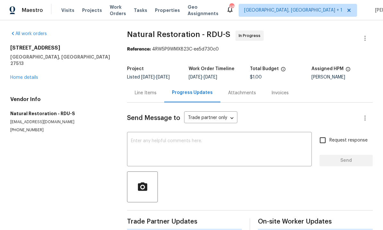
scroll to position [15, 0]
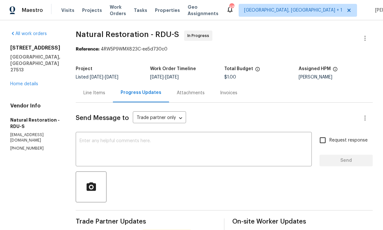
click at [90, 83] on div "Line Items" at bounding box center [94, 92] width 37 height 19
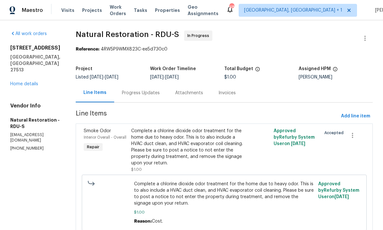
click at [168, 131] on div "Complete a chlorine dioxide odor treatment for the home due to heavy odor. This…" at bounding box center [188, 146] width 115 height 39
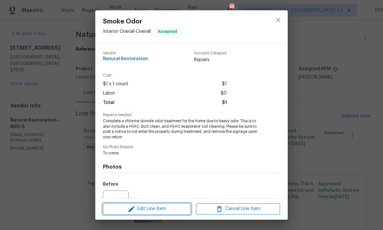
click at [158, 208] on span "Edit Line Item" at bounding box center [147, 209] width 84 height 8
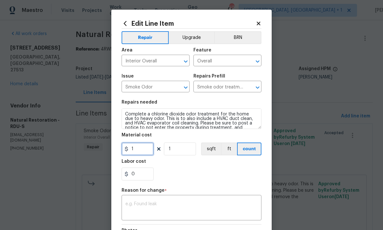
click at [146, 149] on input "1" at bounding box center [138, 148] width 32 height 13
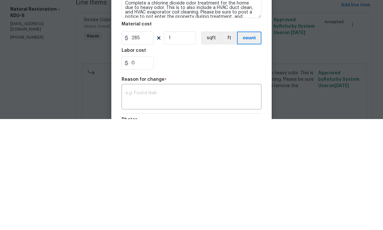
scroll to position [24, 0]
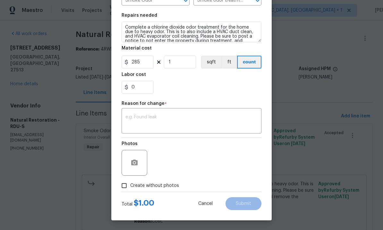
click at [164, 115] on textarea at bounding box center [192, 121] width 132 height 13
type input "285"
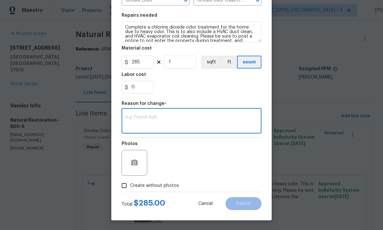
scroll to position [88, 0]
type textarea "Cost"
click at [243, 203] on span "Submit" at bounding box center [243, 203] width 15 height 5
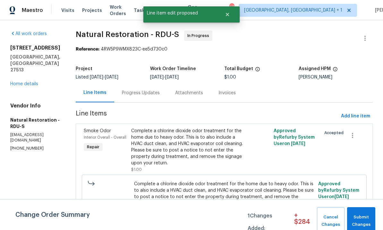
click at [246, 203] on div "Change Order Summary 1 Changes Added: + $ 284 Cancel Changes Submit Changes" at bounding box center [191, 214] width 383 height 31
click at [363, 219] on span "Submit Changes" at bounding box center [362, 220] width 22 height 15
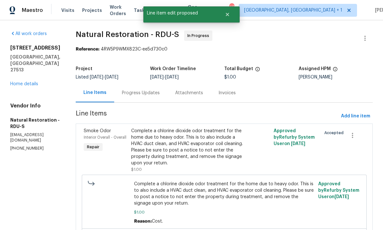
click at [140, 90] on div "Progress Updates" at bounding box center [141, 93] width 38 height 6
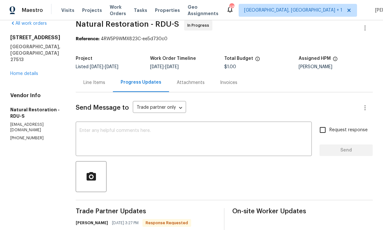
scroll to position [10, 0]
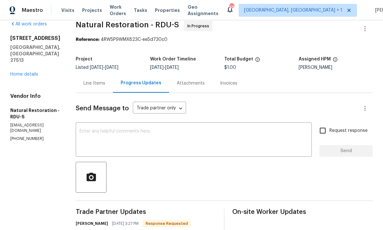
click at [95, 74] on div "Line Items" at bounding box center [94, 83] width 37 height 19
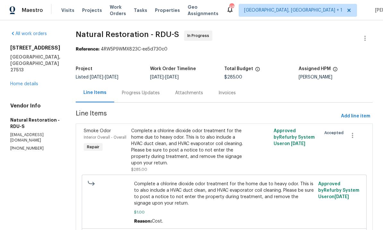
click at [23, 82] on link "Home details" at bounding box center [24, 84] width 28 height 4
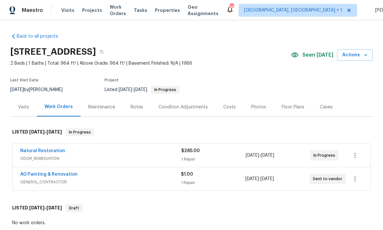
click at [63, 172] on link "AG Painting & Renovation" at bounding box center [48, 174] width 57 height 4
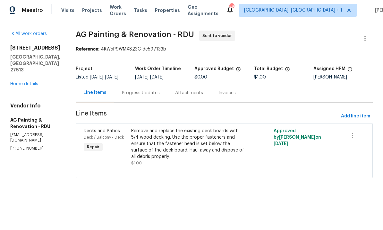
click at [160, 96] on div "Progress Updates" at bounding box center [141, 93] width 38 height 6
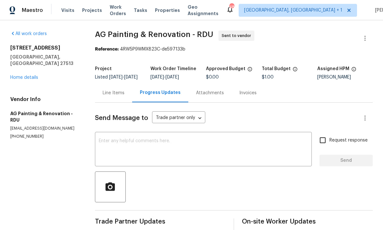
click at [31, 75] on link "Home details" at bounding box center [24, 77] width 28 height 4
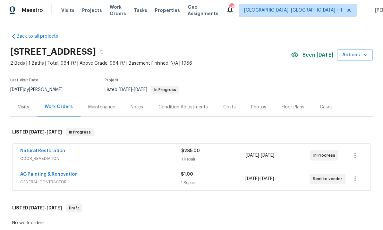
click at [142, 104] on div "Notes" at bounding box center [137, 106] width 28 height 19
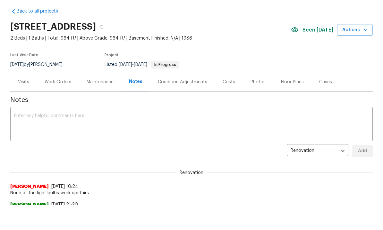
scroll to position [25, 0]
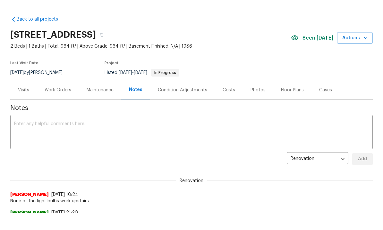
click at [65, 88] on div "Work Orders" at bounding box center [58, 90] width 27 height 6
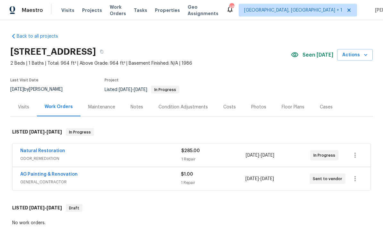
scroll to position [17, 0]
click at [45, 148] on link "Natural Restoration" at bounding box center [42, 150] width 45 height 4
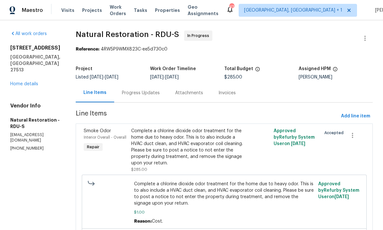
click at [139, 83] on div "Progress Updates" at bounding box center [140, 92] width 53 height 19
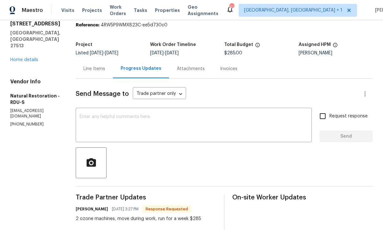
scroll to position [72, 0]
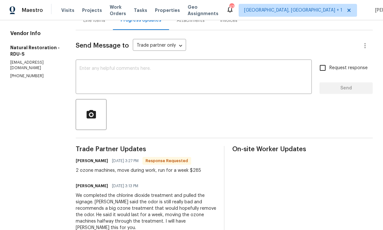
click at [102, 66] on textarea at bounding box center [194, 77] width 229 height 22
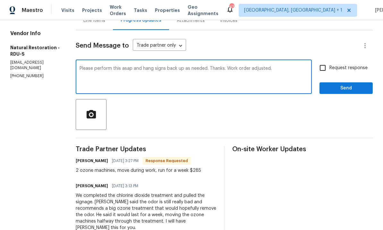
type textarea "Please perform this asap and hang signs back up as needed. Thanks. Work order a…"
click at [320, 61] on input "Request response" at bounding box center [322, 67] width 13 height 13
checkbox input "true"
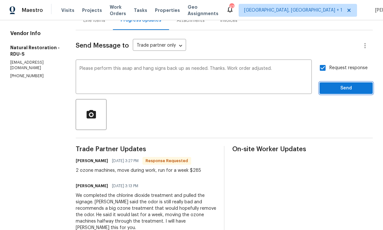
click at [359, 82] on button "Send" at bounding box center [346, 88] width 53 height 12
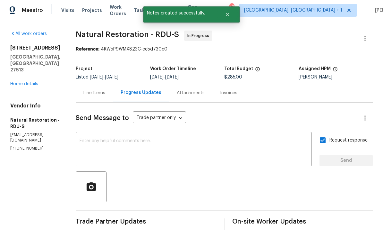
click at [31, 82] on link "Home details" at bounding box center [24, 84] width 28 height 4
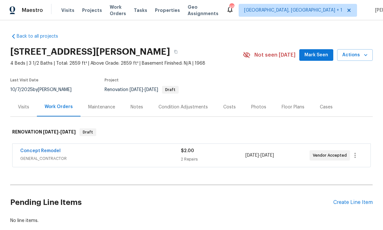
click at [137, 108] on div "Notes" at bounding box center [137, 107] width 13 height 6
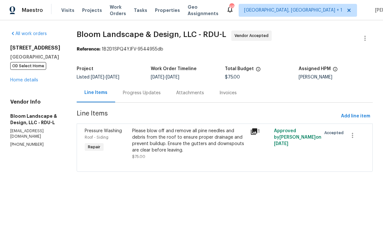
click at [24, 82] on link "Home details" at bounding box center [24, 80] width 28 height 4
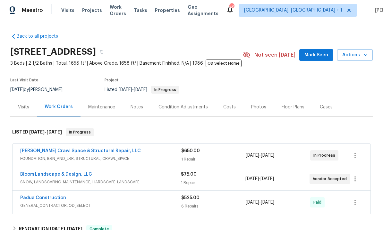
click at [88, 150] on link "[PERSON_NAME] Crawl Space & Structural Repair, LLC" at bounding box center [80, 150] width 121 height 4
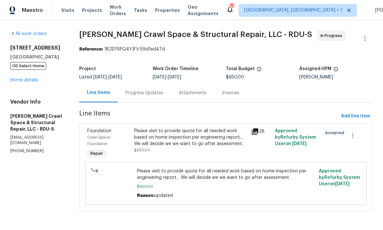
click at [147, 93] on div "Progress Updates" at bounding box center [145, 93] width 38 height 6
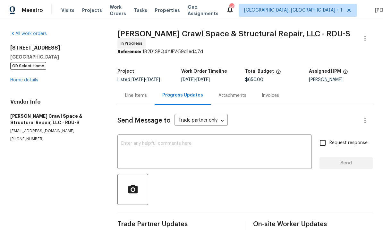
scroll to position [24, 0]
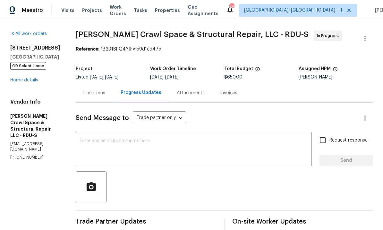
click at [126, 138] on textarea at bounding box center [194, 149] width 229 height 22
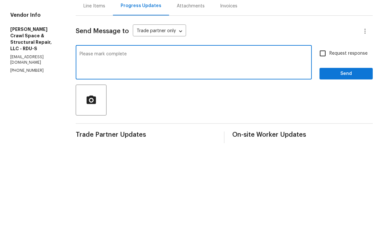
type textarea "Please mark complete"
click at [324, 133] on input "Request response" at bounding box center [322, 139] width 13 height 13
checkbox input "true"
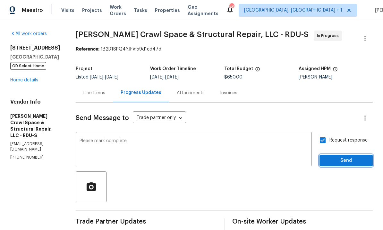
click at [348, 154] on button "Send" at bounding box center [346, 160] width 53 height 12
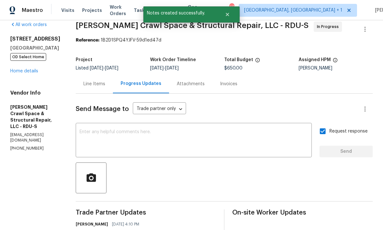
scroll to position [1, 0]
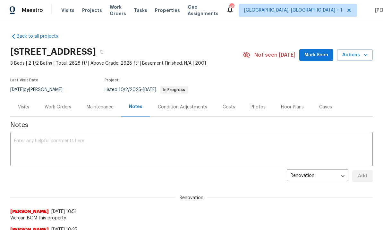
click at [62, 108] on div "Work Orders" at bounding box center [58, 107] width 27 height 6
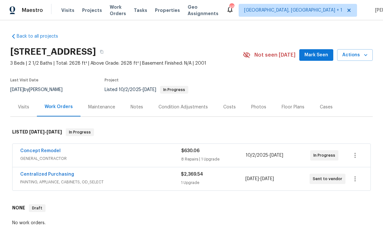
click at [45, 151] on link "Concept Remodel" at bounding box center [40, 150] width 40 height 4
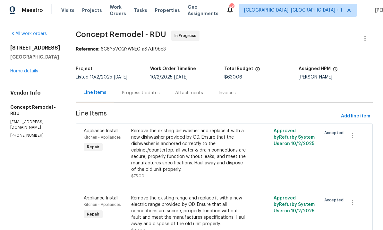
click at [129, 92] on div "Progress Updates" at bounding box center [141, 93] width 38 height 6
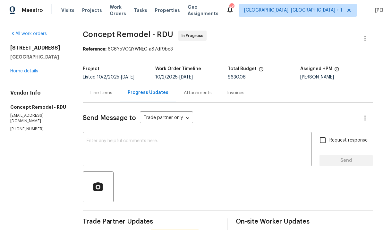
scroll to position [24, 0]
click at [104, 133] on div "x ​" at bounding box center [197, 149] width 229 height 33
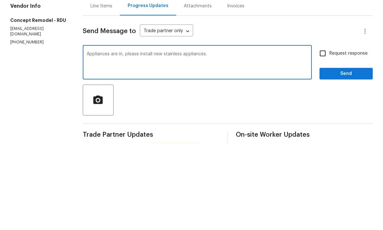
type textarea "Appliances are in, please install new stainless appliances."
click at [324, 133] on input "Request response" at bounding box center [322, 139] width 13 height 13
checkbox input "true"
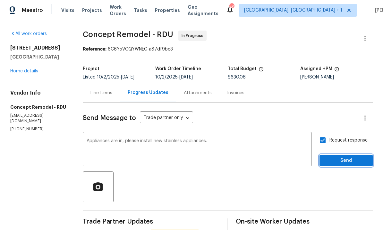
click at [349, 156] on span "Send" at bounding box center [346, 160] width 43 height 8
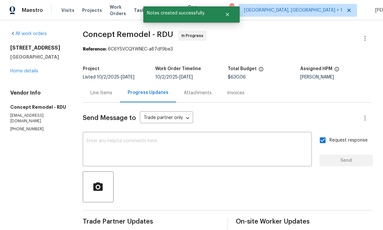
scroll to position [0, 0]
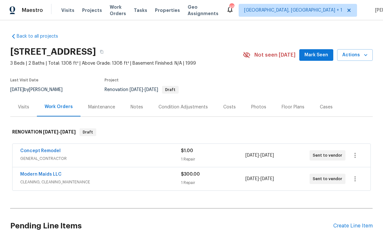
click at [316, 56] on span "Mark Seen" at bounding box center [317, 55] width 24 height 8
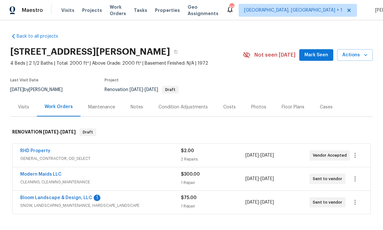
click at [316, 55] on span "Mark Seen" at bounding box center [317, 55] width 24 height 8
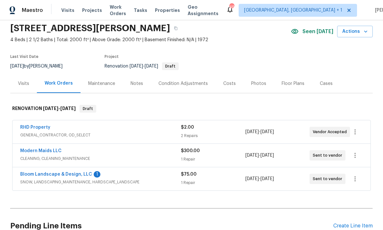
scroll to position [26, 0]
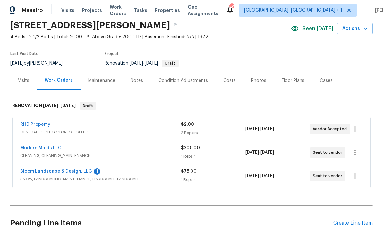
click at [70, 173] on link "Bloom Landscape & Design, LLC" at bounding box center [56, 171] width 72 height 4
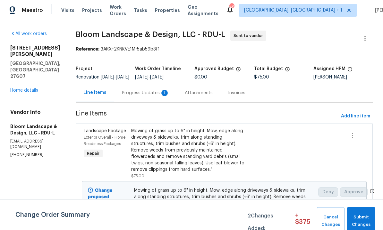
click at [152, 96] on div "Progress Updates 1" at bounding box center [146, 93] width 48 height 6
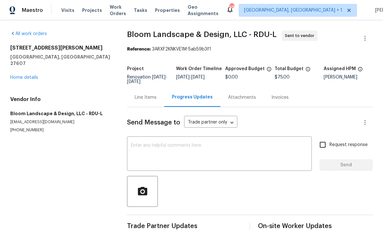
click at [26, 75] on link "Home details" at bounding box center [24, 77] width 28 height 4
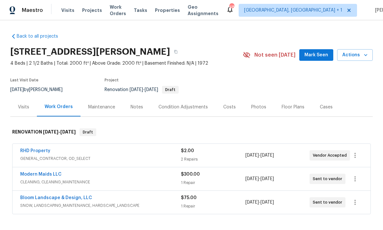
click at [49, 199] on link "Bloom Landscape & Design, LLC" at bounding box center [56, 197] width 72 height 4
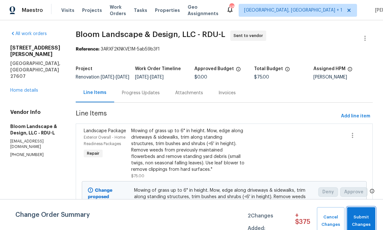
click at [365, 220] on span "Submit Changes" at bounding box center [362, 220] width 22 height 15
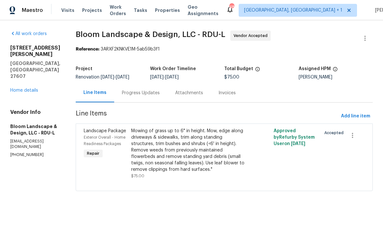
click at [145, 101] on div "Progress Updates" at bounding box center [140, 92] width 53 height 19
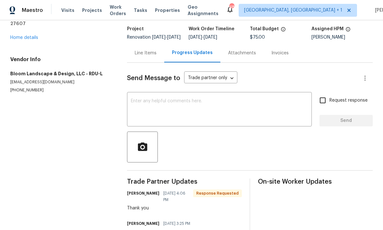
click at [162, 112] on textarea at bounding box center [219, 110] width 177 height 22
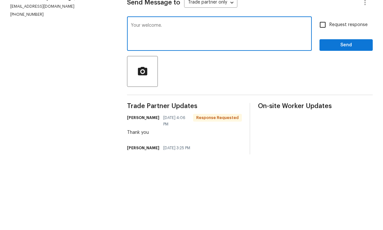
type textarea "Your welcome."
click at [327, 93] on input "Request response" at bounding box center [322, 99] width 13 height 13
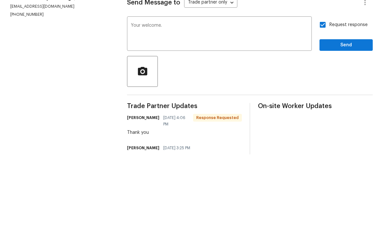
scroll to position [24, 0]
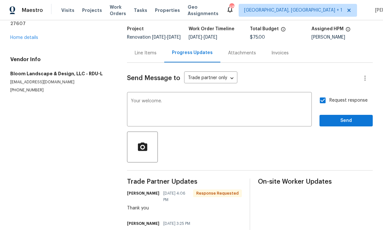
click at [322, 93] on input "Request response" at bounding box center [322, 99] width 13 height 13
checkbox input "false"
click at [346, 117] on span "Send" at bounding box center [346, 121] width 43 height 8
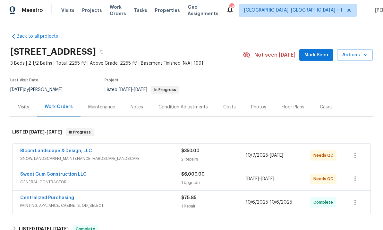
click at [65, 173] on link "Sweet Gum Construction LLC" at bounding box center [53, 174] width 66 height 4
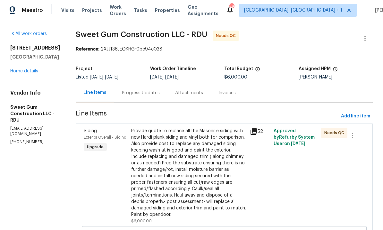
click at [184, 172] on div "Provide quote to replace all the Masonite siding with new Hardi plank siding an…" at bounding box center [188, 172] width 115 height 90
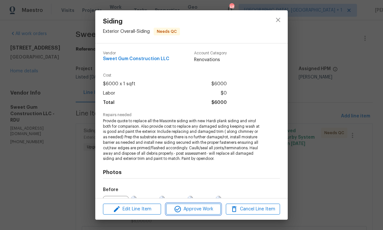
click at [197, 205] on span "Approve Work" at bounding box center [193, 209] width 50 height 8
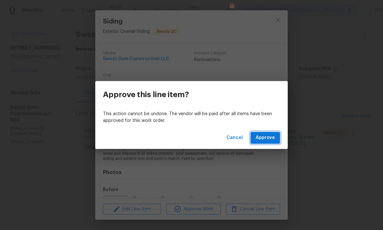
click at [264, 135] on span "Approve" at bounding box center [265, 138] width 19 height 8
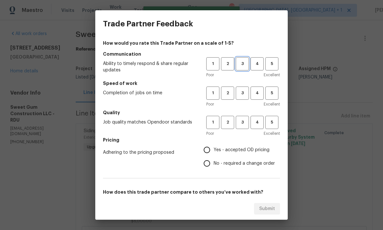
click at [242, 64] on span "3" at bounding box center [243, 63] width 12 height 7
click at [244, 90] on span "3" at bounding box center [243, 92] width 12 height 7
click at [247, 119] on span "3" at bounding box center [243, 121] width 12 height 7
click at [212, 149] on input "Yes - accepted OD pricing" at bounding box center [206, 149] width 13 height 13
radio input "true"
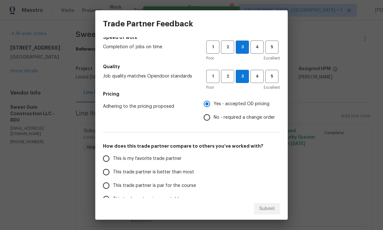
scroll to position [46, 0]
click at [112, 171] on input "This trade partner is better than most" at bounding box center [106, 171] width 13 height 13
click at [265, 203] on button "Submit" at bounding box center [267, 209] width 26 height 12
radio input "true"
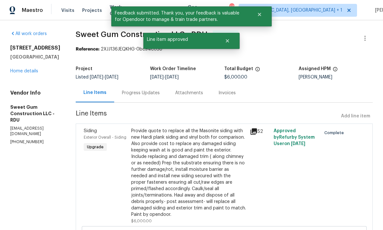
click at [23, 71] on link "Home details" at bounding box center [24, 71] width 28 height 4
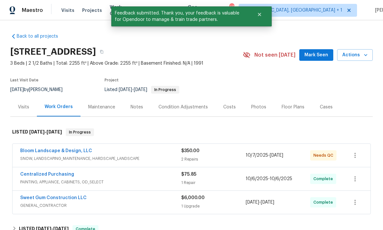
click at [60, 153] on link "Bloom Landscape & Design, LLC" at bounding box center [56, 150] width 72 height 4
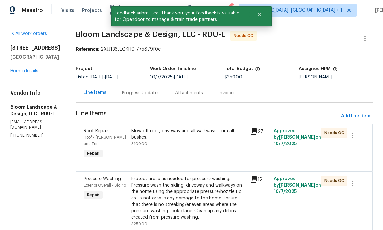
click at [188, 137] on div "Blow off roof, driveway and all walkways. Trim all bushes." at bounding box center [188, 133] width 115 height 13
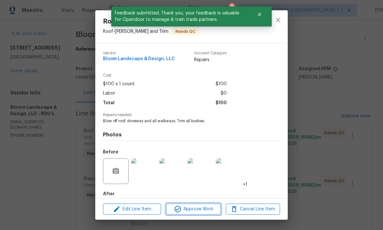
click at [197, 209] on span "Approve Work" at bounding box center [193, 209] width 50 height 8
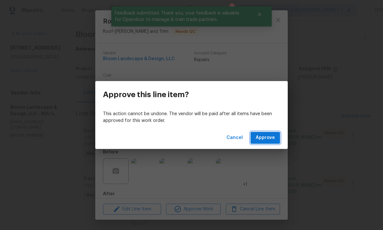
click at [264, 137] on span "Approve" at bounding box center [265, 138] width 19 height 8
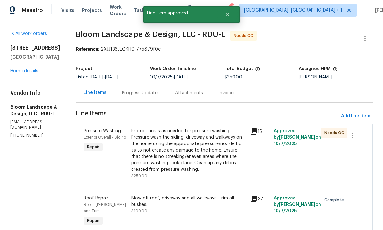
click at [186, 147] on div "Protect areas as needed for pressure washing. Pressure wash the siding, drivewa…" at bounding box center [188, 149] width 115 height 45
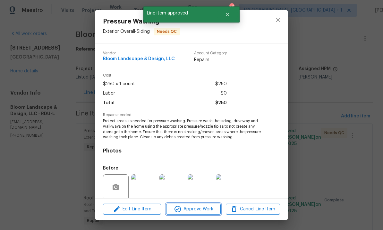
click at [199, 210] on span "Approve Work" at bounding box center [193, 209] width 50 height 8
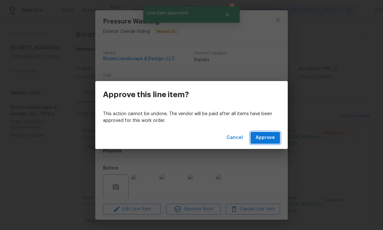
click at [263, 136] on span "Approve" at bounding box center [265, 138] width 19 height 8
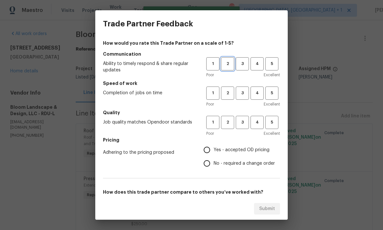
click at [234, 65] on button "2" at bounding box center [227, 63] width 13 height 13
click at [240, 90] on span "3" at bounding box center [243, 92] width 12 height 7
click at [241, 63] on span "3" at bounding box center [243, 63] width 12 height 7
click at [247, 119] on span "3" at bounding box center [243, 121] width 12 height 7
click at [211, 148] on input "Yes - accepted OD pricing" at bounding box center [206, 149] width 13 height 13
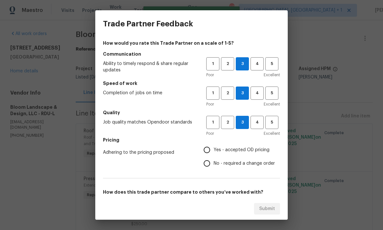
radio input "true"
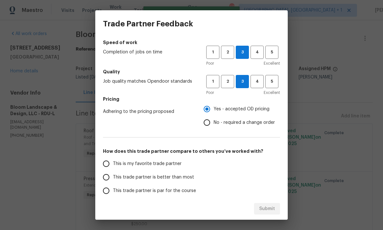
scroll to position [40, 0]
click at [112, 191] on input "This trade partner is par for the course" at bounding box center [106, 190] width 13 height 13
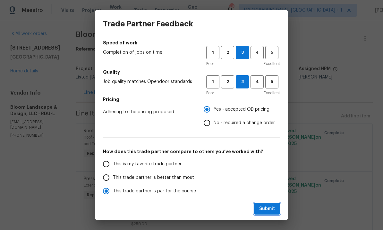
click at [267, 206] on span "Submit" at bounding box center [267, 209] width 16 height 8
radio input "true"
radio input "false"
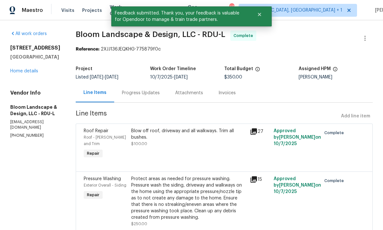
click at [30, 71] on link "Home details" at bounding box center [24, 71] width 28 height 4
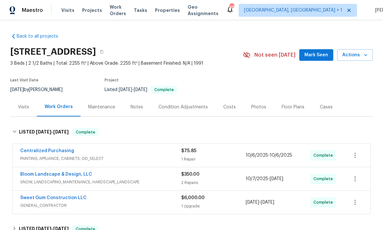
click at [135, 110] on div "Notes" at bounding box center [137, 106] width 28 height 19
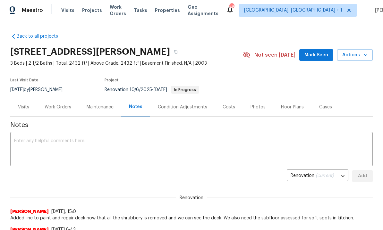
click at [319, 57] on span "Mark Seen" at bounding box center [317, 55] width 24 height 8
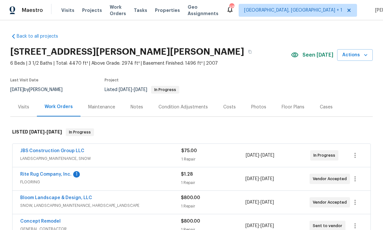
click at [59, 175] on link "Rite Rug Company, Inc." at bounding box center [45, 174] width 51 height 4
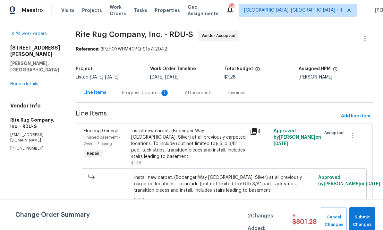
click at [159, 92] on div "Progress Updates 1" at bounding box center [146, 93] width 48 height 6
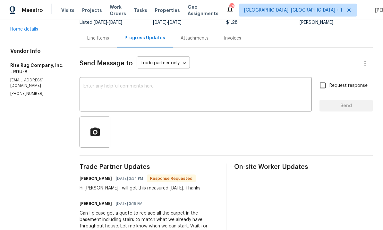
scroll to position [2, 0]
click at [113, 87] on textarea at bounding box center [195, 95] width 225 height 22
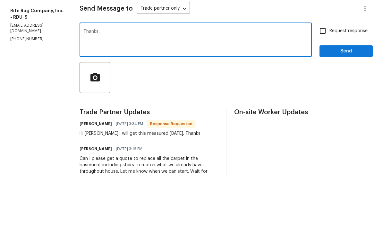
type textarea "Thanks,"
click at [348, 102] on span "Send" at bounding box center [346, 106] width 43 height 8
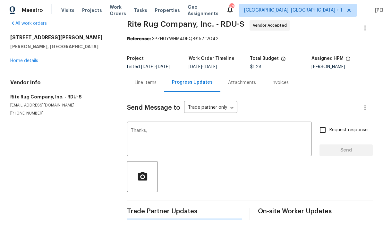
scroll to position [0, 0]
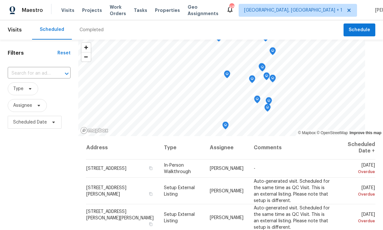
click at [95, 11] on span "Projects" at bounding box center [92, 10] width 20 height 6
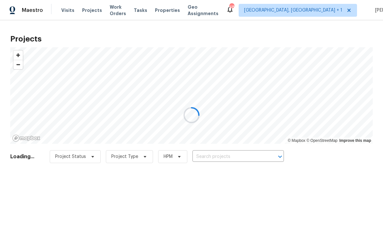
click at [224, 156] on div at bounding box center [191, 115] width 383 height 230
click at [224, 155] on div at bounding box center [191, 115] width 383 height 230
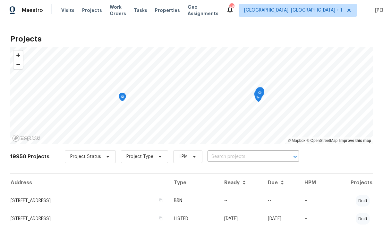
click at [231, 156] on input "text" at bounding box center [245, 157] width 74 height 10
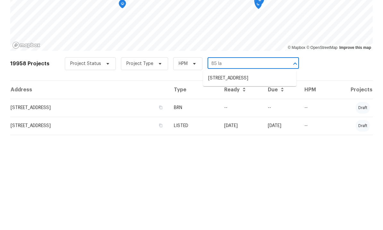
type input "85 lan"
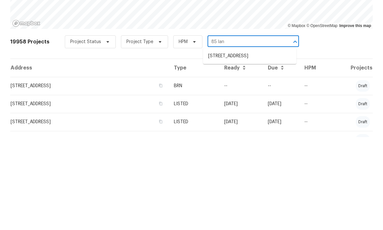
scroll to position [22, 0]
click at [246, 144] on li "85 Landlocked Cir, Angier, NC 27501" at bounding box center [249, 149] width 93 height 11
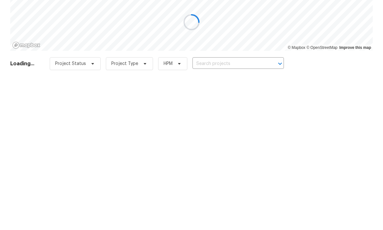
type input "85 Landlocked Cir, Angier, NC 27501"
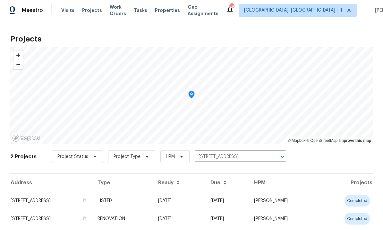
click at [141, 197] on td "LISTED" at bounding box center [122, 200] width 61 height 18
